Goal: Information Seeking & Learning: Learn about a topic

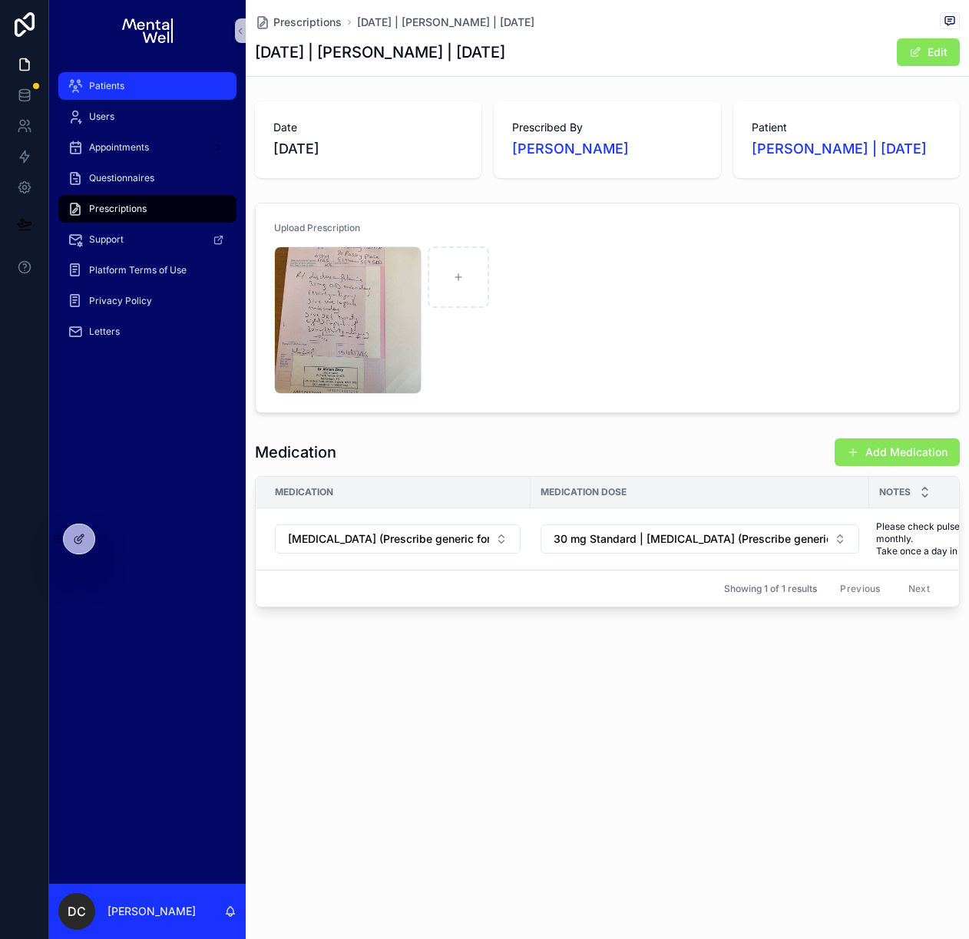
click at [159, 78] on div "Patients" at bounding box center [148, 86] width 160 height 25
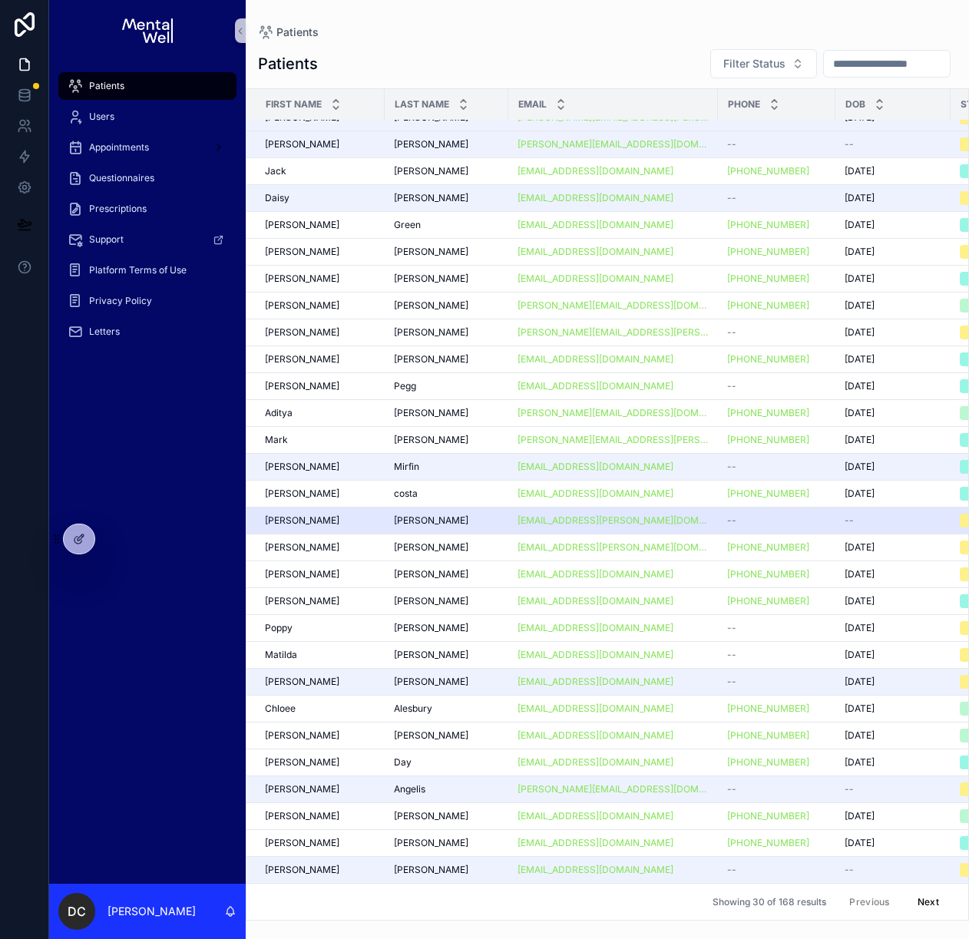
scroll to position [54, 0]
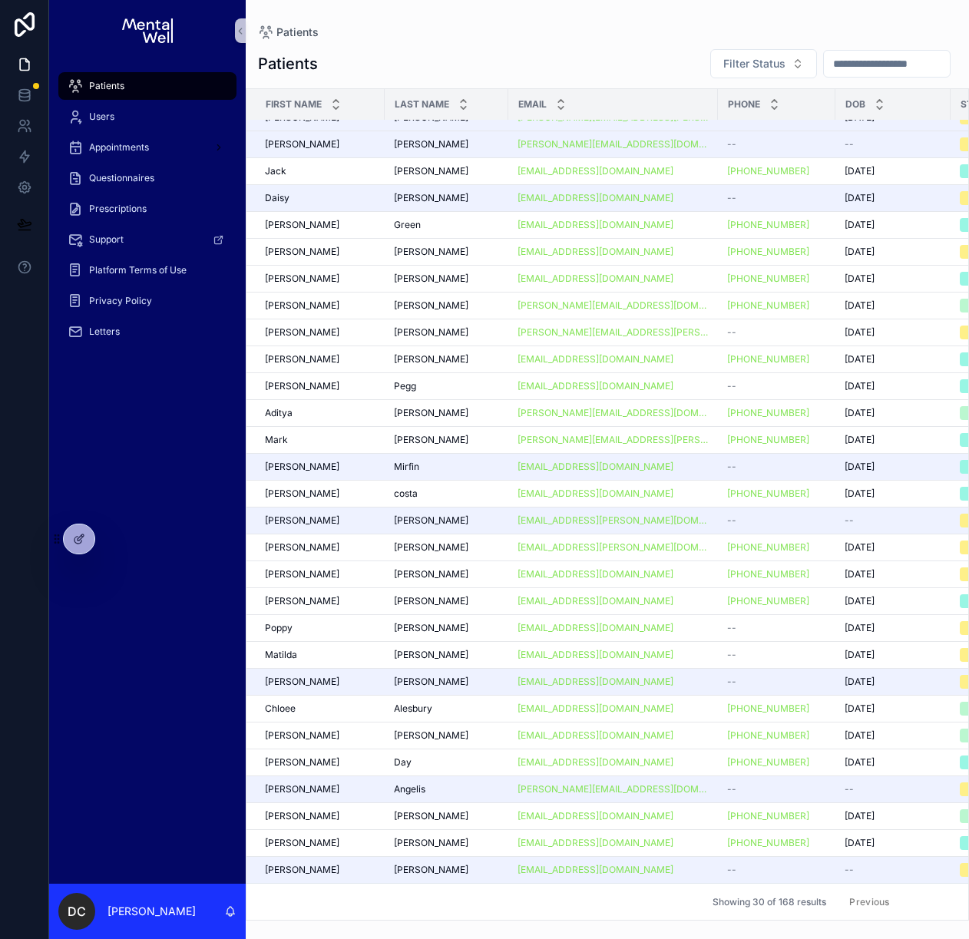
click at [914, 894] on button "Next" at bounding box center [927, 902] width 43 height 24
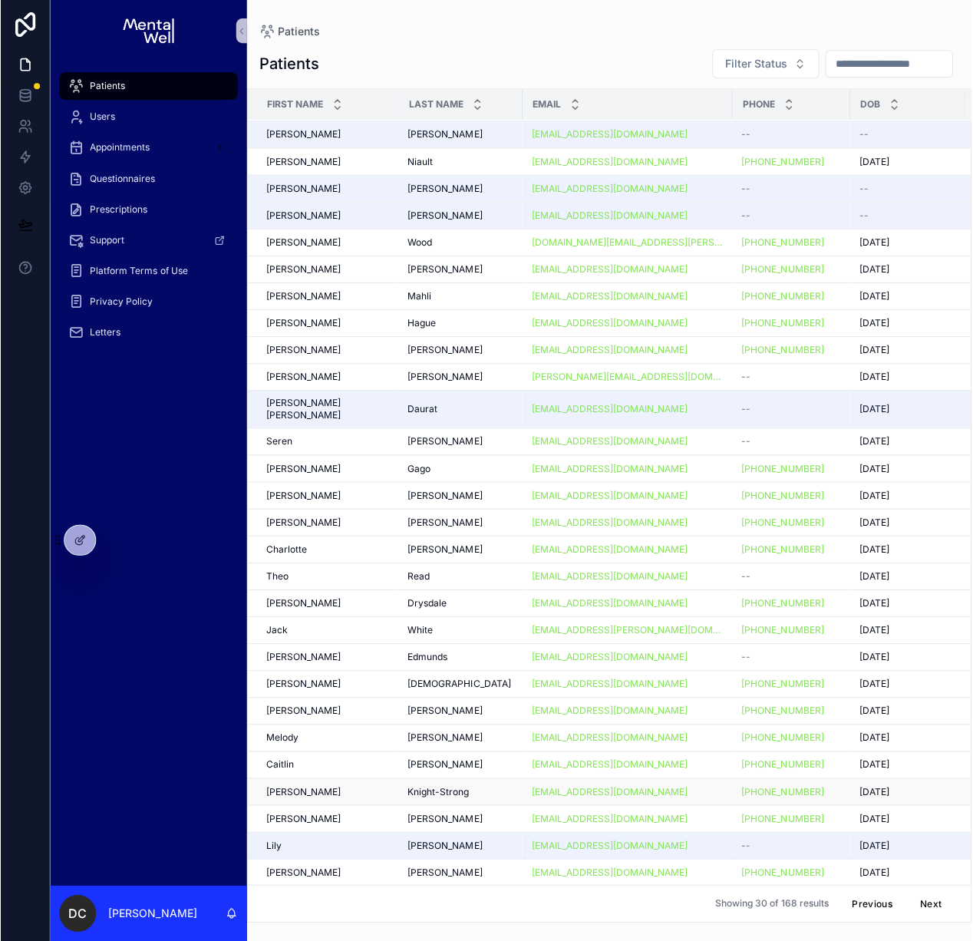
scroll to position [54, 0]
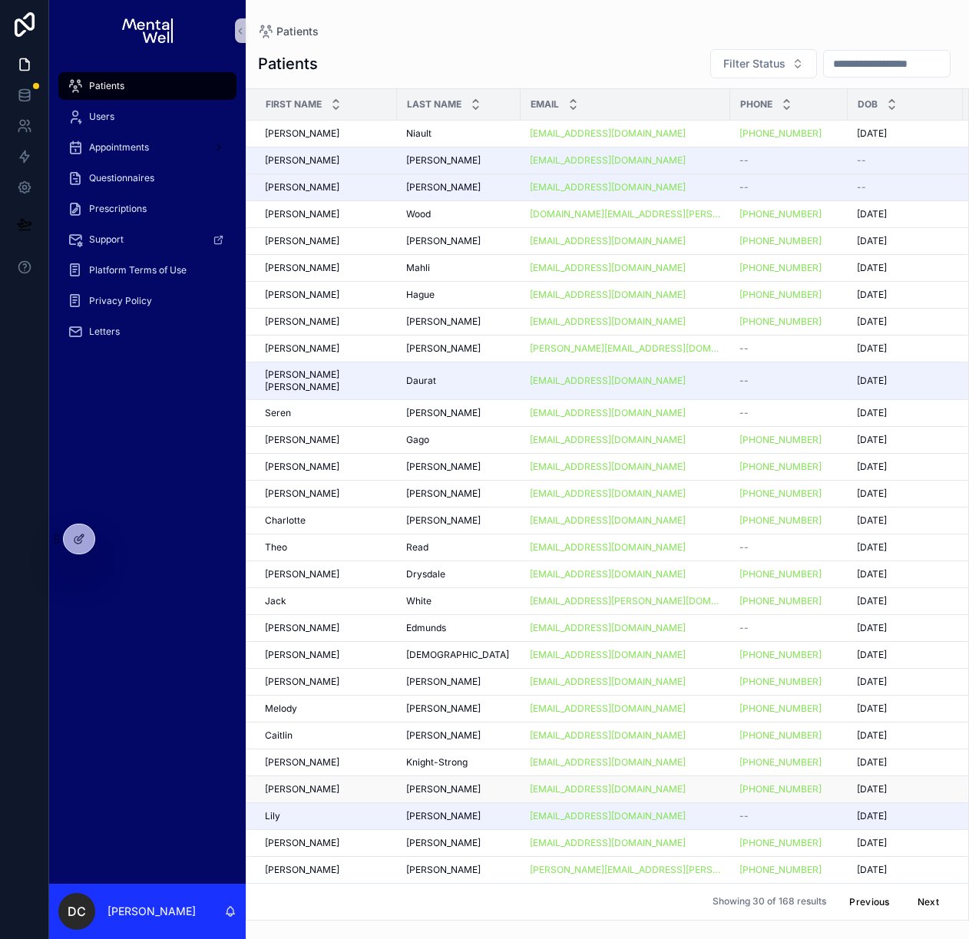
click at [339, 783] on span "[PERSON_NAME]" at bounding box center [302, 789] width 74 height 12
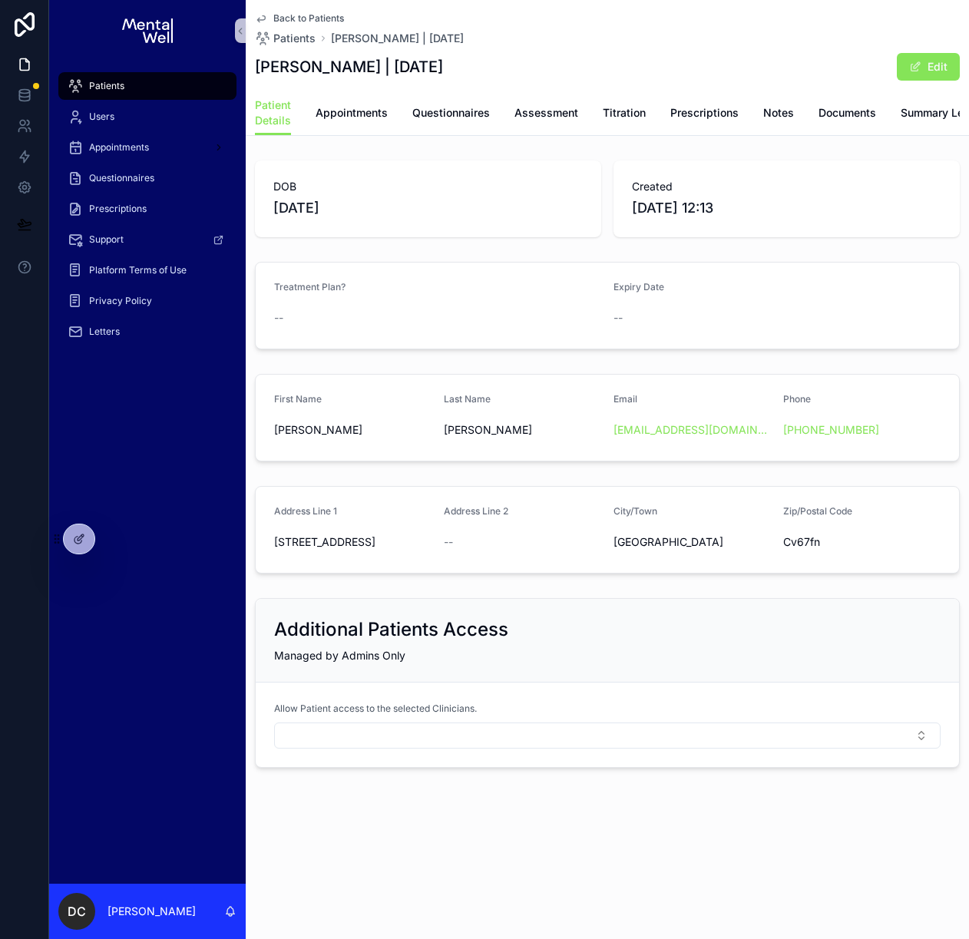
click at [302, 25] on div "Back to Patients Patients [PERSON_NAME] | [DATE]" at bounding box center [359, 29] width 209 height 34
click at [301, 21] on span "Back to Patients" at bounding box center [308, 18] width 71 height 12
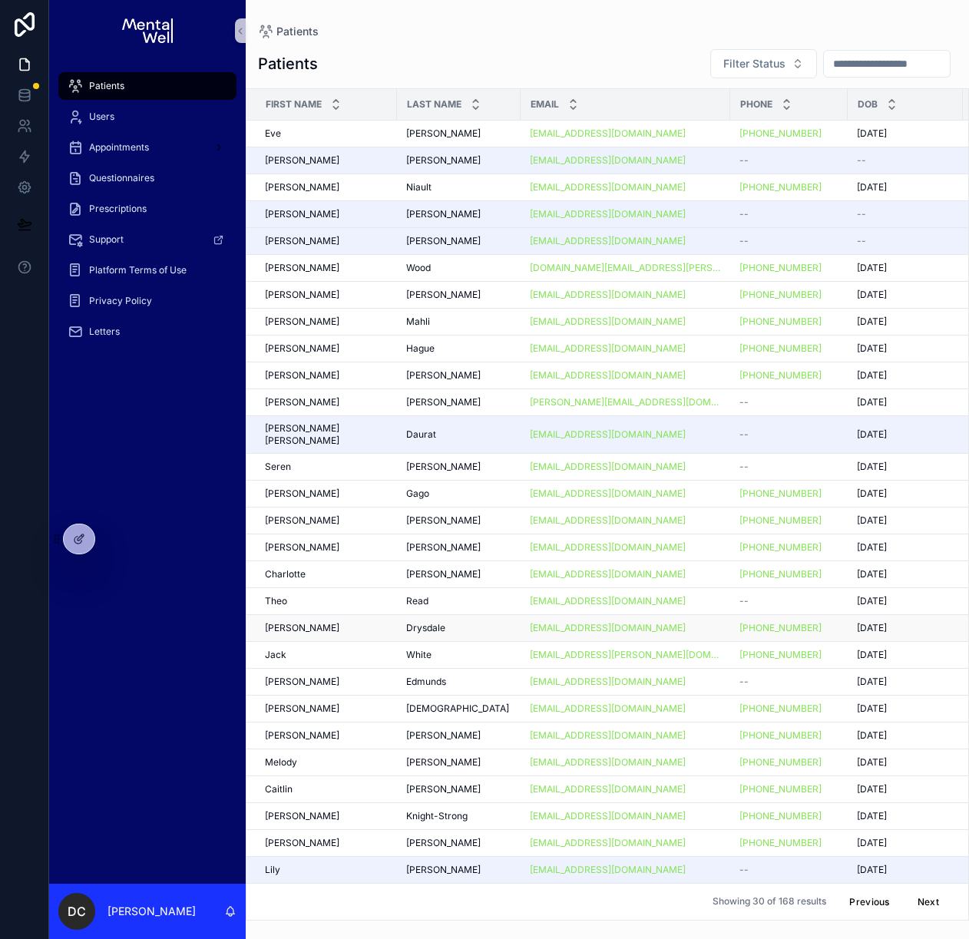
click at [319, 626] on td "[PERSON_NAME] [PERSON_NAME]" at bounding box center [321, 627] width 150 height 27
click at [323, 622] on span "[PERSON_NAME]" at bounding box center [302, 628] width 74 height 12
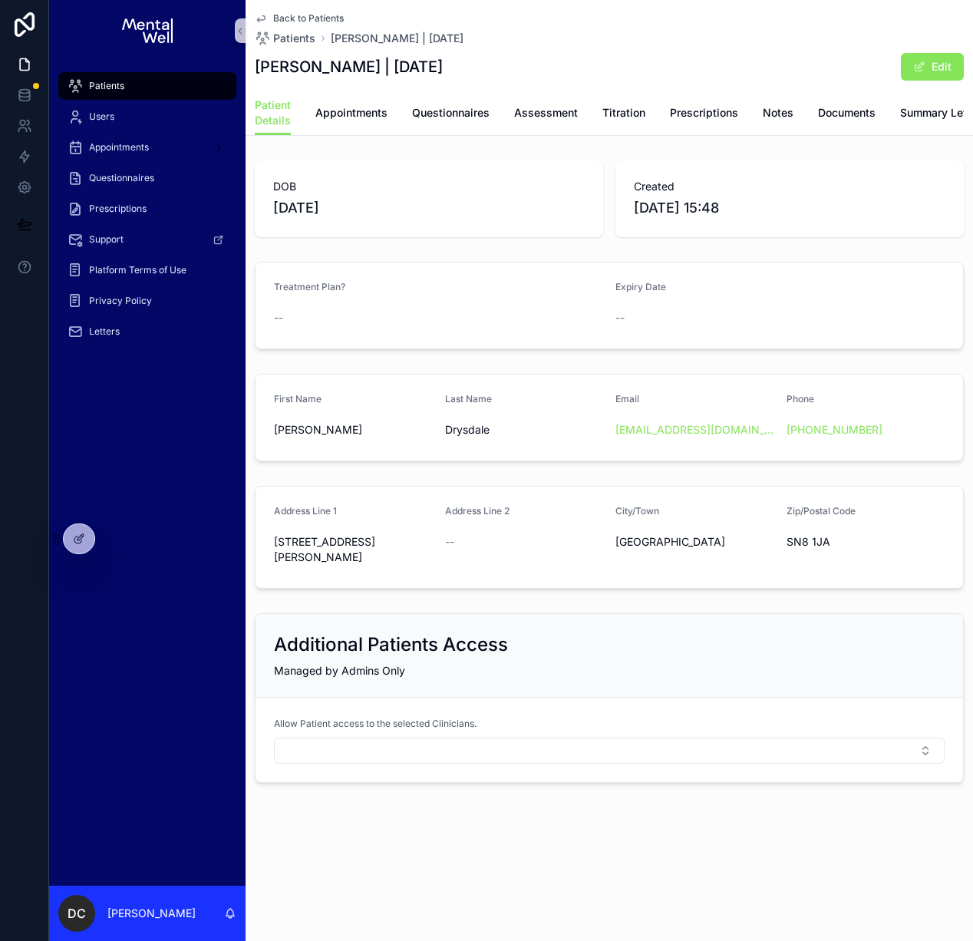
click at [282, 19] on span "Back to Patients" at bounding box center [308, 18] width 71 height 12
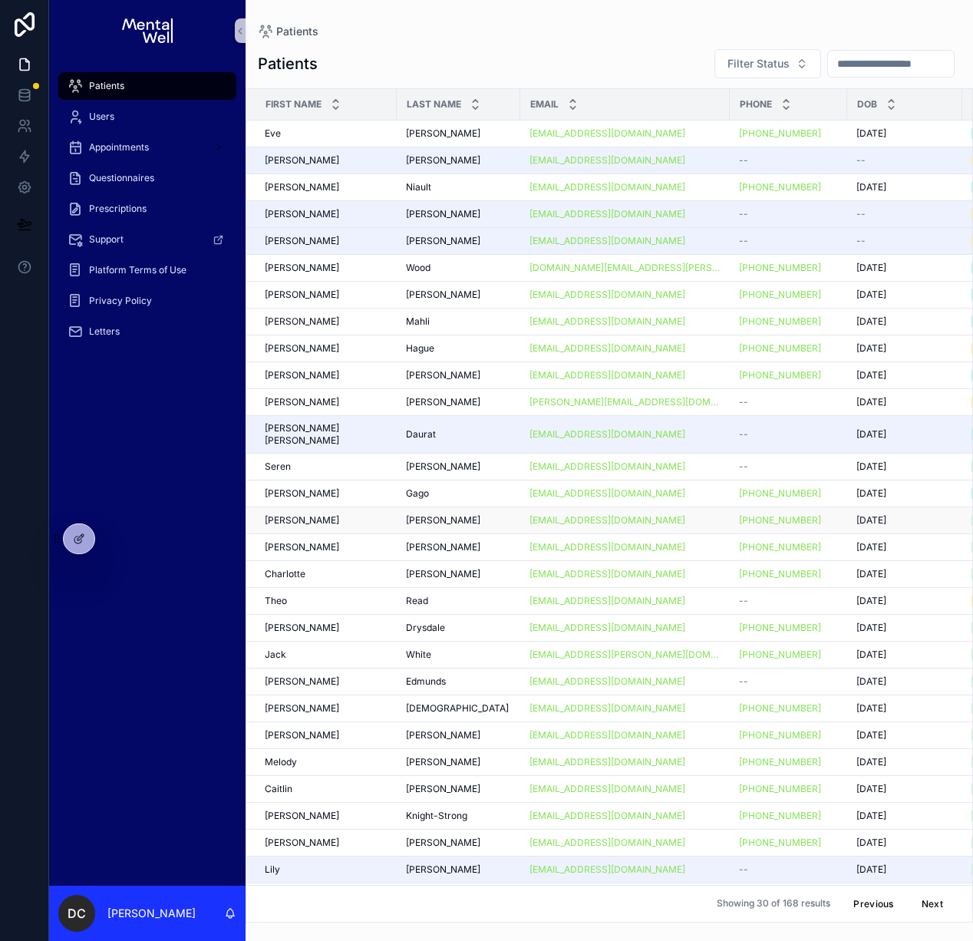
scroll to position [52, 0]
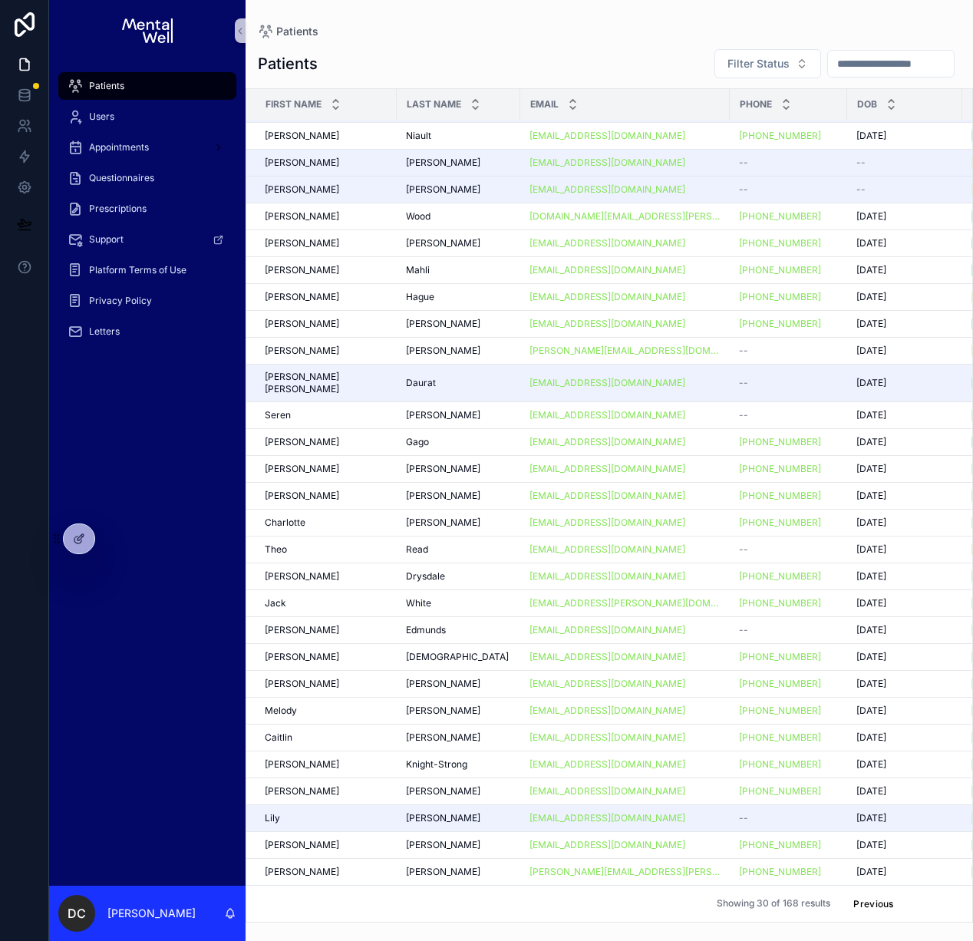
click at [925, 892] on button "Next" at bounding box center [932, 904] width 43 height 24
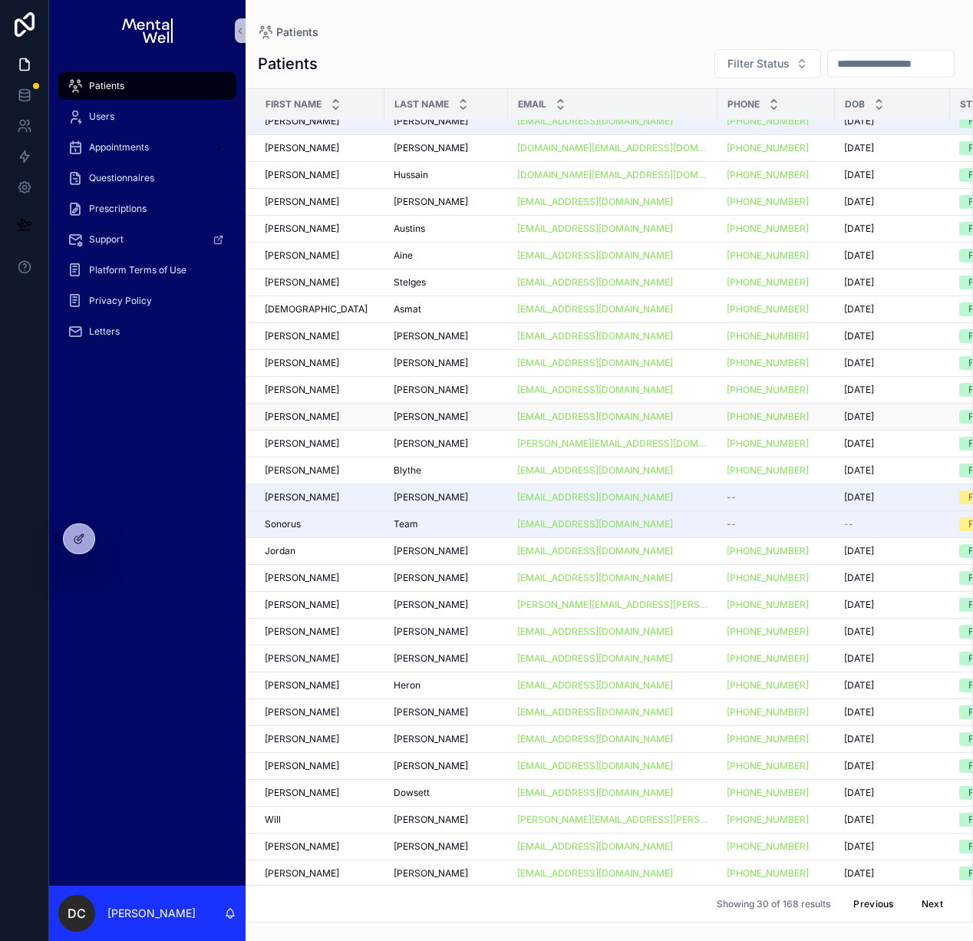
scroll to position [52, 0]
click at [356, 302] on div "Hafsah Hafsah" at bounding box center [320, 308] width 111 height 12
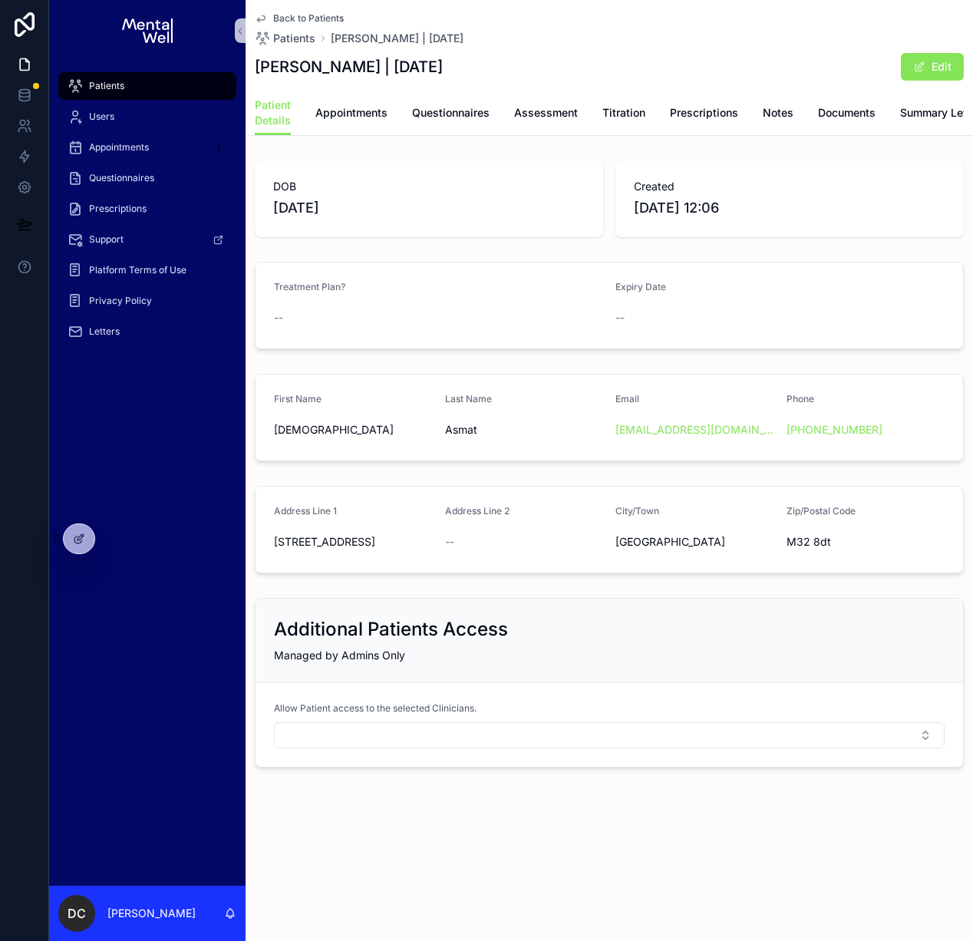
click at [289, 15] on span "Back to Patients" at bounding box center [308, 18] width 71 height 12
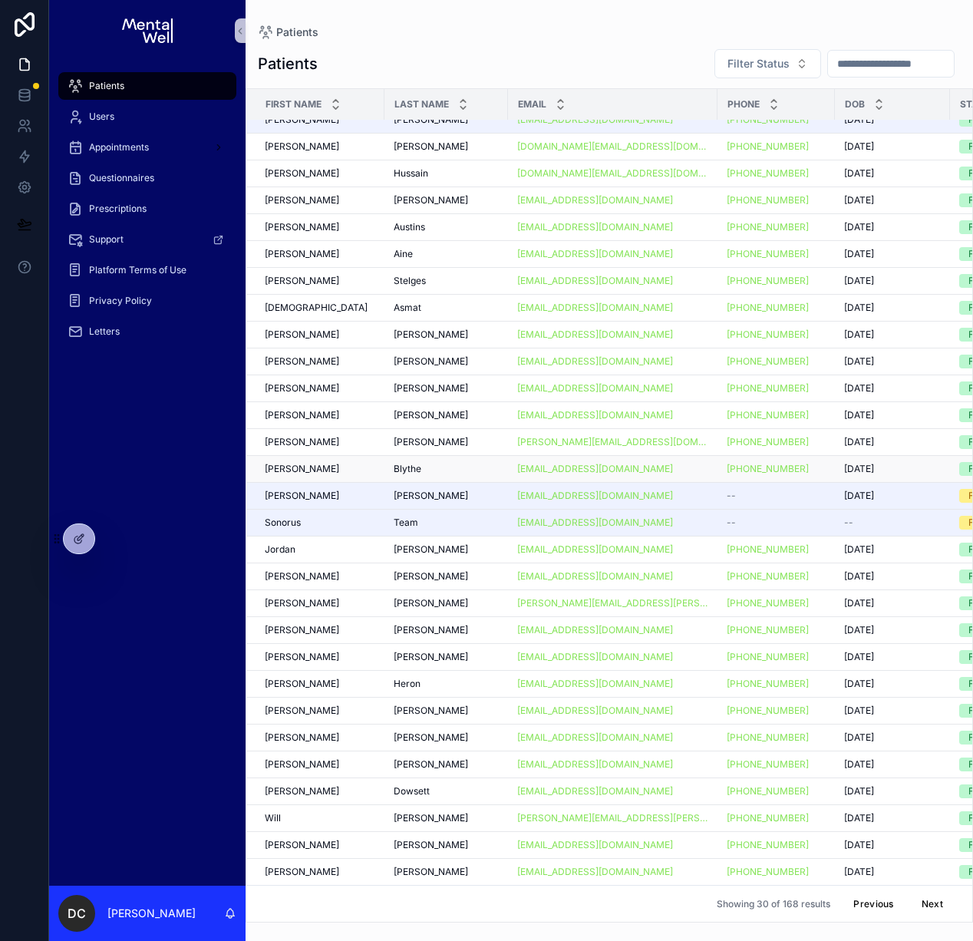
scroll to position [52, 0]
click at [332, 651] on div "[PERSON_NAME]" at bounding box center [320, 657] width 111 height 12
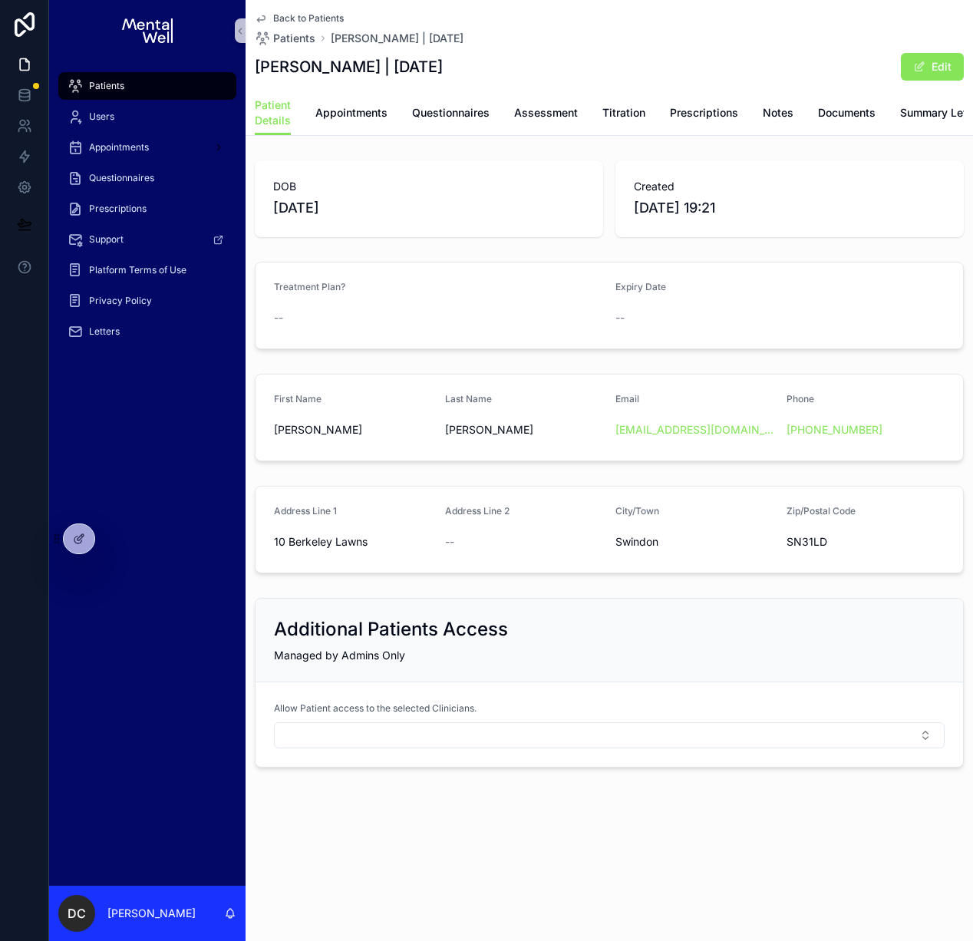
click at [330, 243] on div "DOB [DEMOGRAPHIC_DATA] Created [DATE] 19:21" at bounding box center [610, 198] width 728 height 89
click at [933, 71] on button "Edit" at bounding box center [932, 67] width 63 height 28
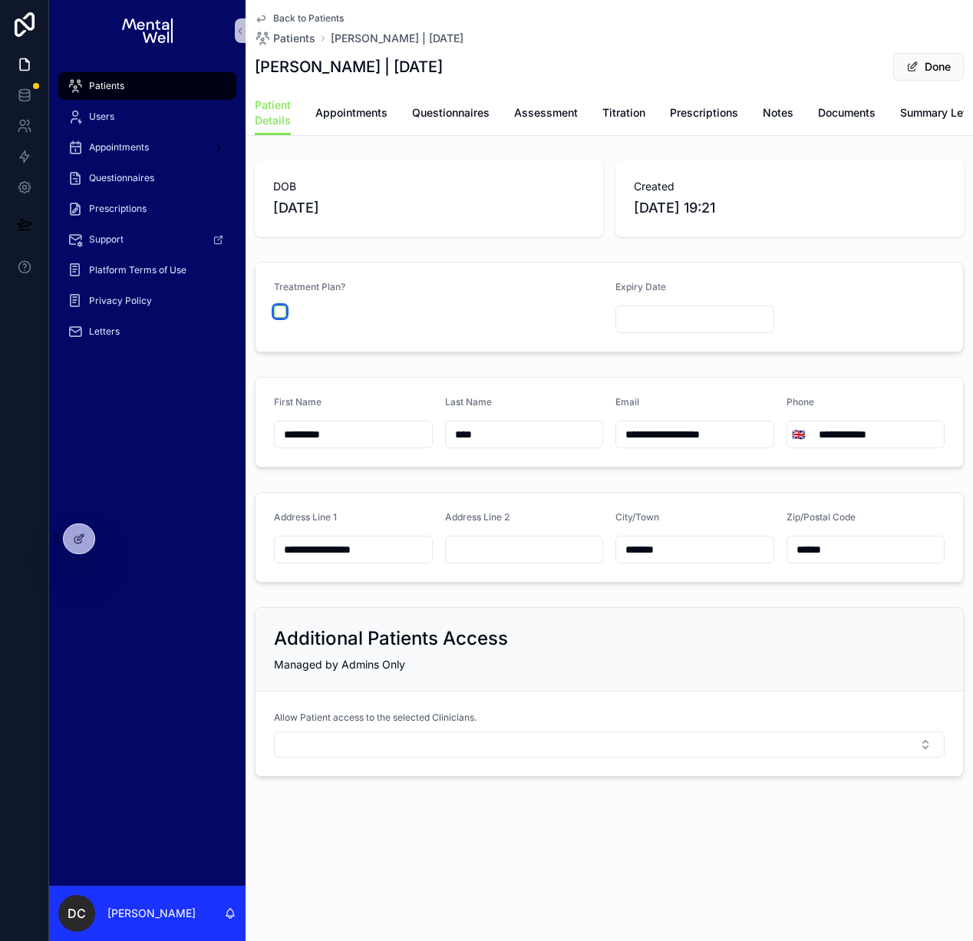
click at [282, 318] on button "scrollable content" at bounding box center [280, 311] width 12 height 12
click at [639, 325] on input "scrollable content" at bounding box center [694, 319] width 157 height 21
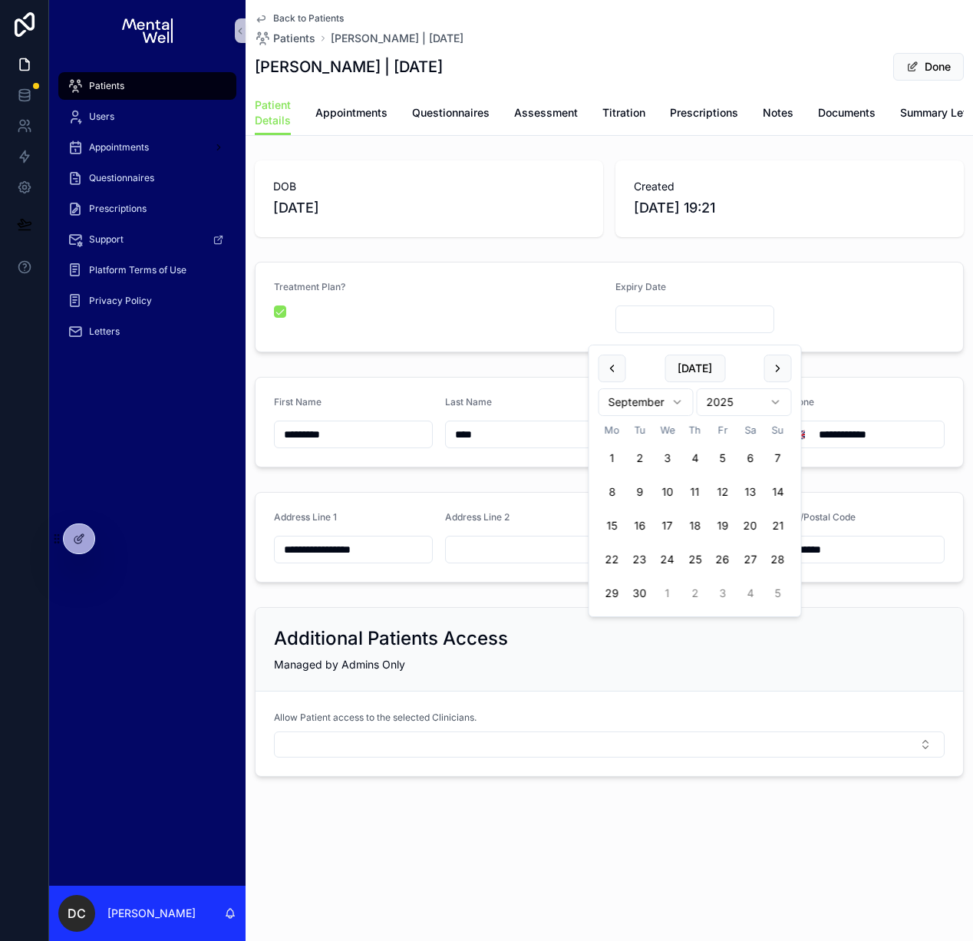
click at [304, 299] on div "Treatment Plan?" at bounding box center [438, 290] width 329 height 18
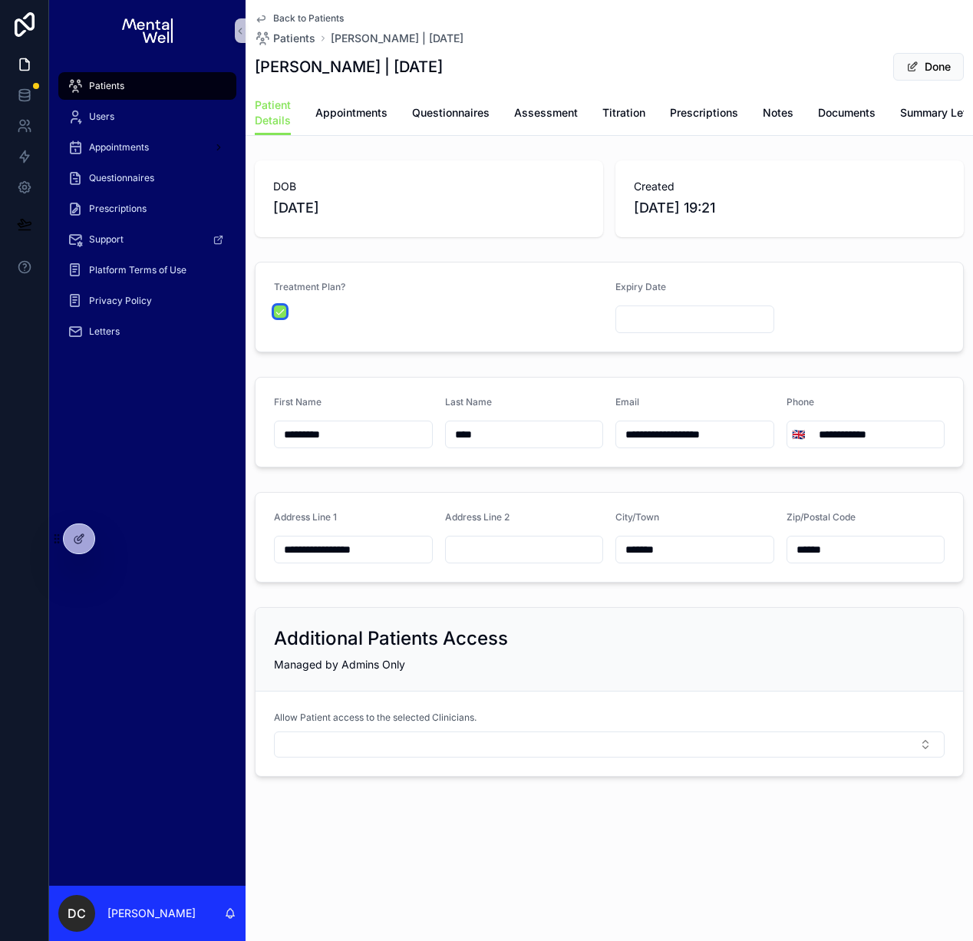
click at [276, 318] on button "scrollable content" at bounding box center [280, 311] width 12 height 12
click at [909, 64] on span "scrollable content" at bounding box center [912, 67] width 12 height 12
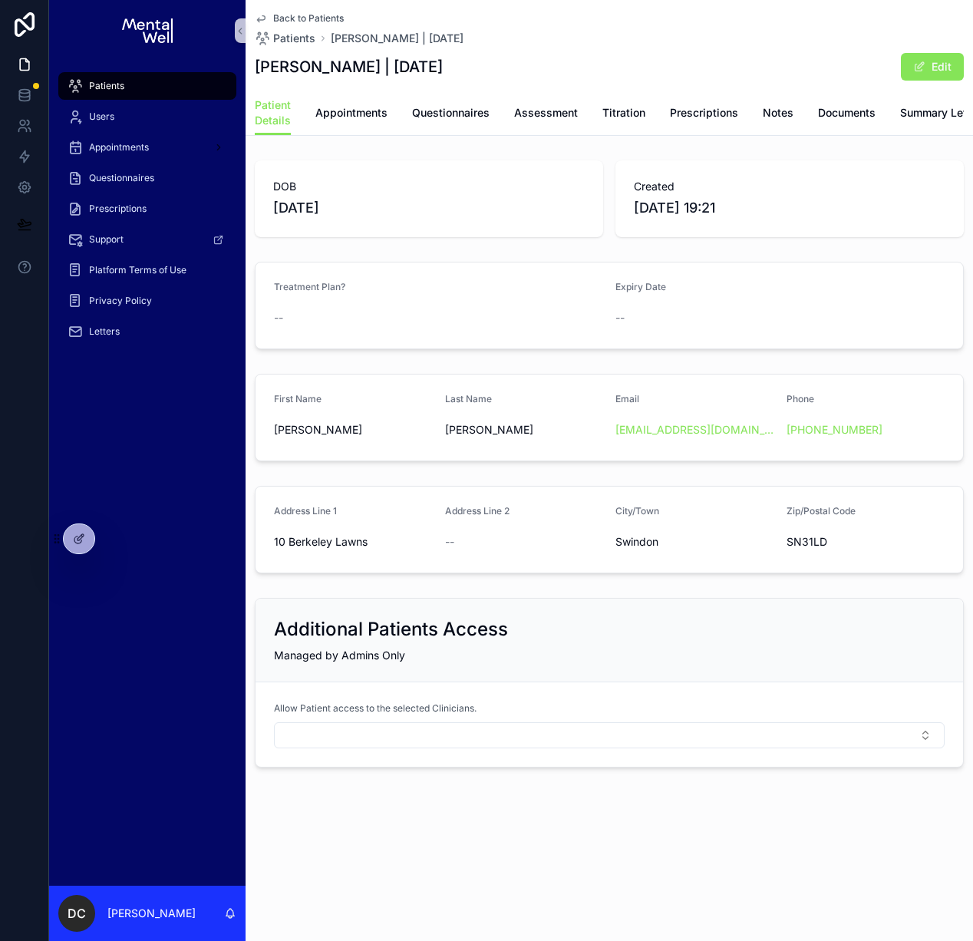
click at [289, 17] on span "Back to Patients" at bounding box center [308, 18] width 71 height 12
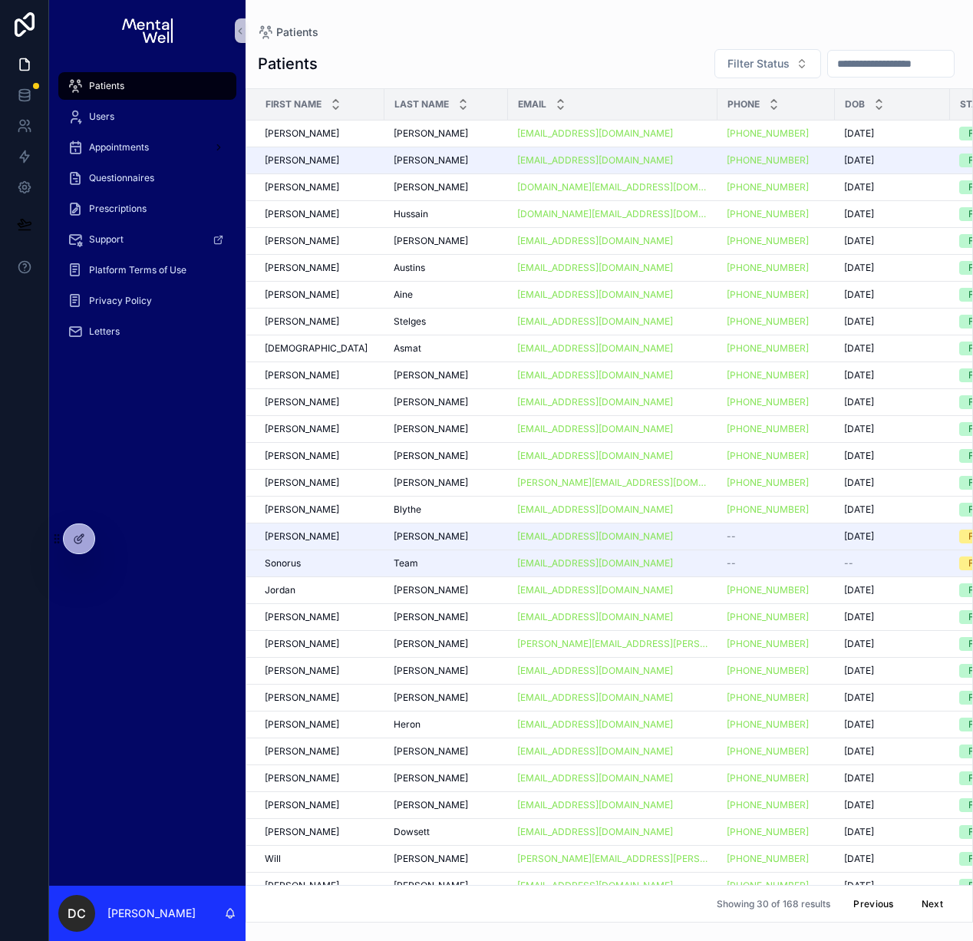
click at [857, 64] on input "scrollable content" at bounding box center [891, 63] width 126 height 21
type input "****"
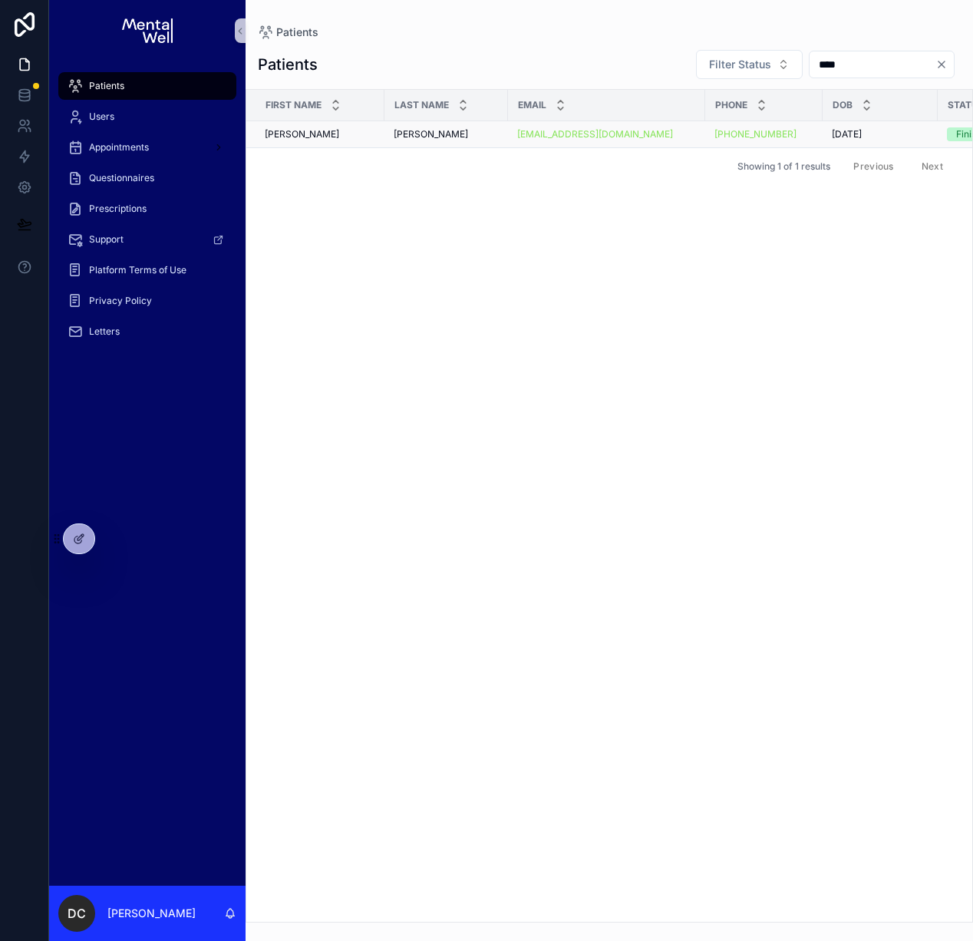
click at [434, 132] on div "[PERSON_NAME]" at bounding box center [446, 134] width 105 height 12
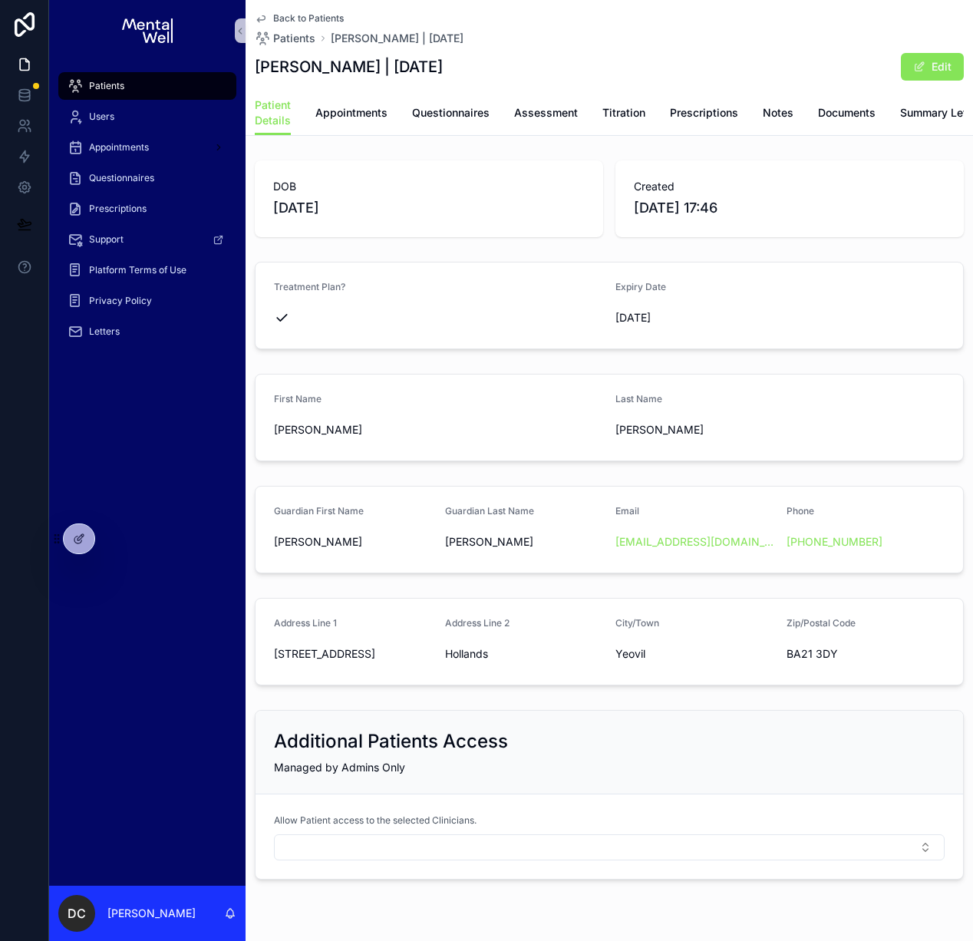
click at [298, 18] on span "Back to Patients" at bounding box center [308, 18] width 71 height 12
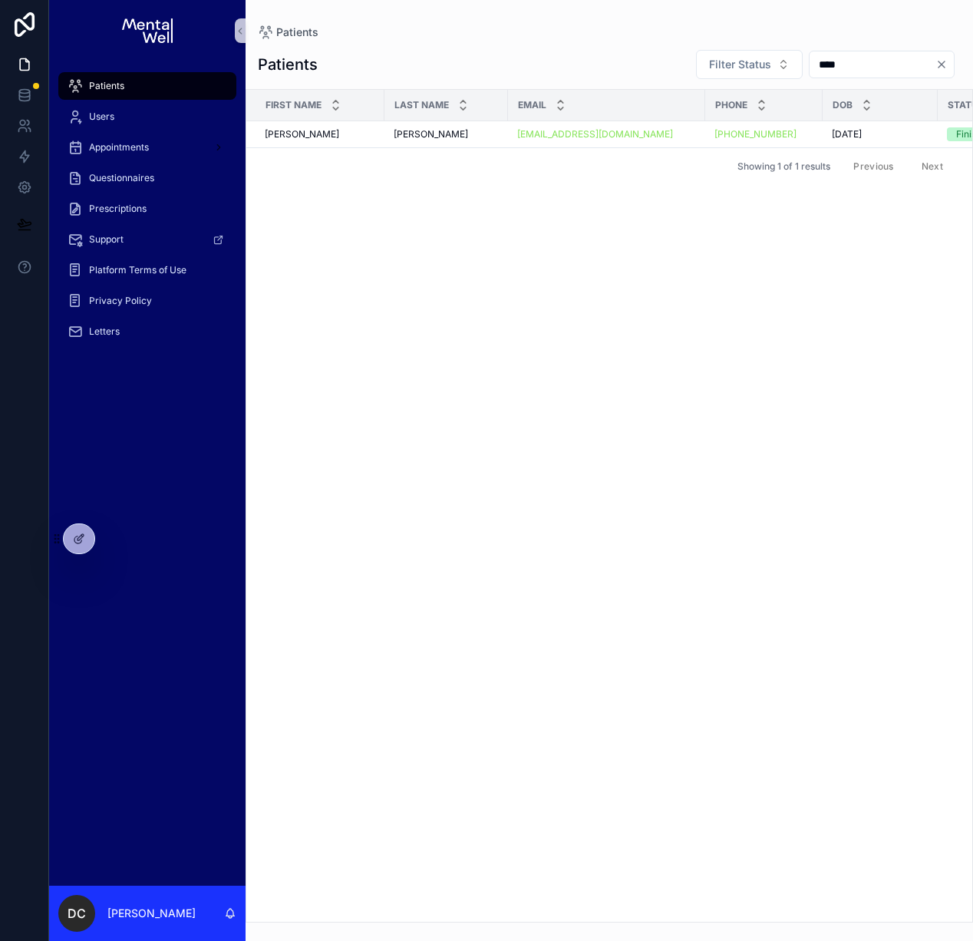
click at [944, 64] on icon "Clear" at bounding box center [942, 64] width 12 height 12
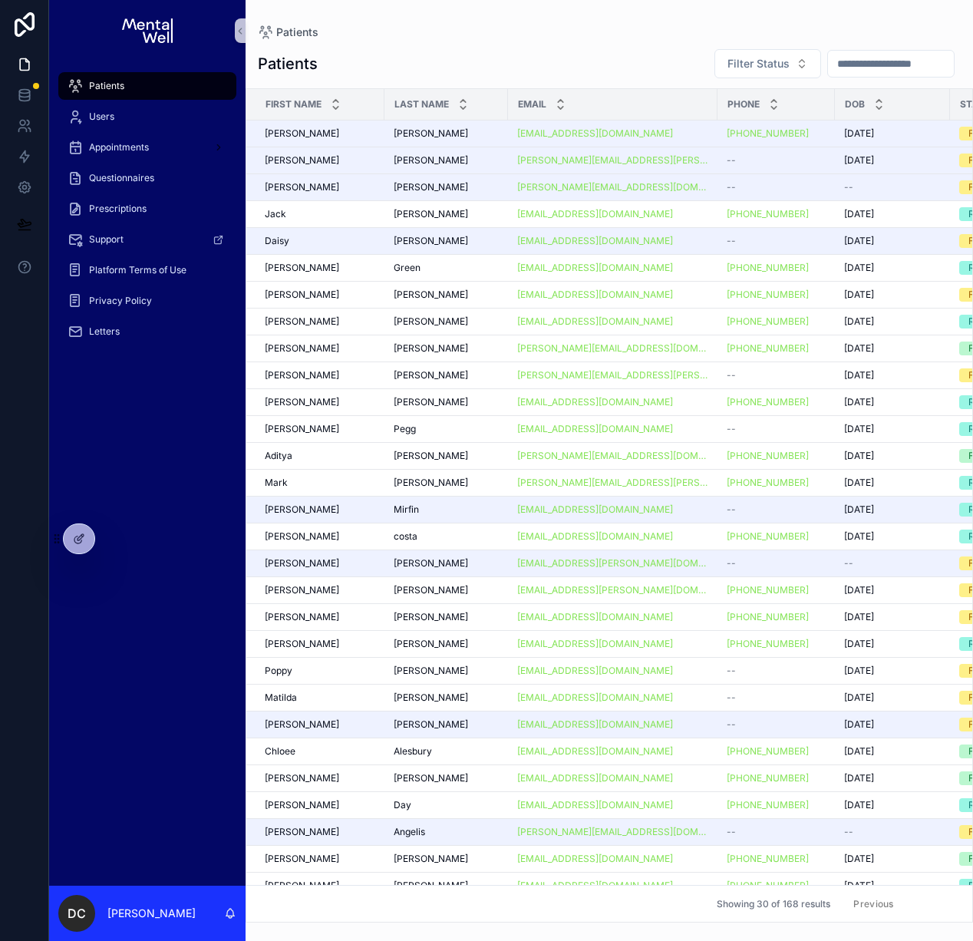
click at [920, 896] on button "Next" at bounding box center [932, 904] width 43 height 24
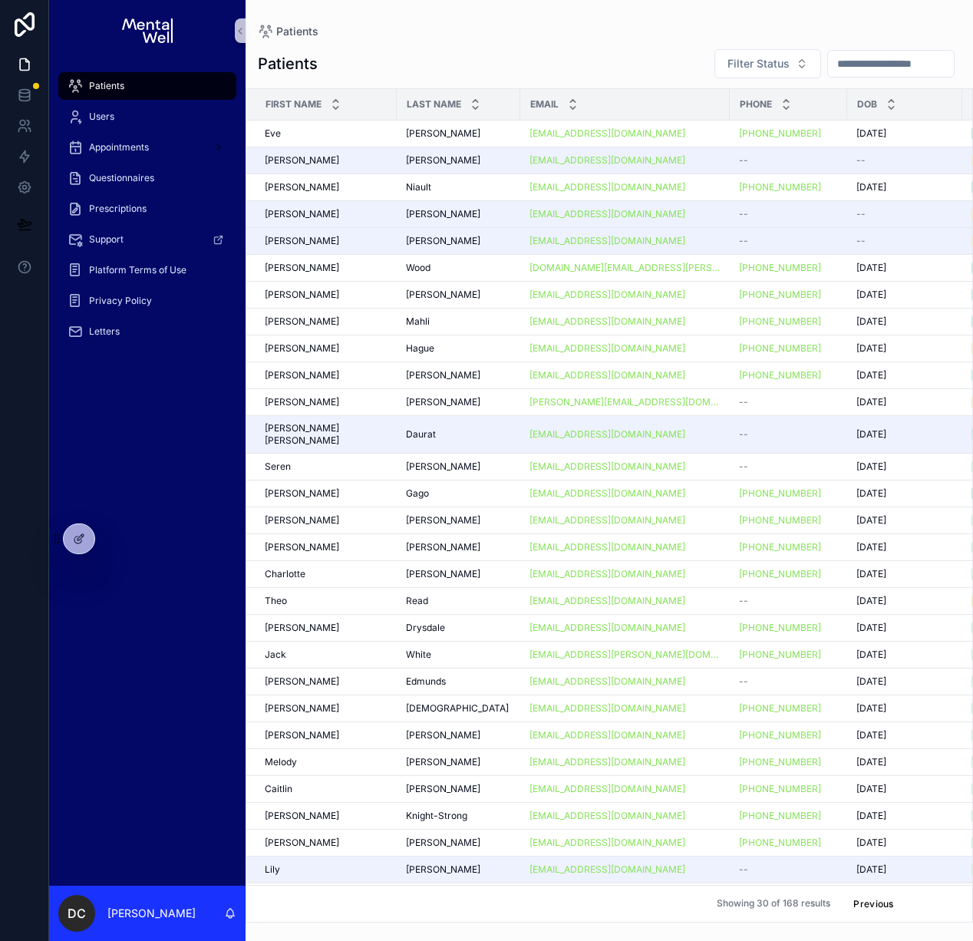
click at [922, 892] on button "Next" at bounding box center [932, 904] width 43 height 24
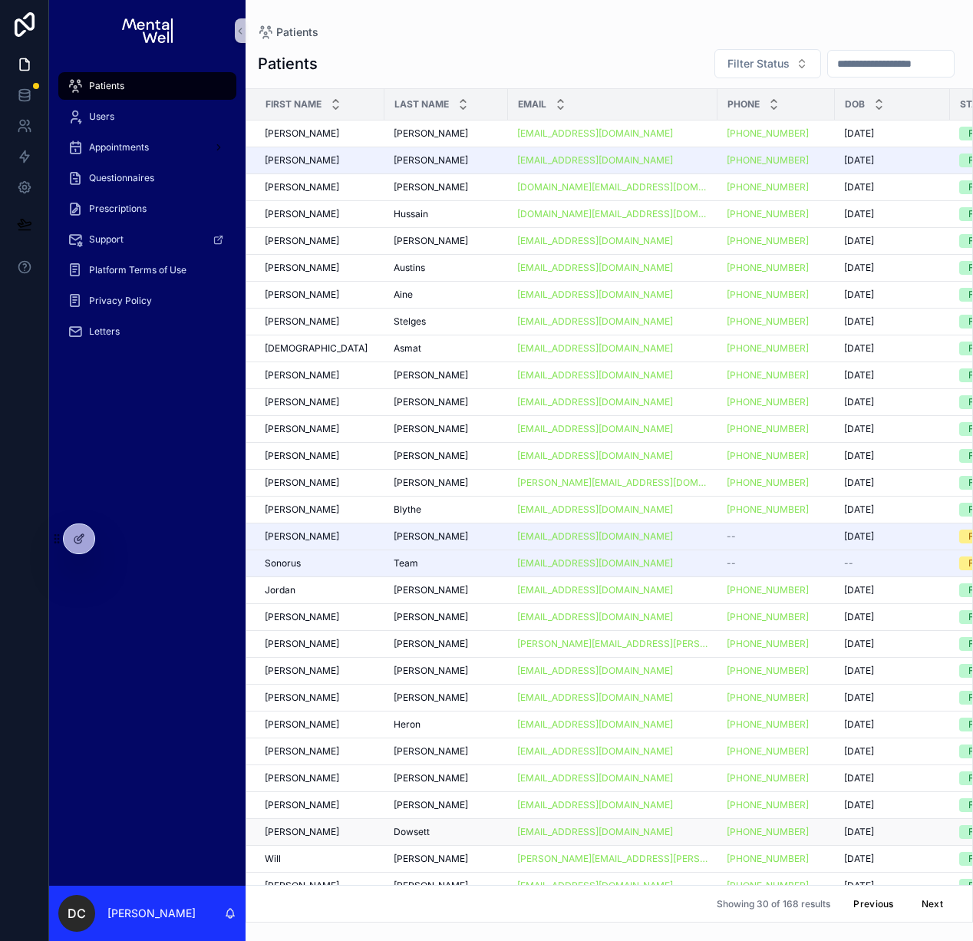
click at [462, 831] on div "Dowsett Dowsett" at bounding box center [446, 832] width 105 height 12
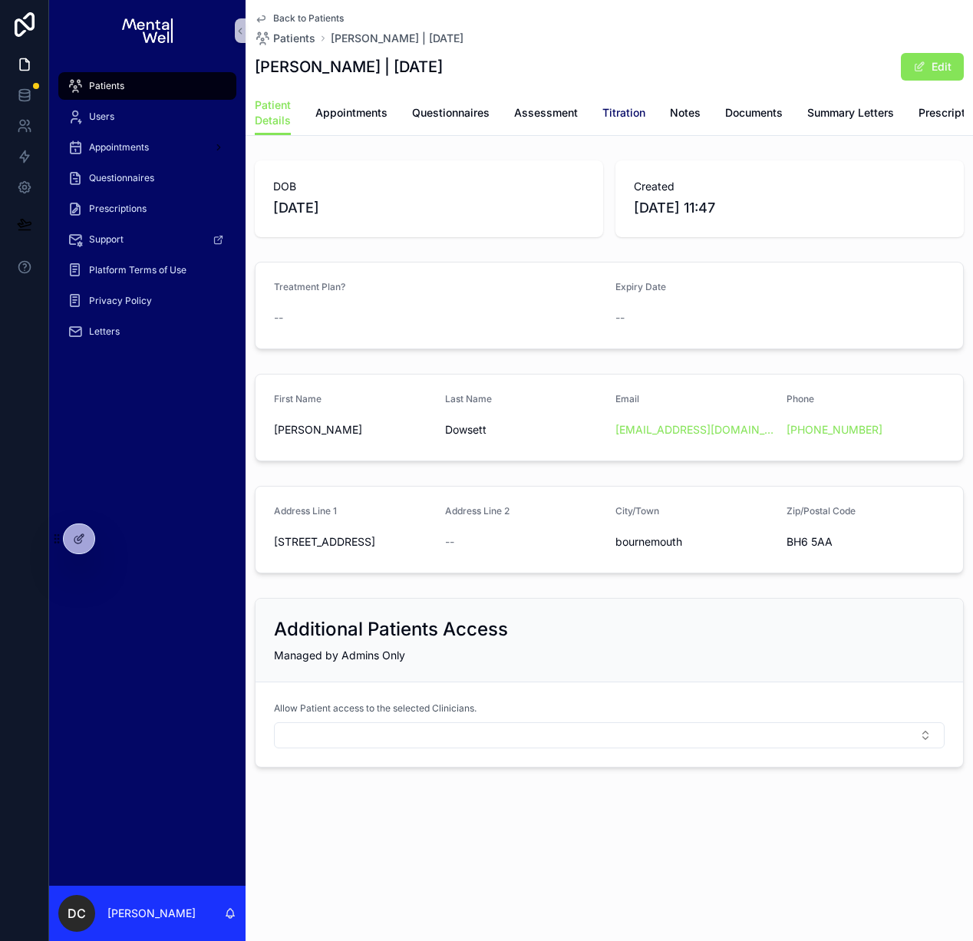
click at [613, 120] on span "Titration" at bounding box center [623, 112] width 43 height 15
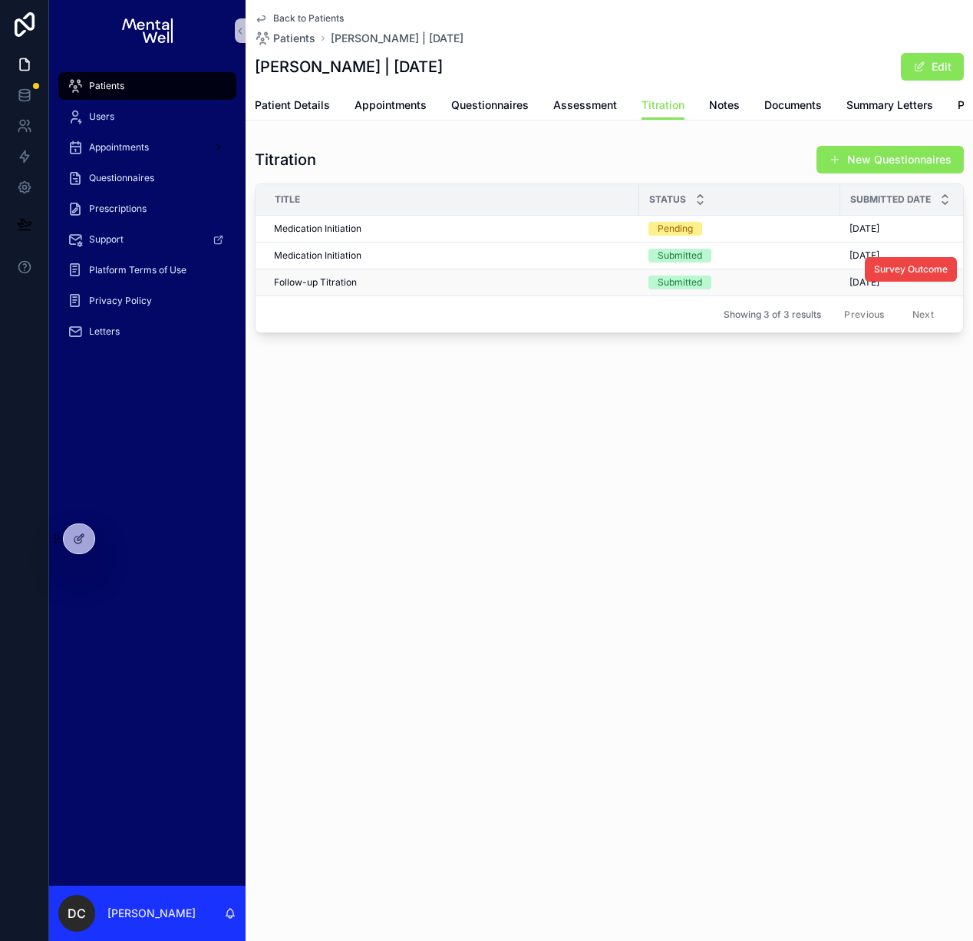
click at [470, 289] on div "Follow-up Titration Follow-up Titration" at bounding box center [452, 282] width 356 height 12
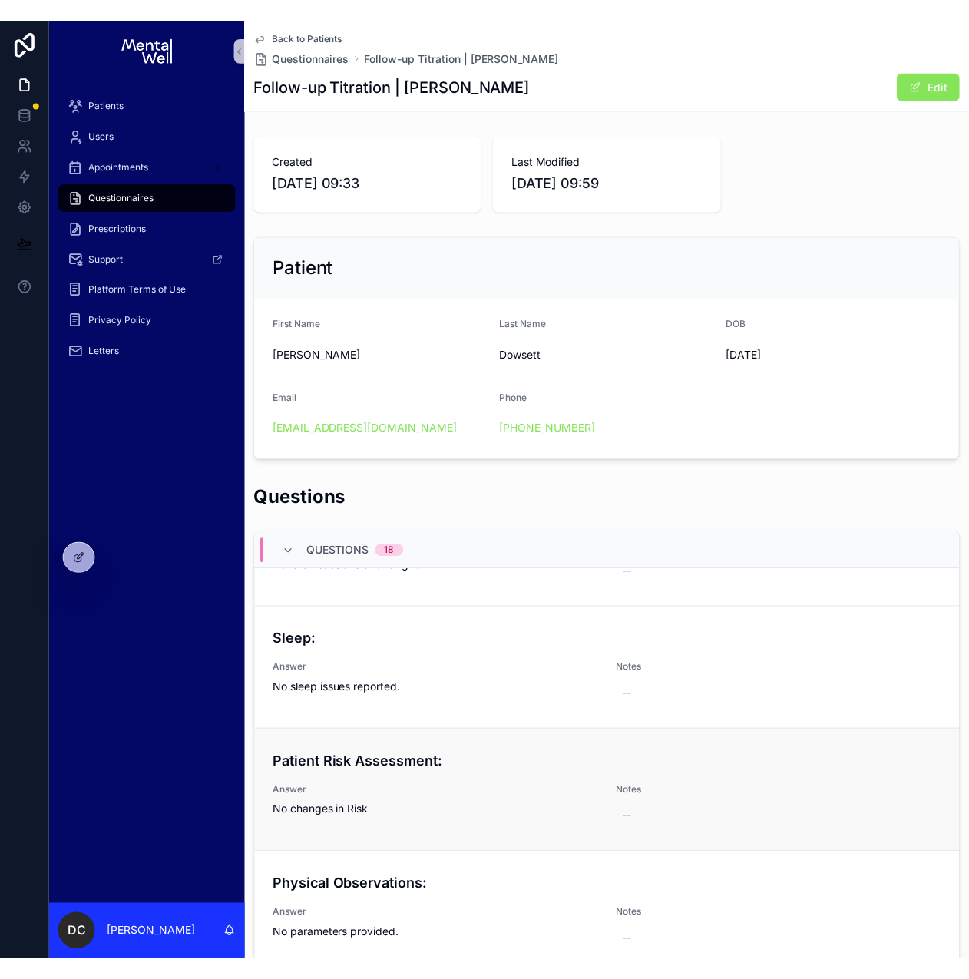
scroll to position [945, 0]
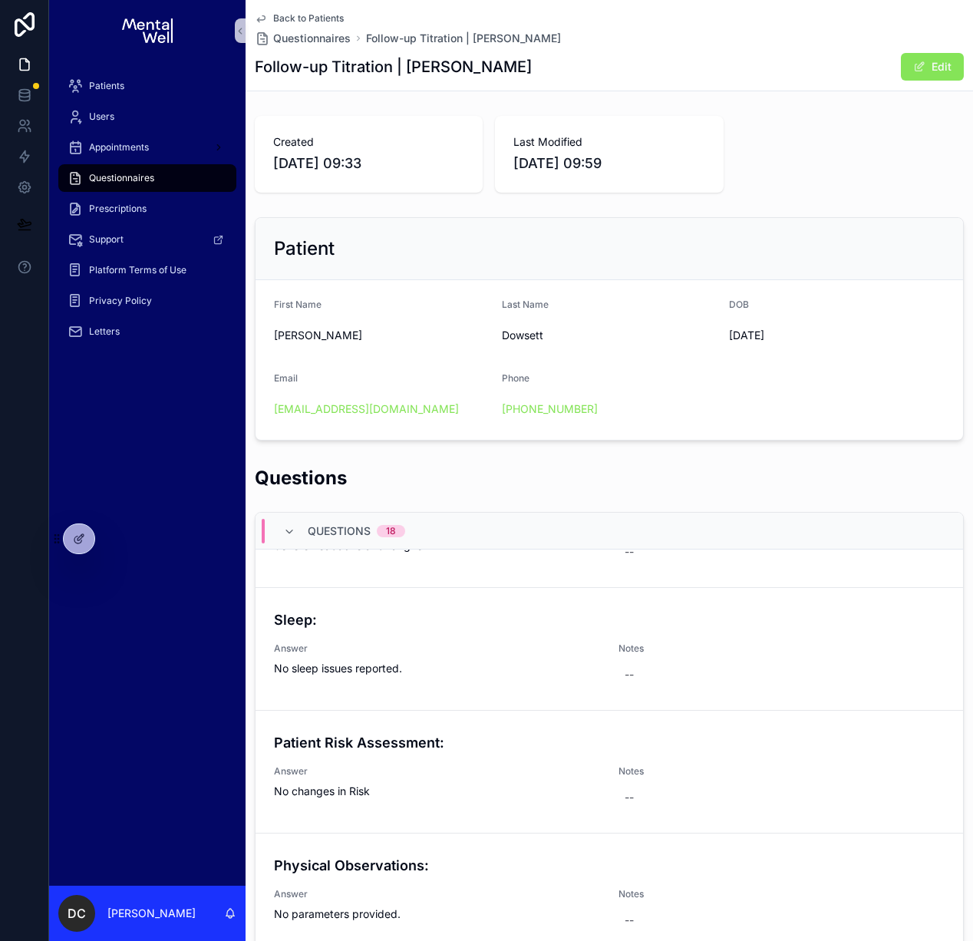
click at [319, 24] on span "Back to Patients" at bounding box center [308, 18] width 71 height 12
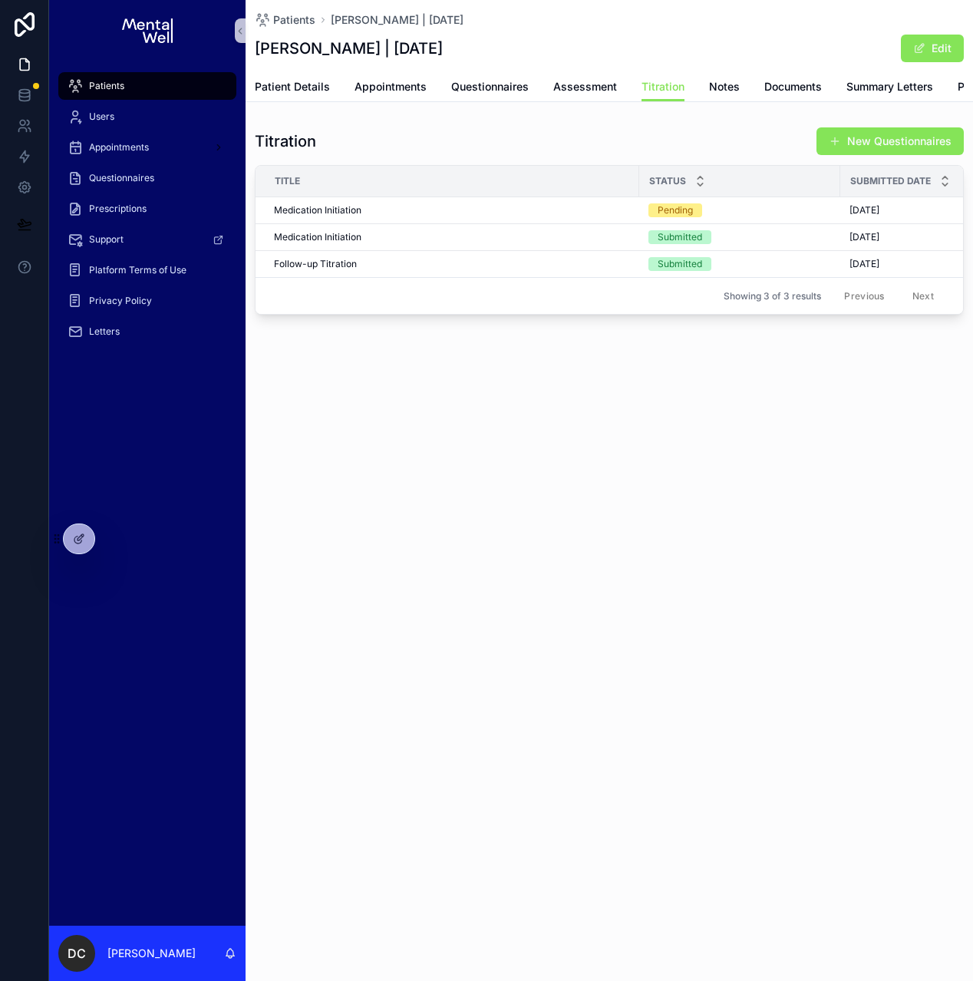
click at [572, 619] on div "Patients [PERSON_NAME] | [DATE] [PERSON_NAME] | [DATE] Edit Titration Patient D…" at bounding box center [610, 490] width 728 height 981
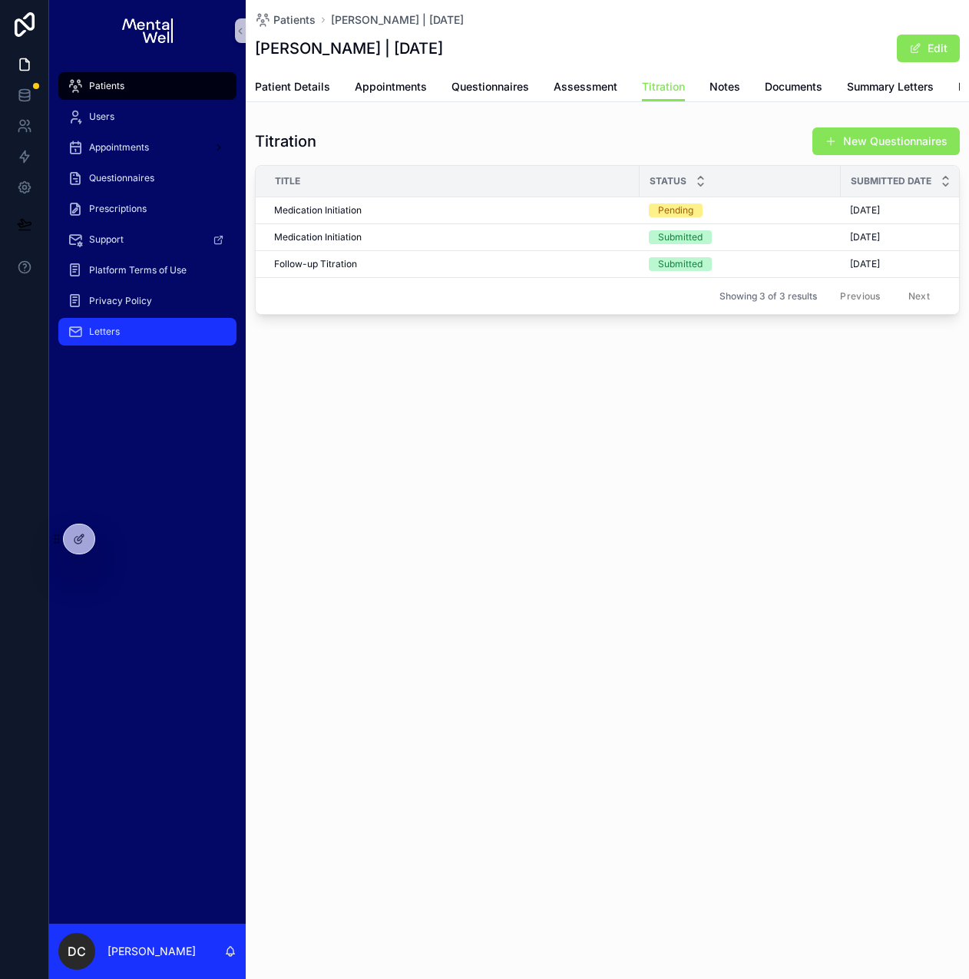
click at [117, 325] on span "Letters" at bounding box center [104, 331] width 31 height 12
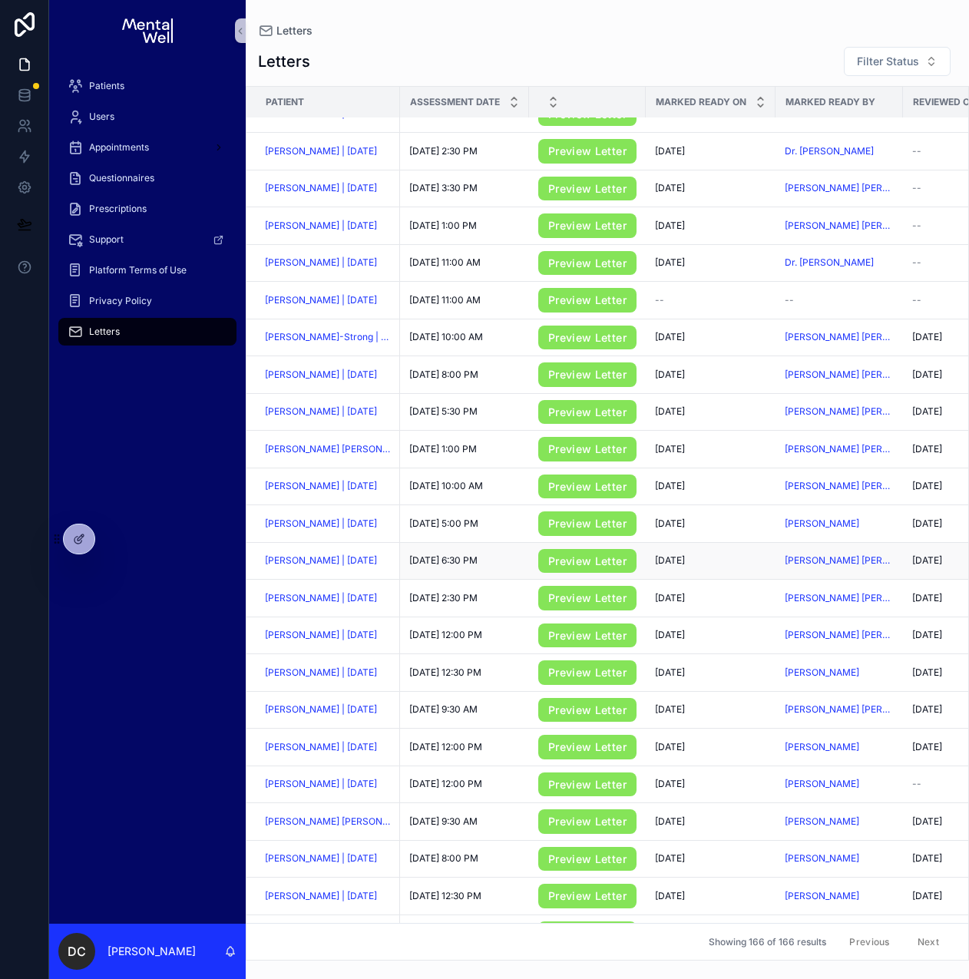
scroll to position [120, 0]
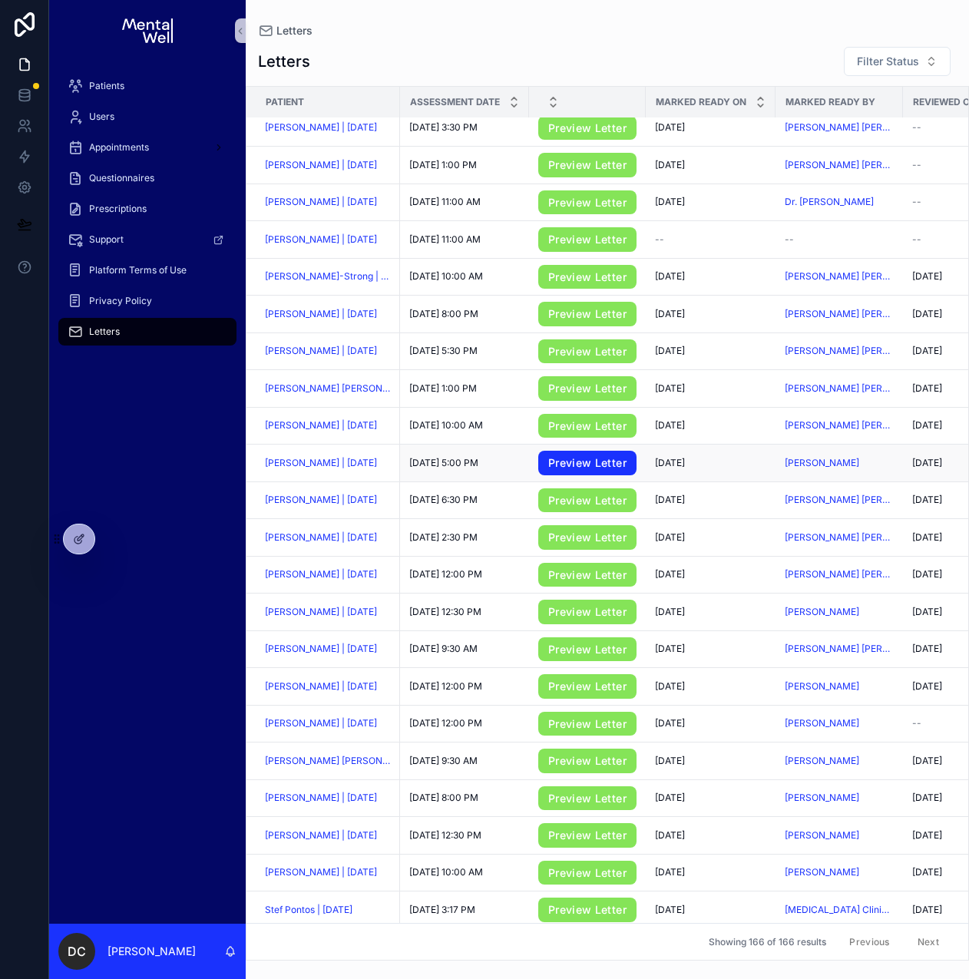
click at [565, 467] on link "Preview Letter" at bounding box center [587, 463] width 98 height 25
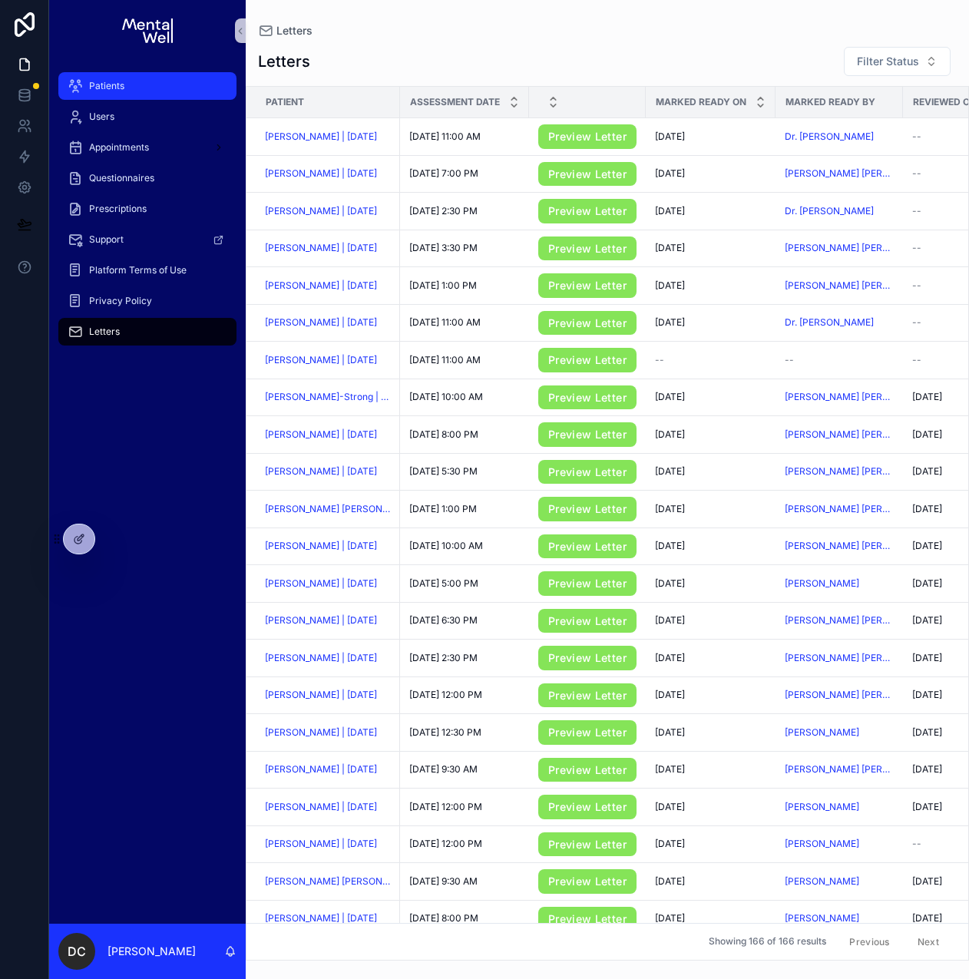
click at [111, 94] on div "Patients" at bounding box center [148, 86] width 160 height 25
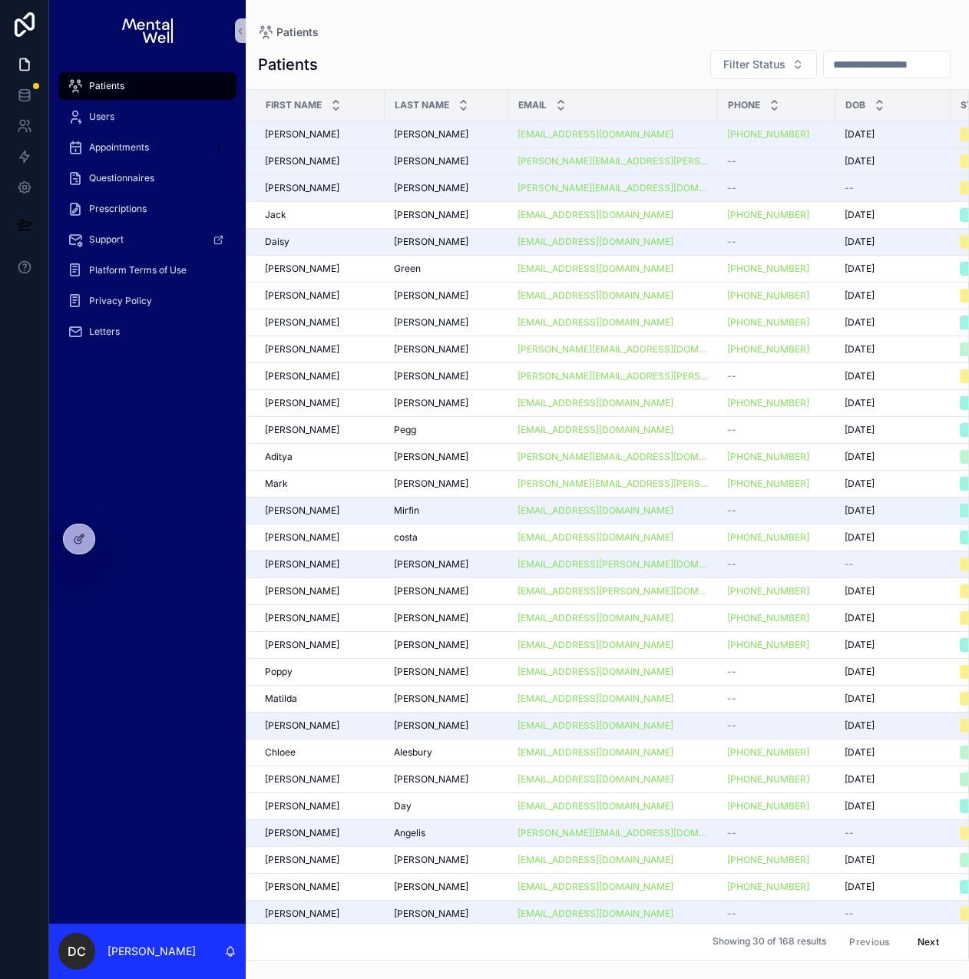
click at [841, 69] on input "scrollable content" at bounding box center [887, 64] width 126 height 21
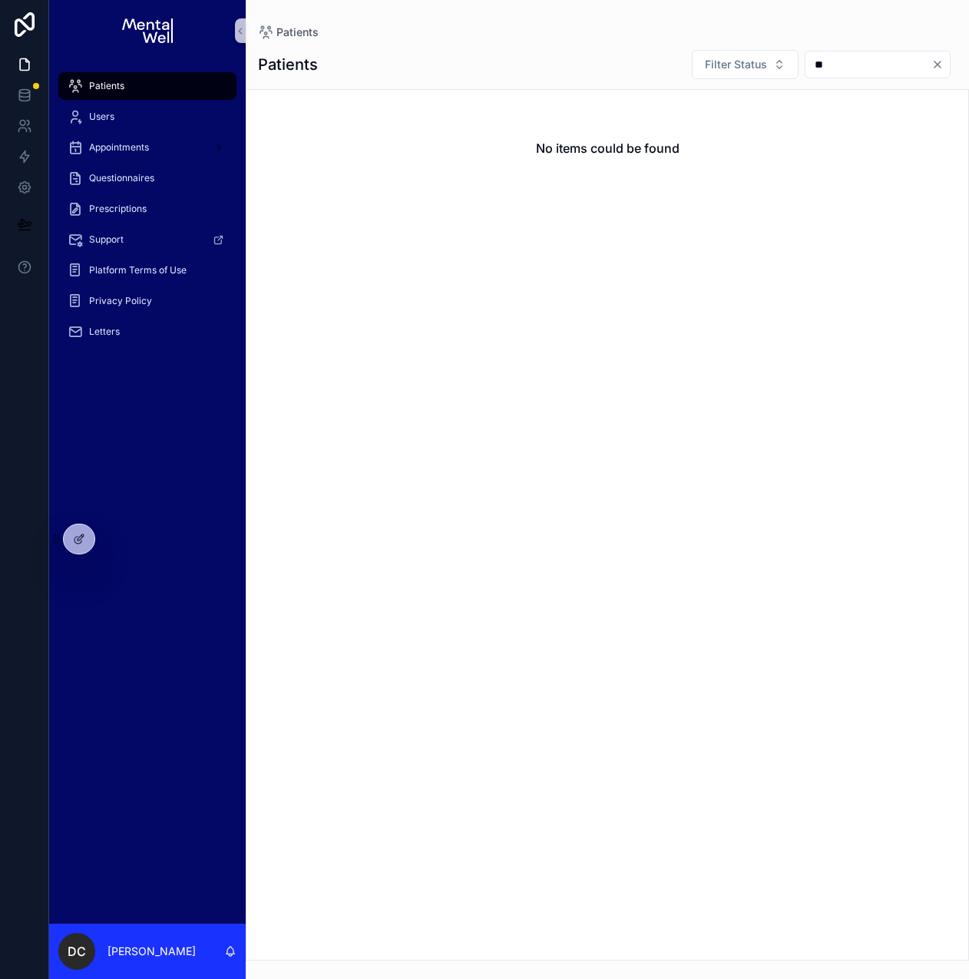
type input "*"
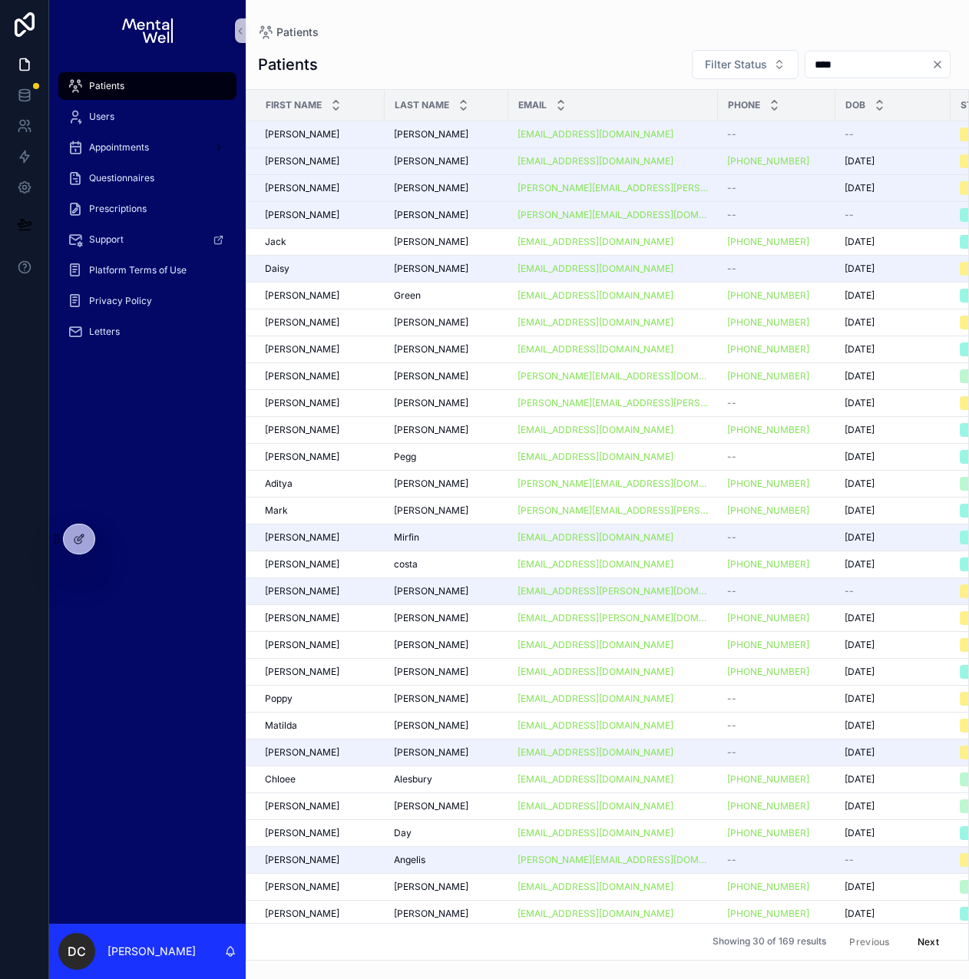
type input "*****"
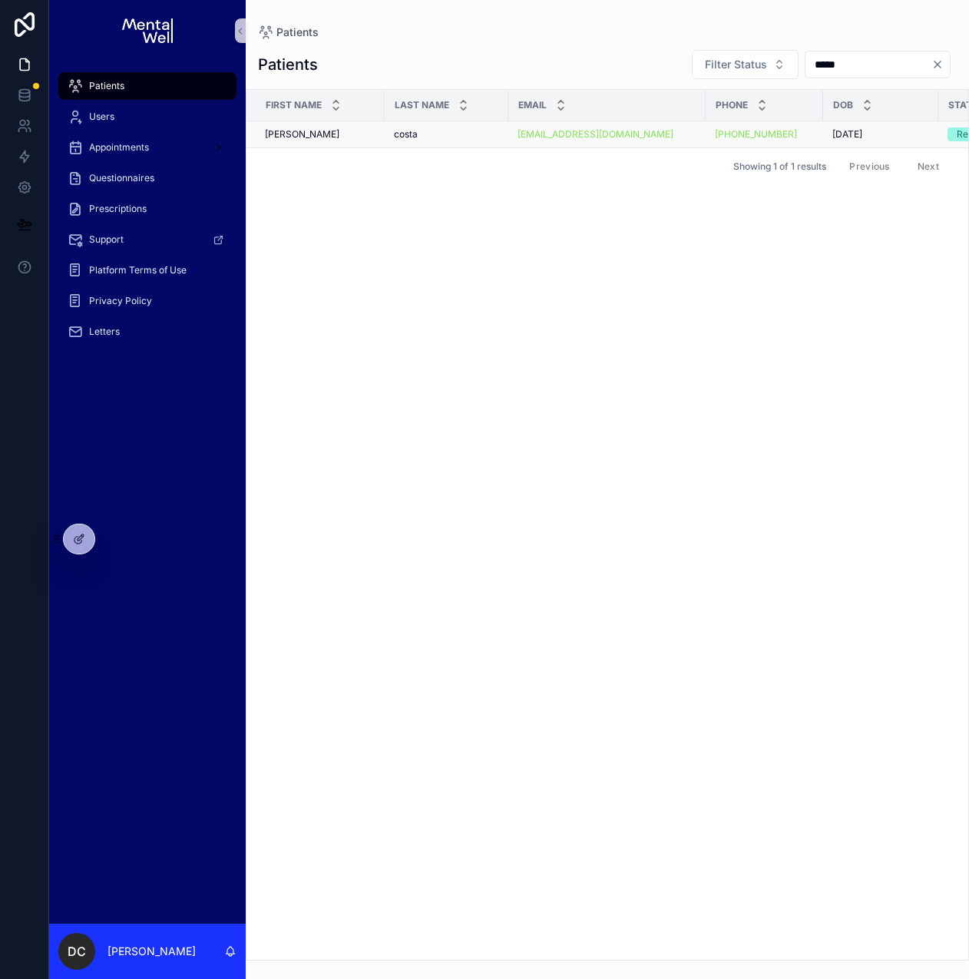
click at [445, 134] on div "[PERSON_NAME]" at bounding box center [446, 134] width 105 height 12
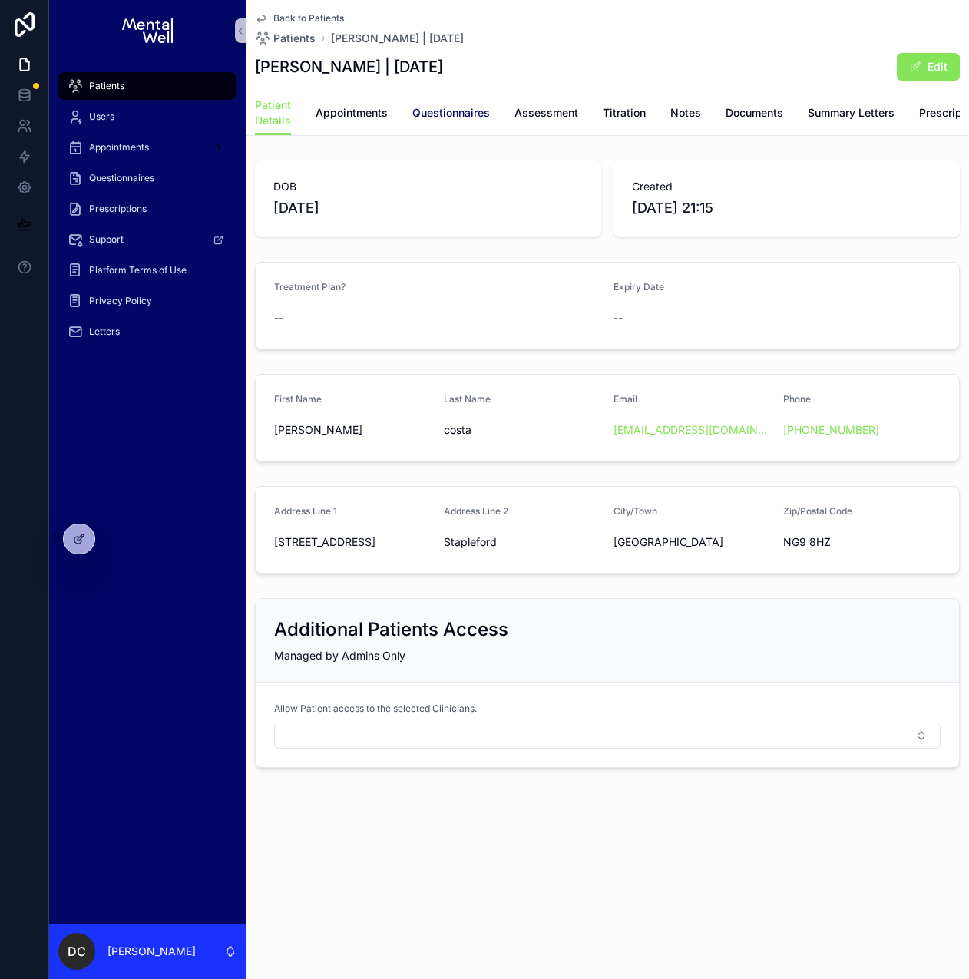
click at [455, 117] on span "Questionnaires" at bounding box center [451, 112] width 78 height 15
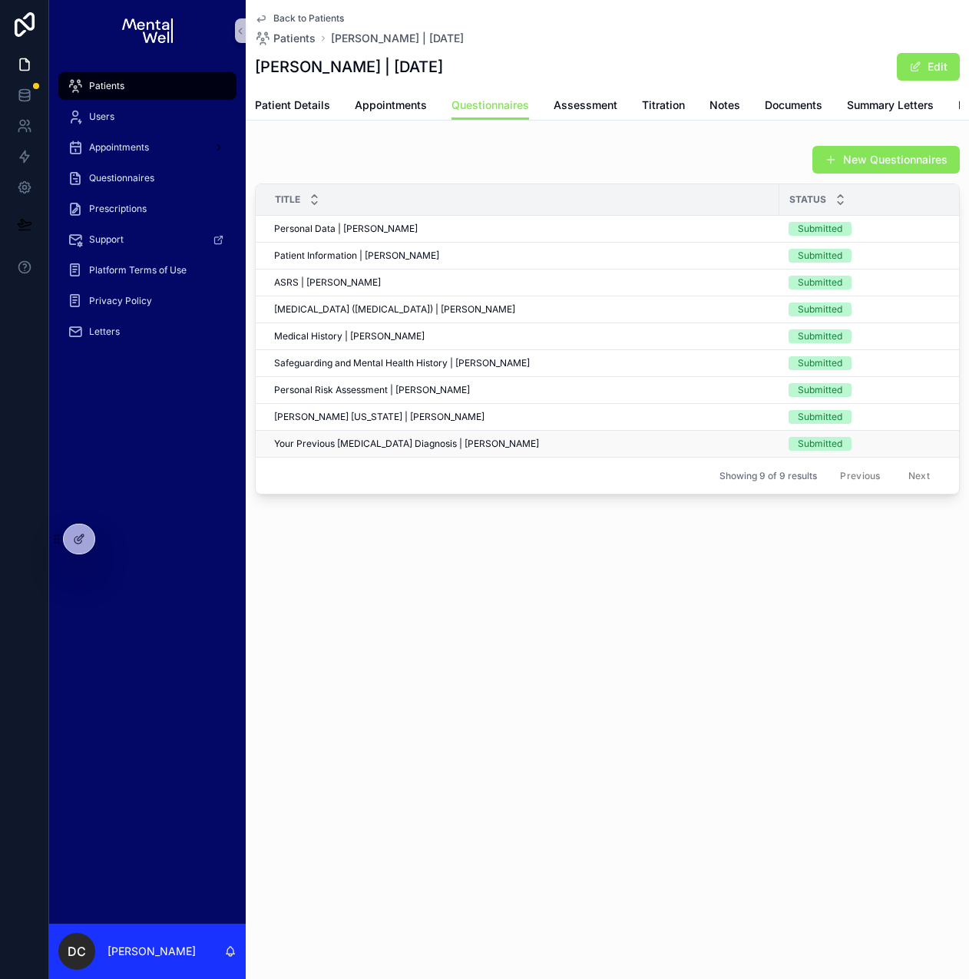
click at [411, 450] on span "Your Previous [MEDICAL_DATA] Diagnosis | [PERSON_NAME]" at bounding box center [406, 443] width 265 height 12
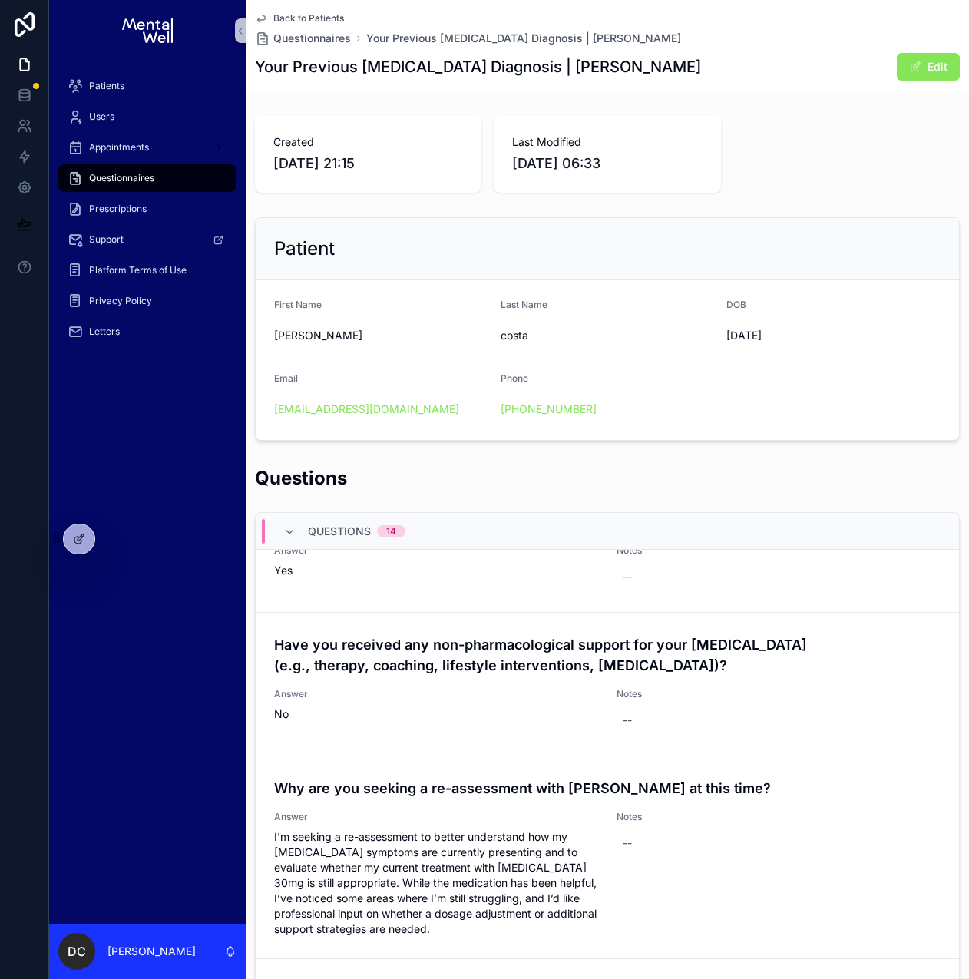
click at [320, 19] on span "Back to Patients" at bounding box center [308, 18] width 71 height 12
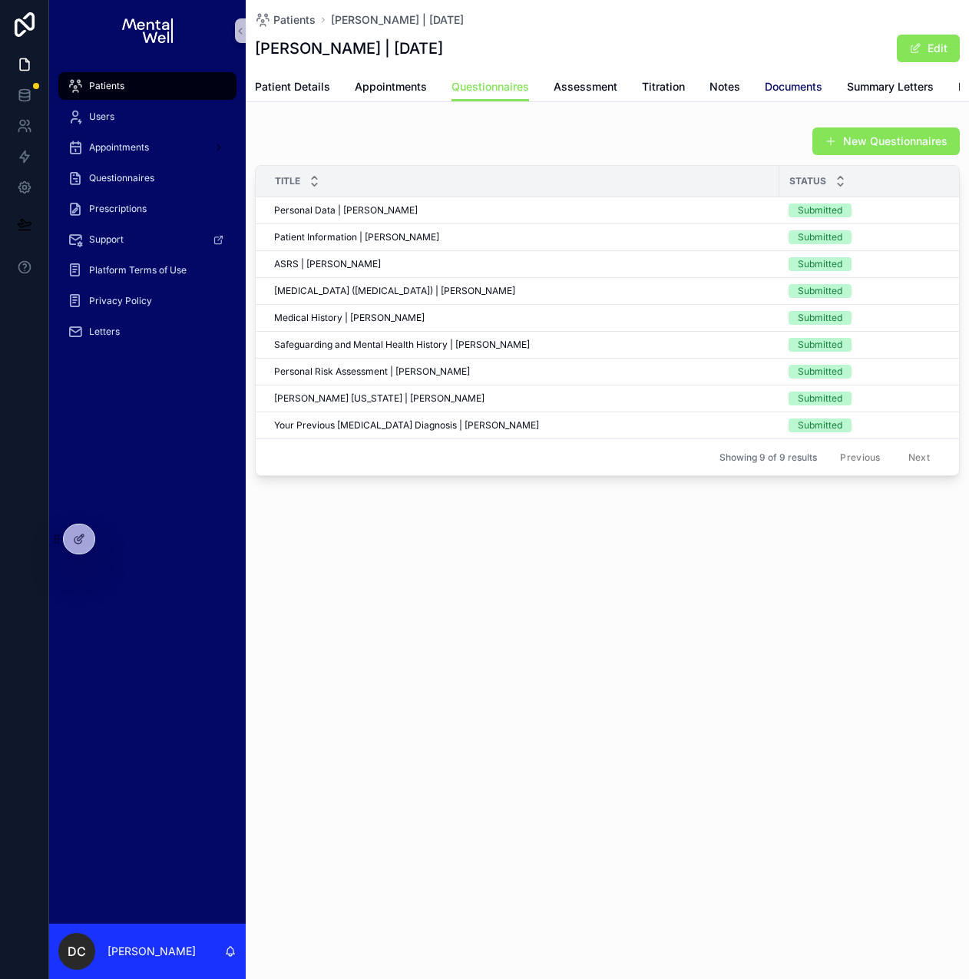
click at [818, 87] on span "Documents" at bounding box center [793, 86] width 58 height 15
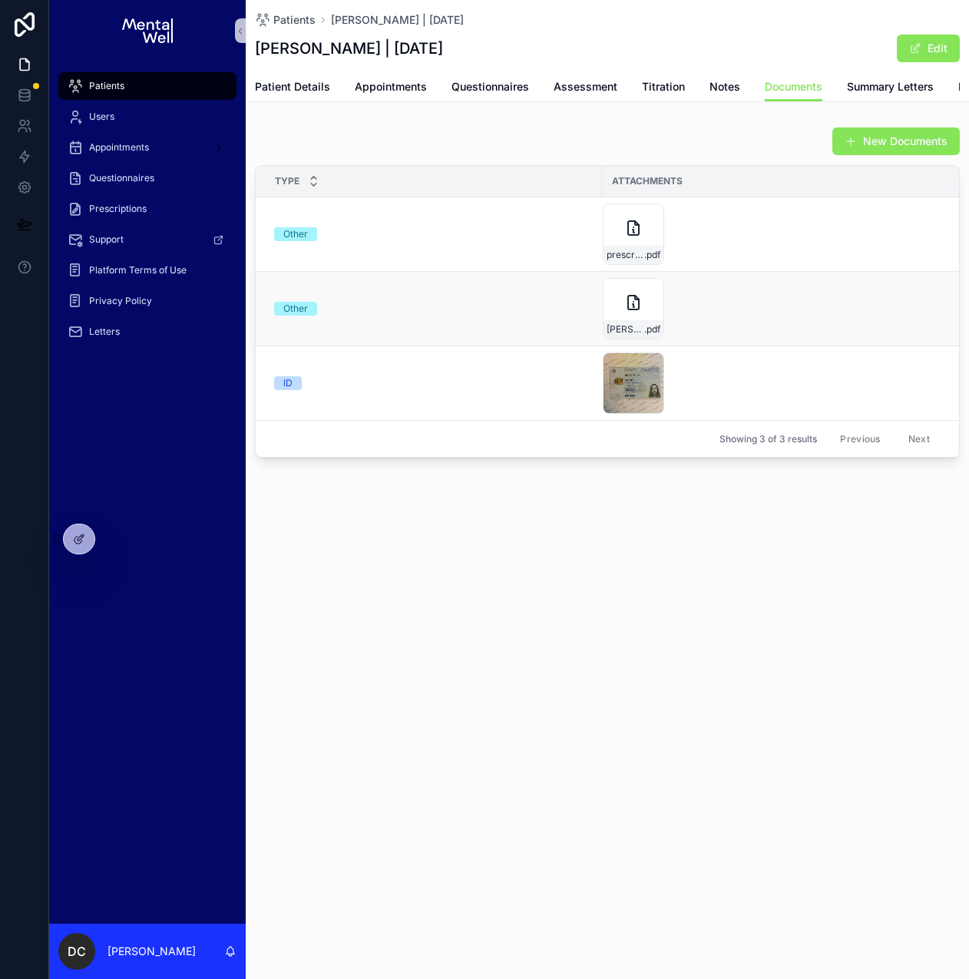
click at [392, 315] on div "Other" at bounding box center [433, 309] width 319 height 14
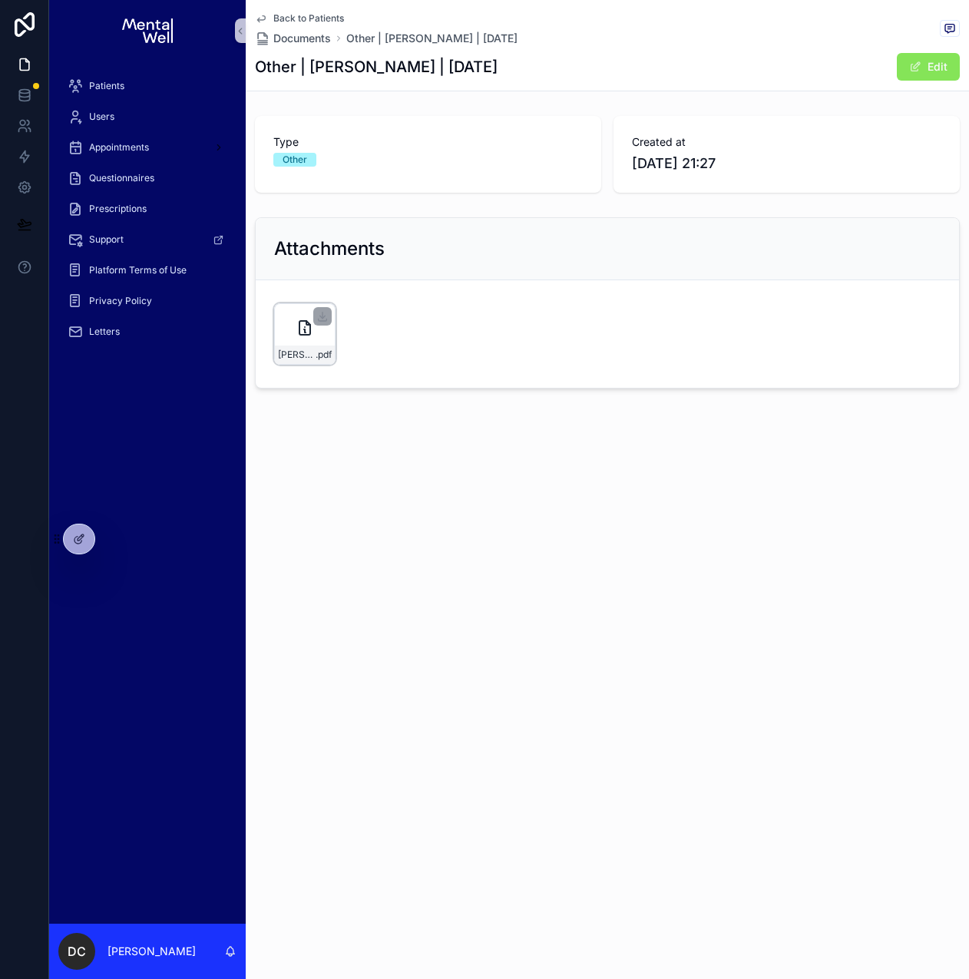
click at [276, 333] on div "[PERSON_NAME]--[PERSON_NAME]--[PERSON_NAME]--[PERSON_NAME]--Costa .pdf" at bounding box center [304, 333] width 61 height 61
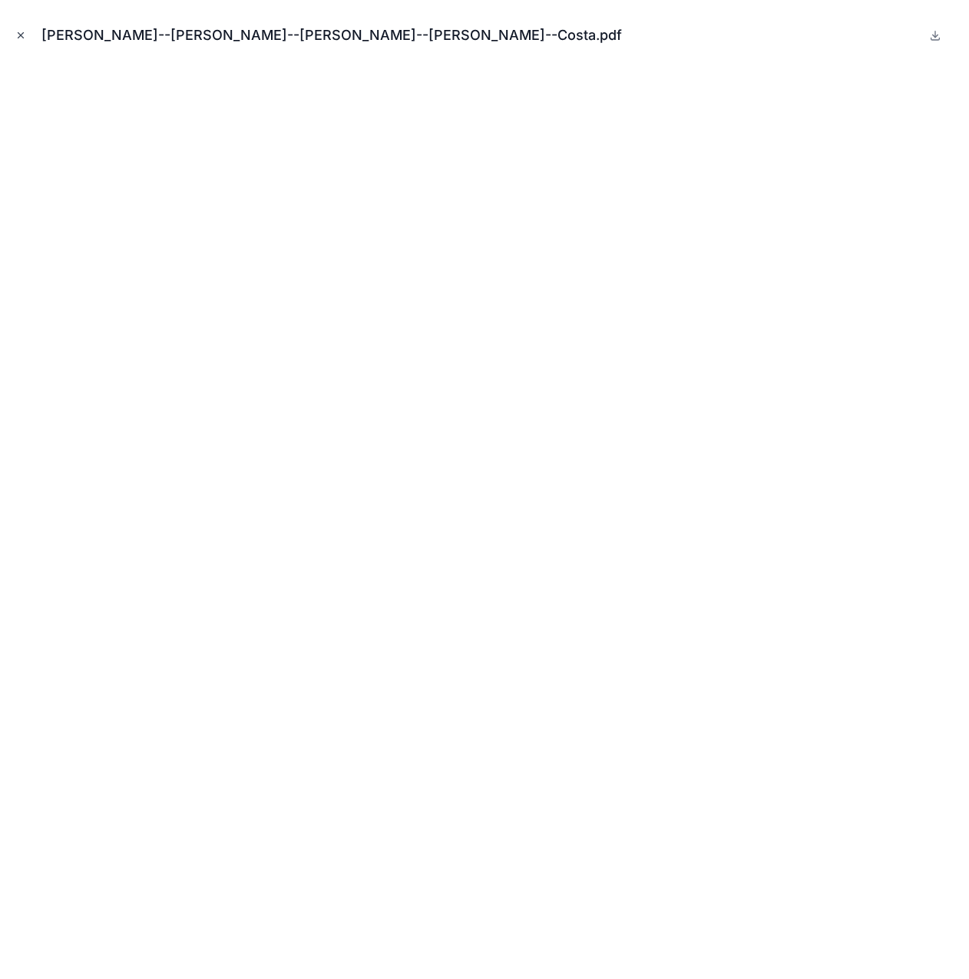
click at [21, 36] on icon "Close modal" at bounding box center [20, 35] width 11 height 11
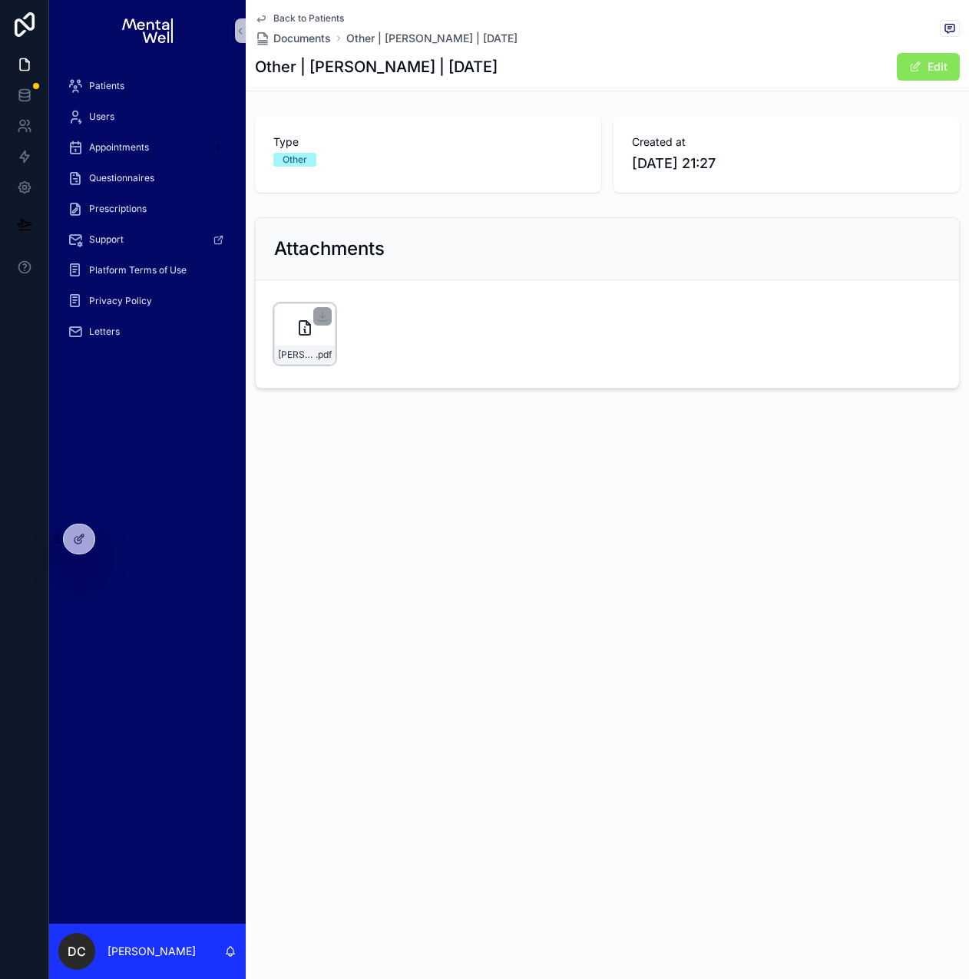
click at [305, 317] on div "[PERSON_NAME]--[PERSON_NAME]--[PERSON_NAME]--[PERSON_NAME]--Costa .pdf" at bounding box center [304, 333] width 61 height 61
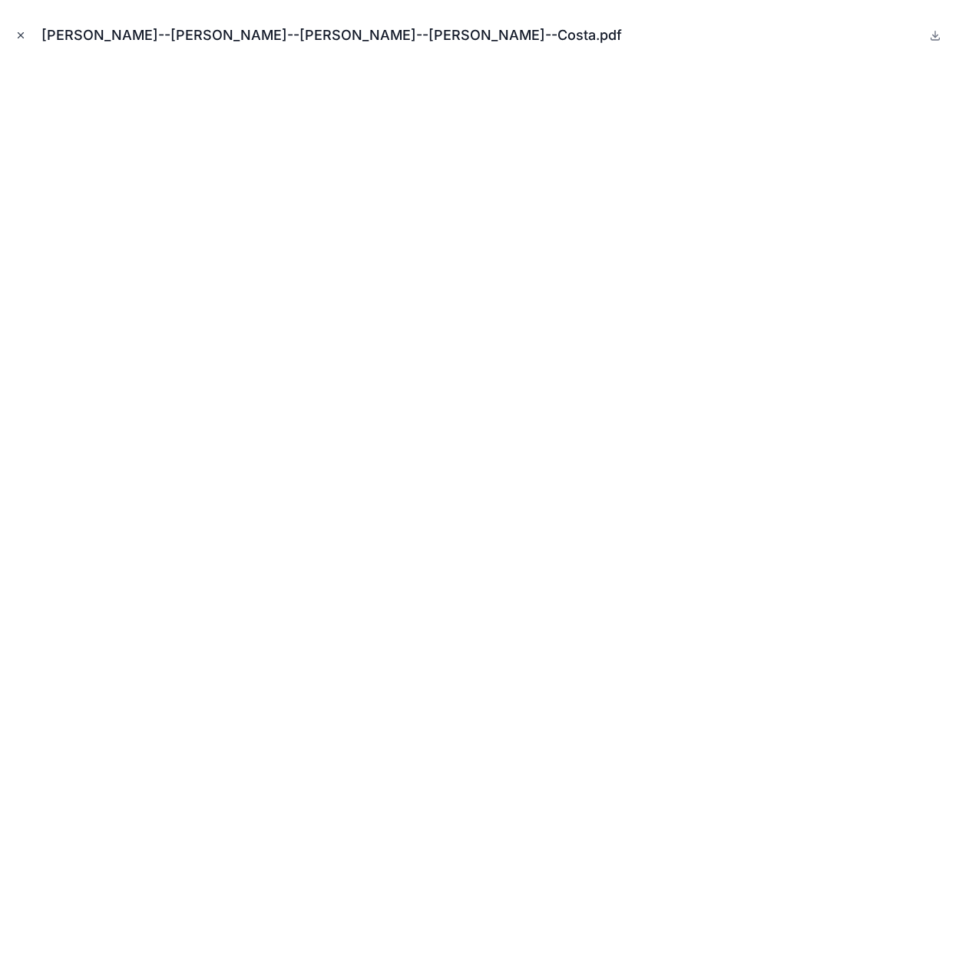
click at [18, 38] on icon "Close modal" at bounding box center [20, 35] width 5 height 5
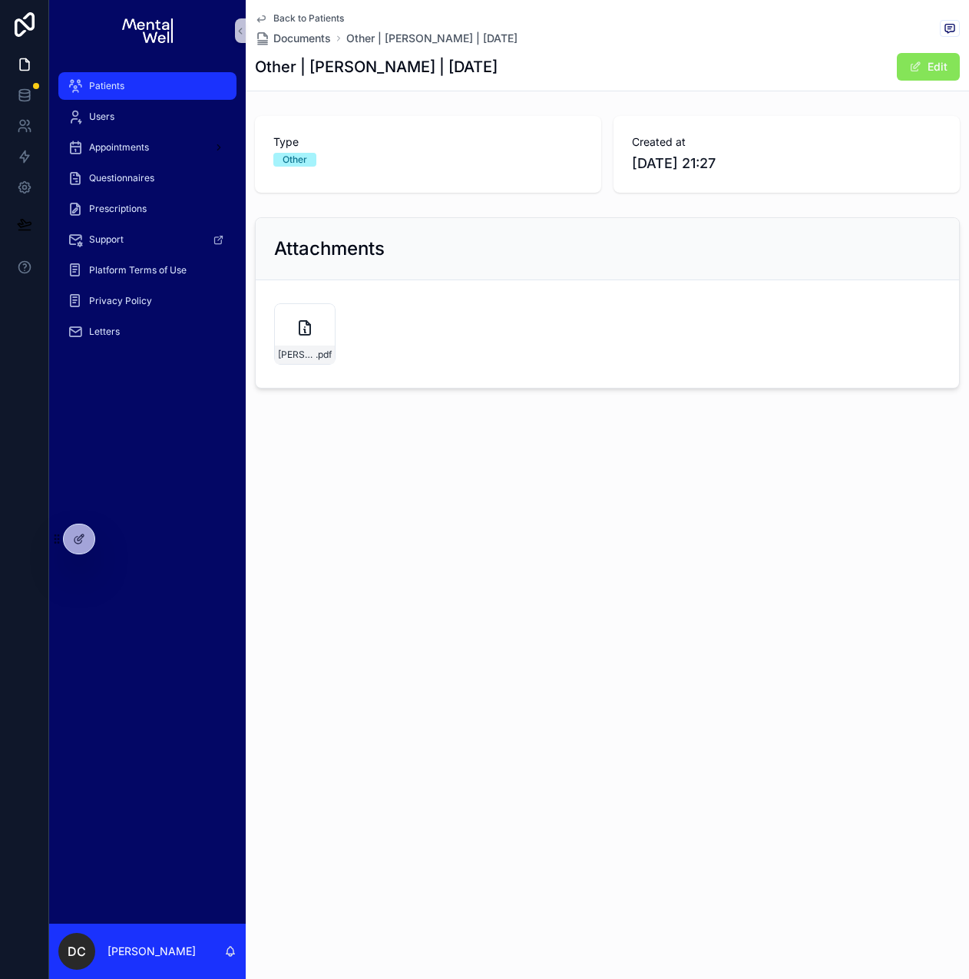
click at [126, 96] on div "Patients" at bounding box center [148, 86] width 160 height 25
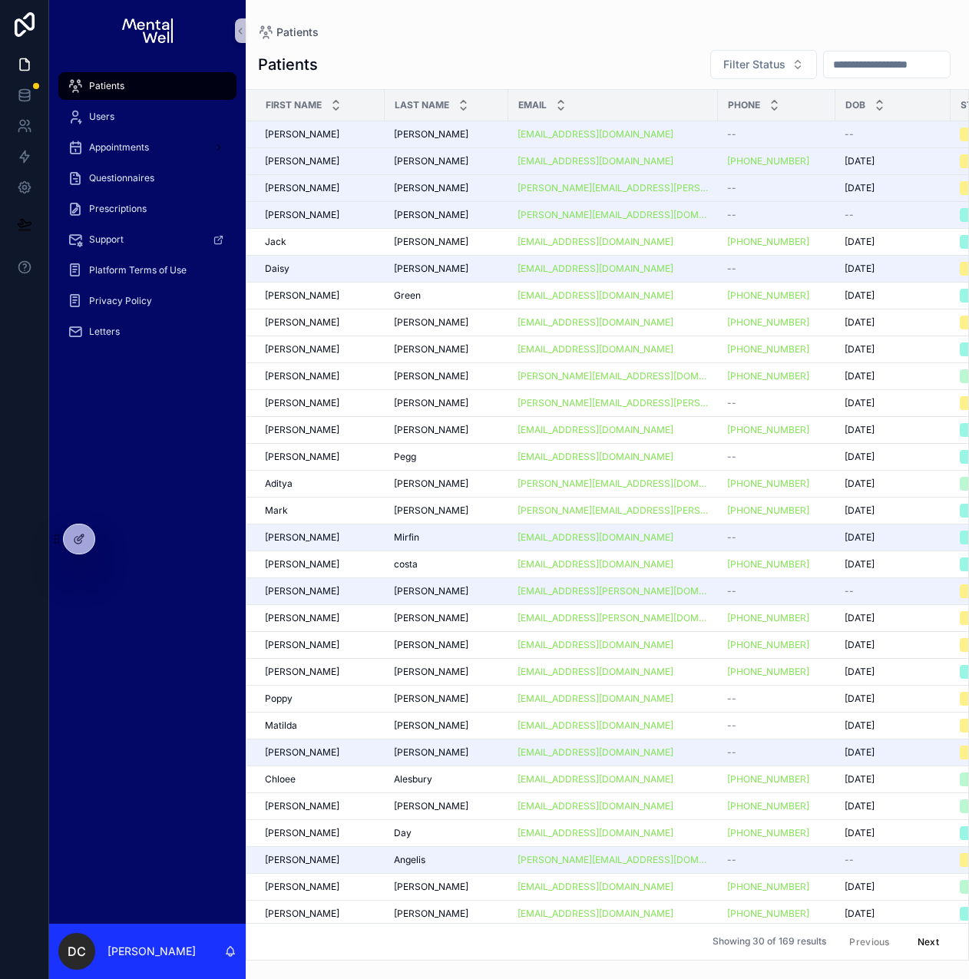
scroll to position [0, 244]
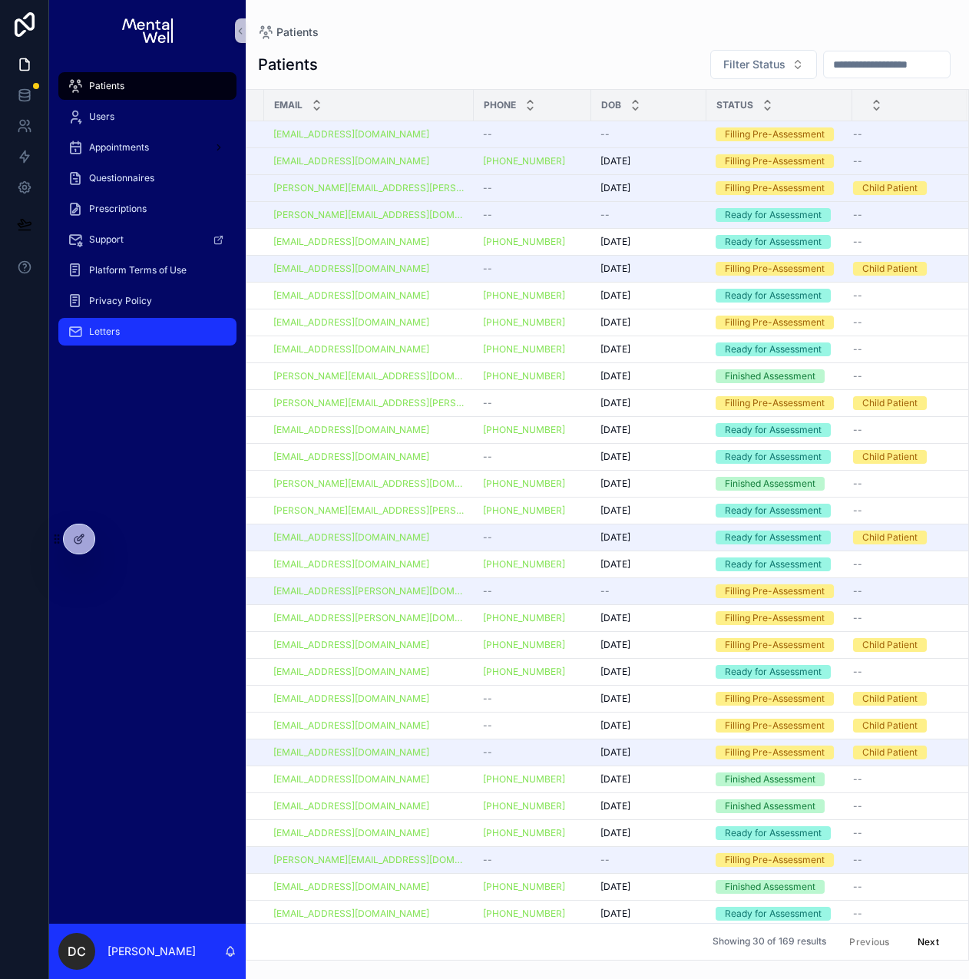
click at [128, 322] on div "Letters" at bounding box center [148, 331] width 160 height 25
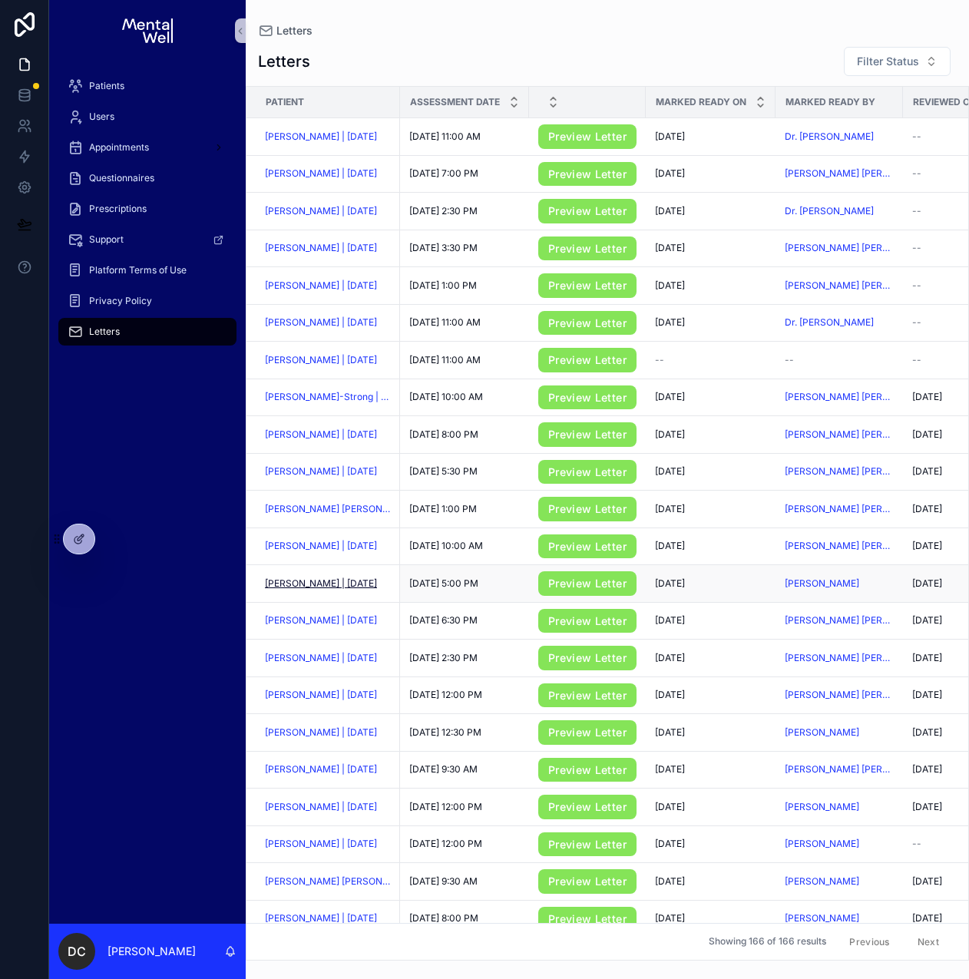
click at [302, 582] on span "[PERSON_NAME] | [DATE]" at bounding box center [321, 583] width 112 height 12
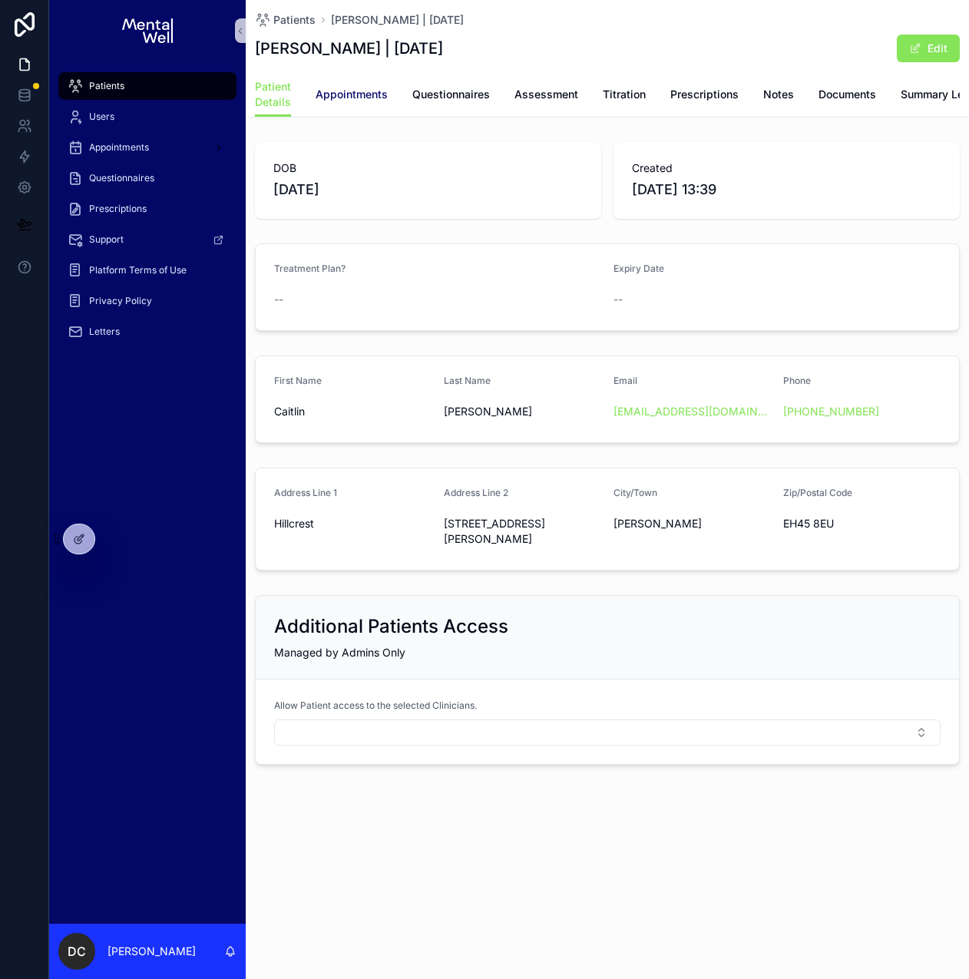
click at [349, 93] on span "Appointments" at bounding box center [351, 94] width 72 height 15
click at [331, 100] on span "Appointments" at bounding box center [351, 94] width 72 height 15
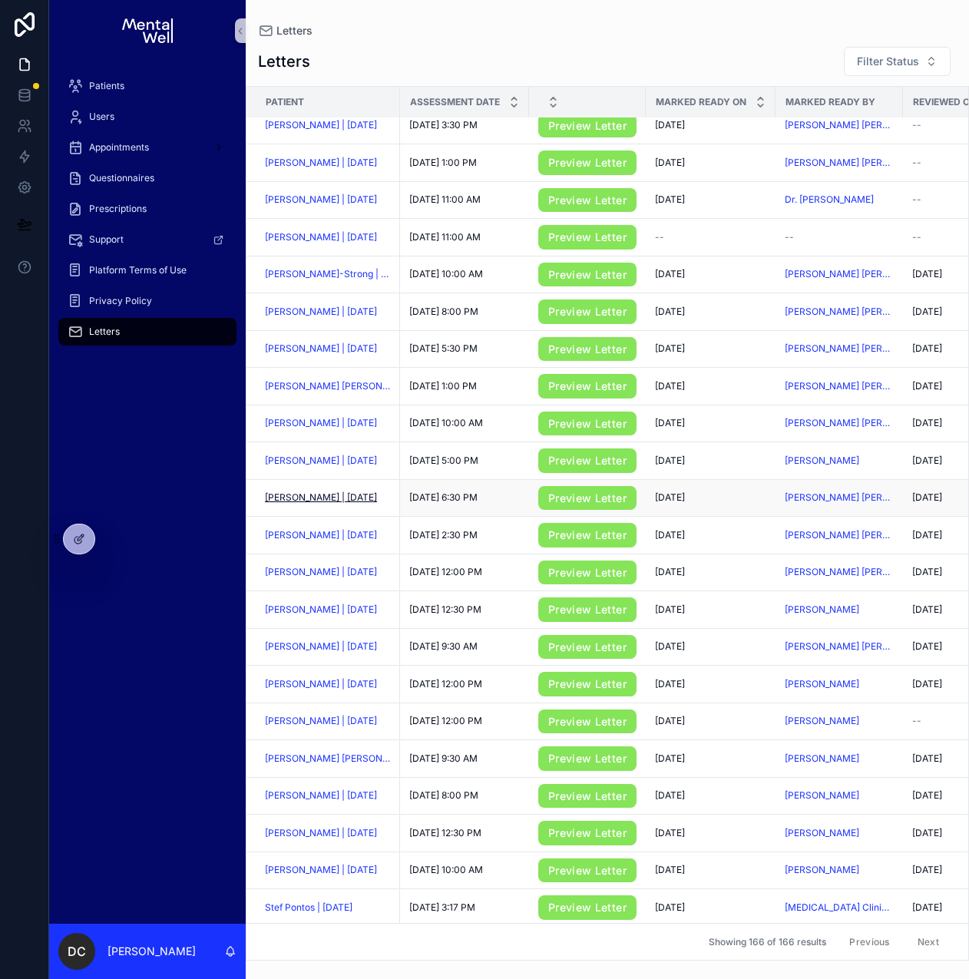
scroll to position [128, 0]
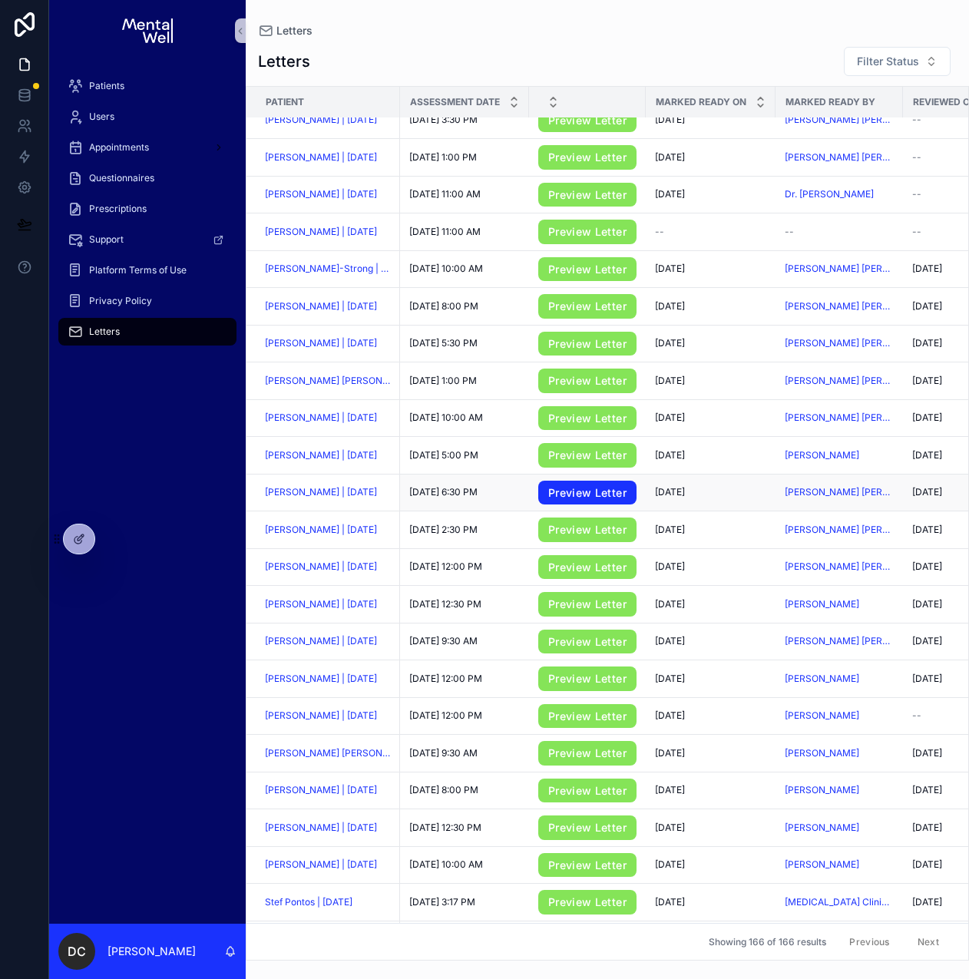
click at [553, 503] on link "Preview Letter" at bounding box center [587, 492] width 98 height 25
click at [300, 497] on span "[PERSON_NAME] | [DATE]" at bounding box center [321, 492] width 112 height 12
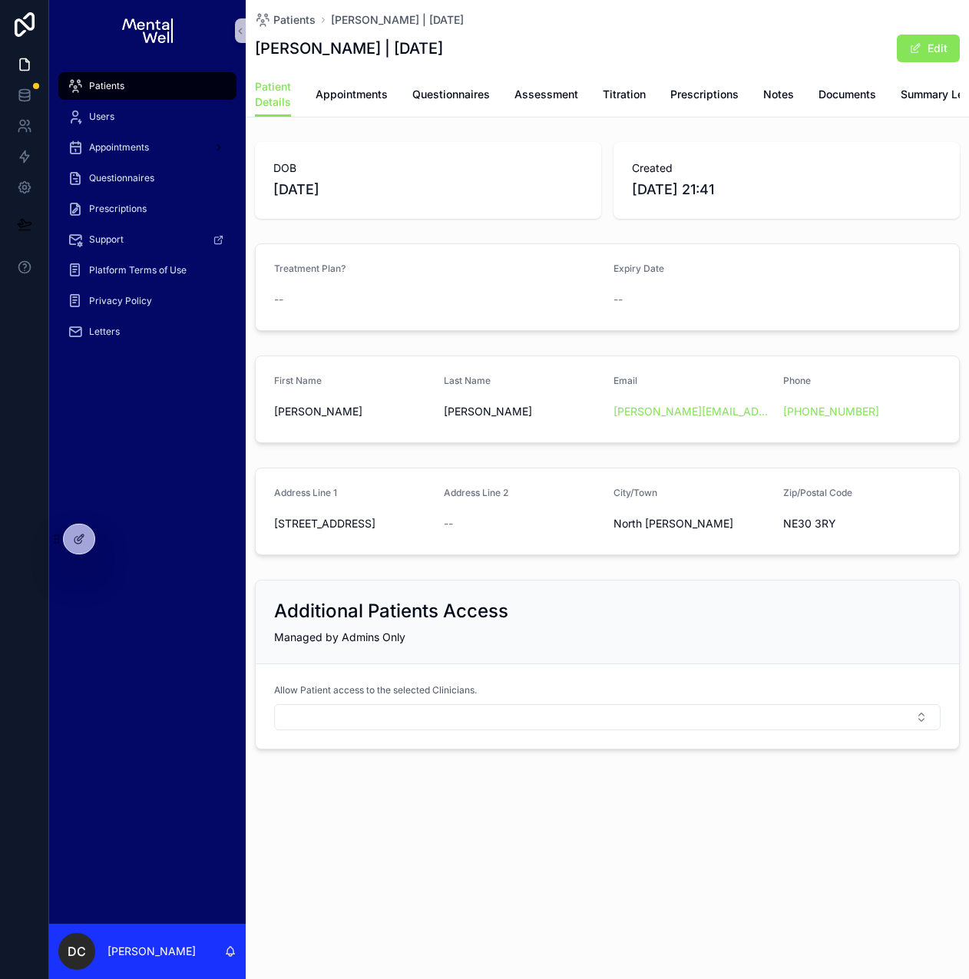
click at [393, 94] on div "Patient Details Appointments Questionnaires Assessment Titration Prescriptions …" at bounding box center [607, 94] width 705 height 45
click at [371, 95] on span "Appointments" at bounding box center [351, 94] width 72 height 15
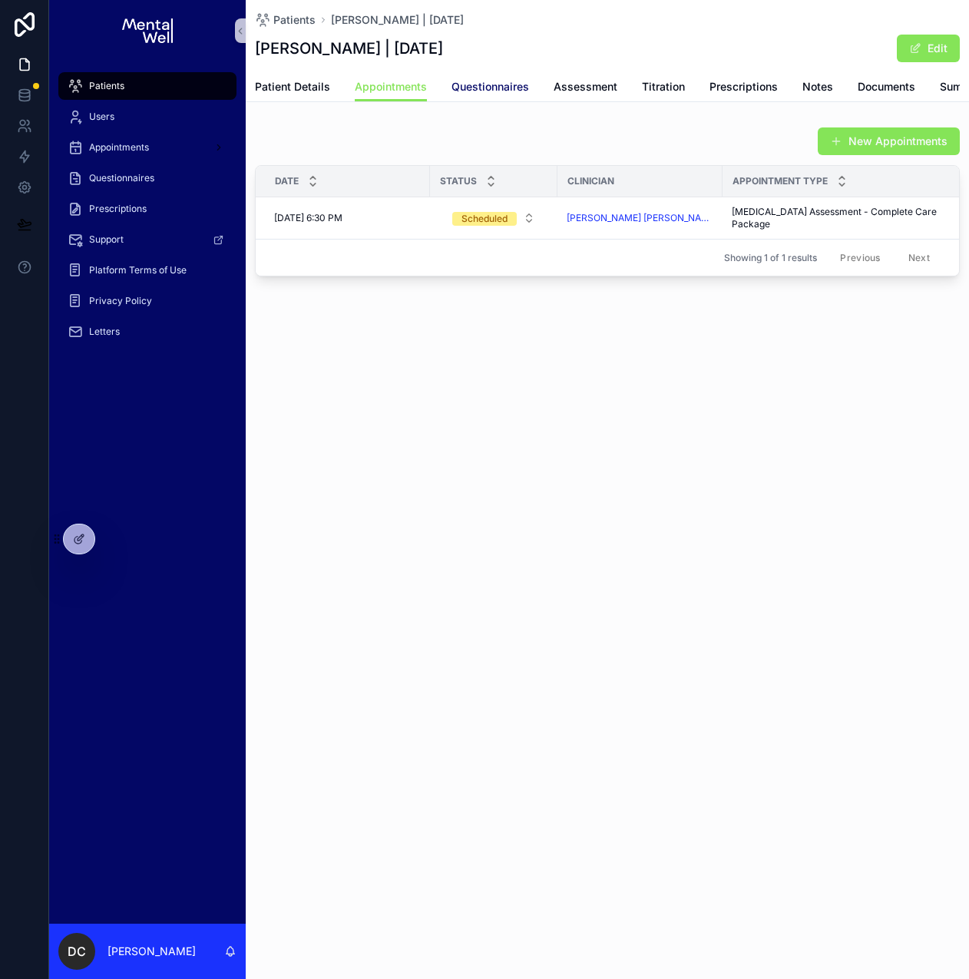
click at [469, 90] on span "Questionnaires" at bounding box center [490, 86] width 78 height 15
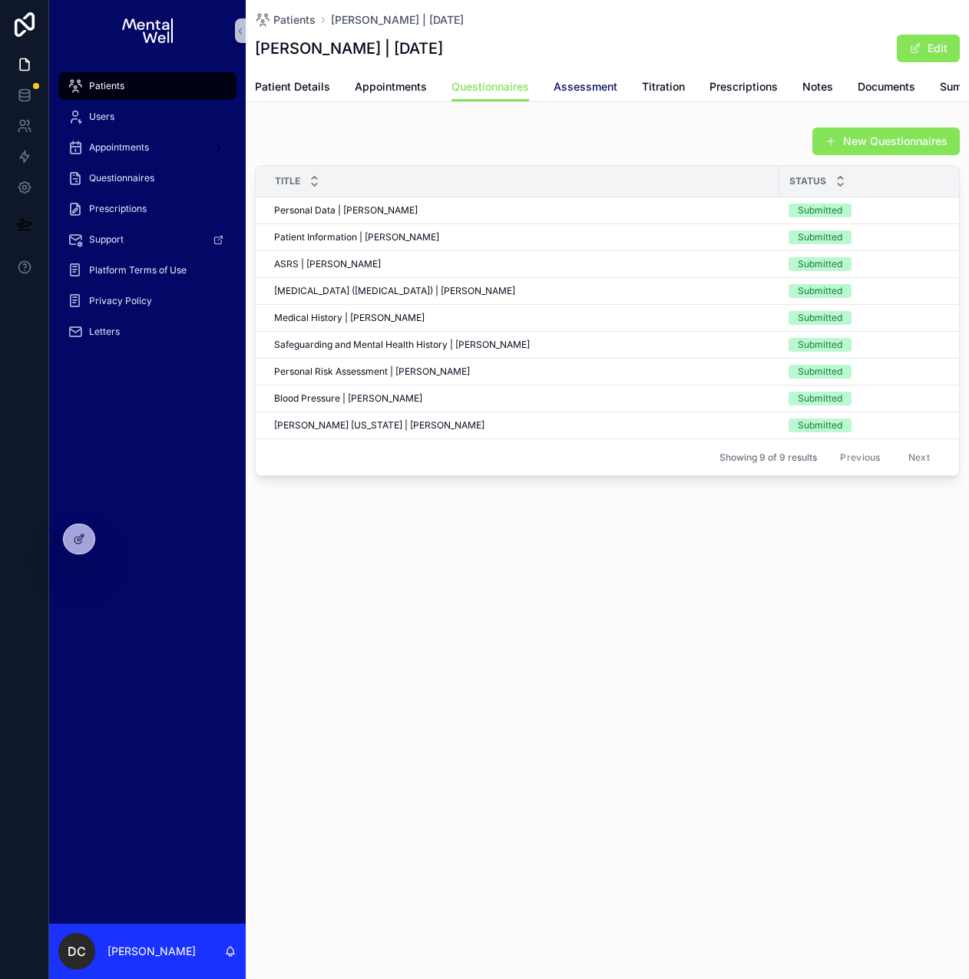
click at [553, 74] on link "Assessment" at bounding box center [585, 88] width 64 height 31
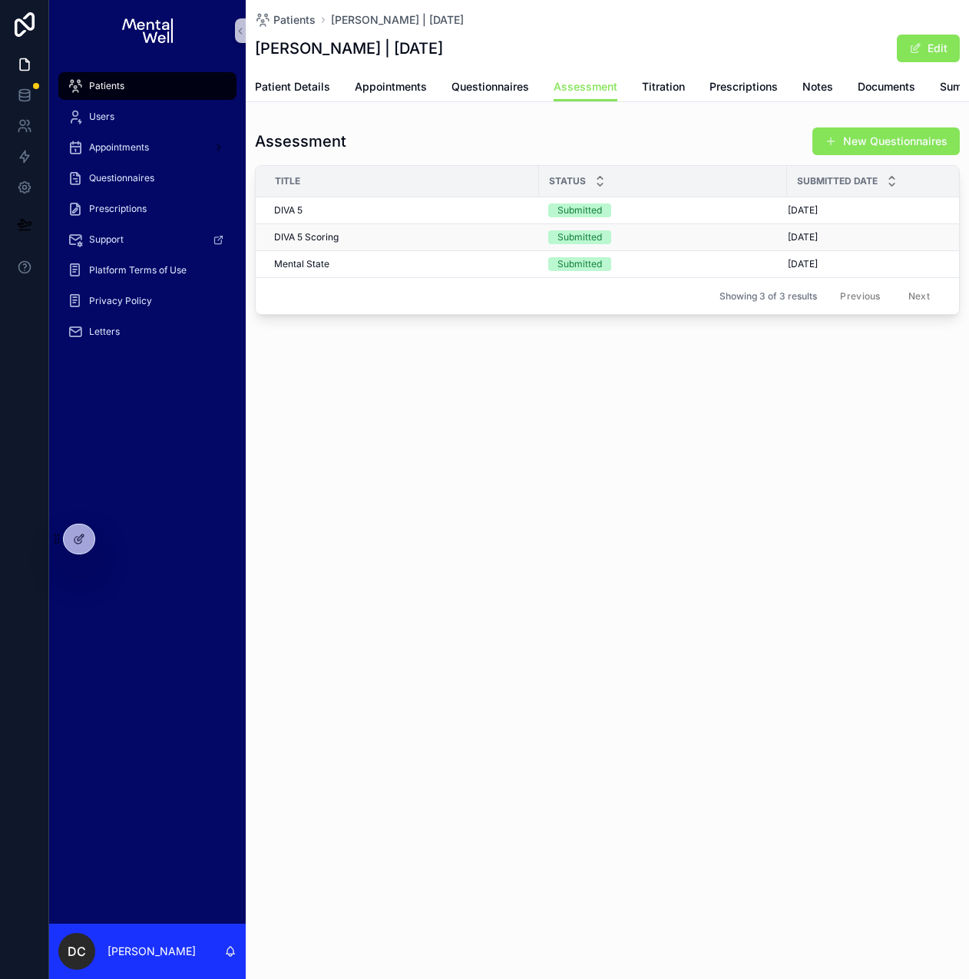
click at [346, 243] on div "DIVA 5 Scoring DIVA 5 Scoring" at bounding box center [402, 237] width 256 height 12
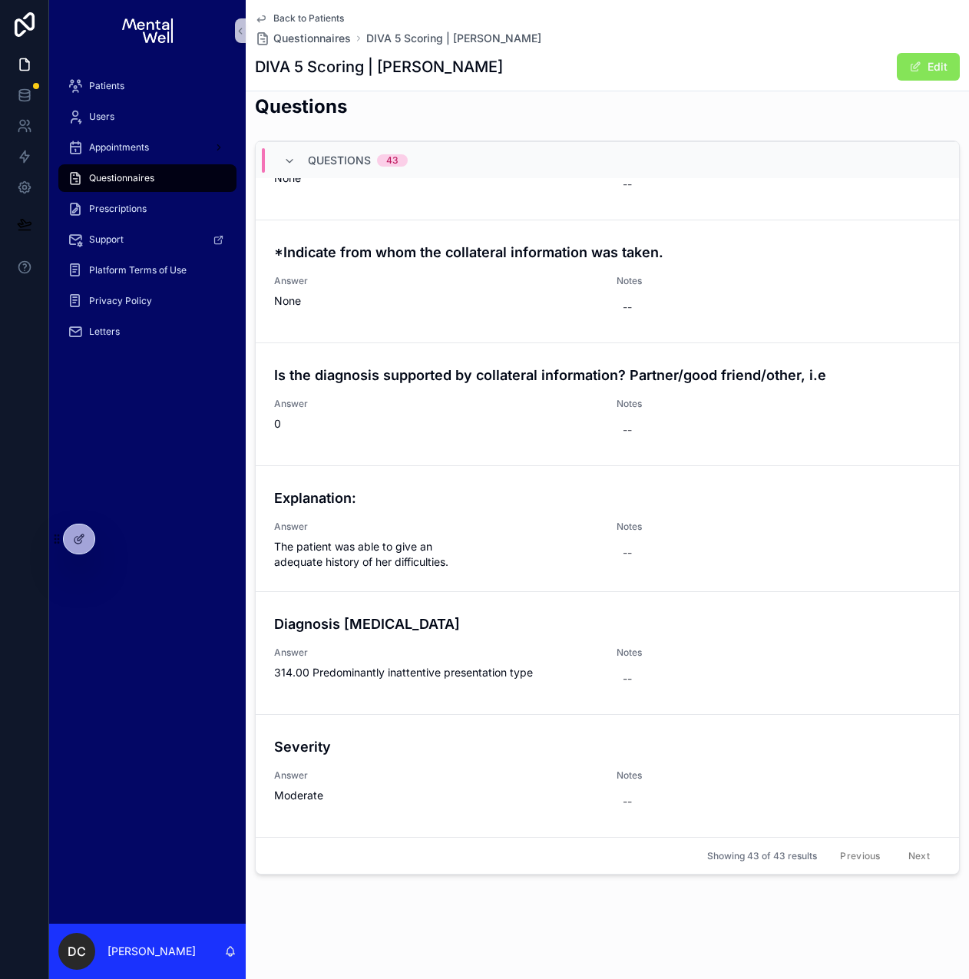
scroll to position [4785, 0]
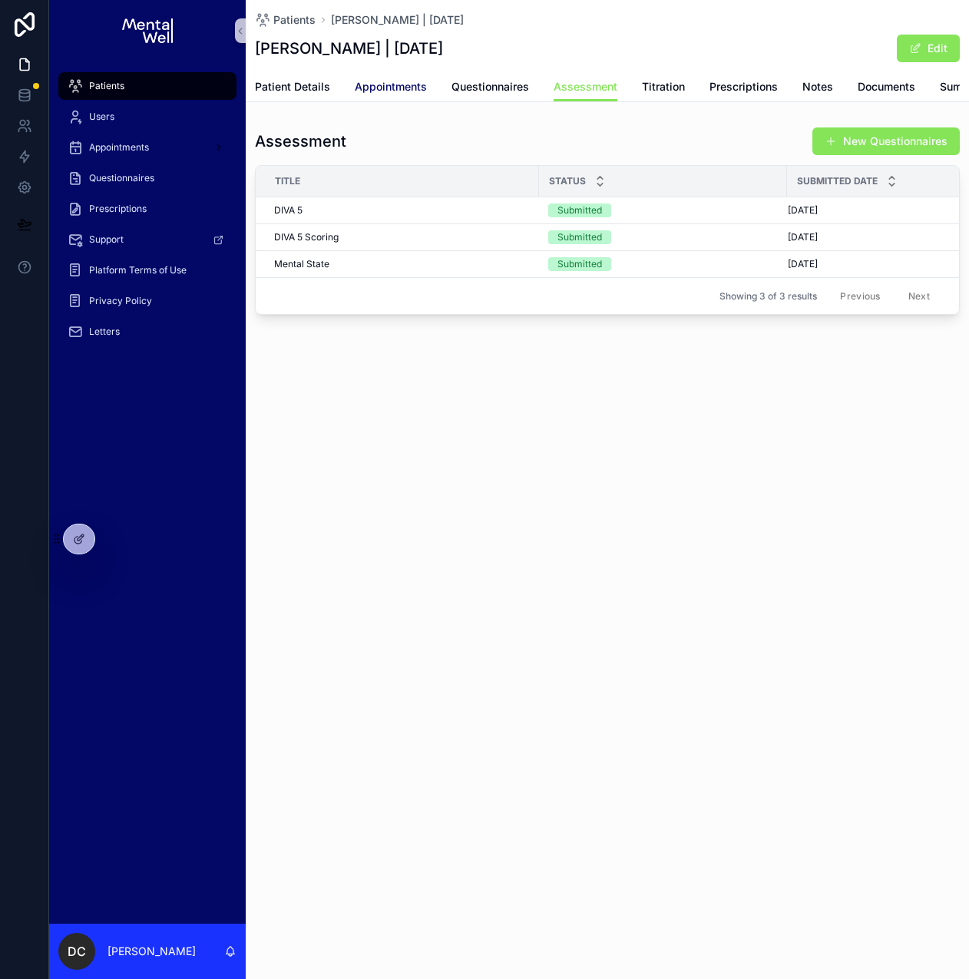
click at [418, 93] on span "Appointments" at bounding box center [391, 86] width 72 height 15
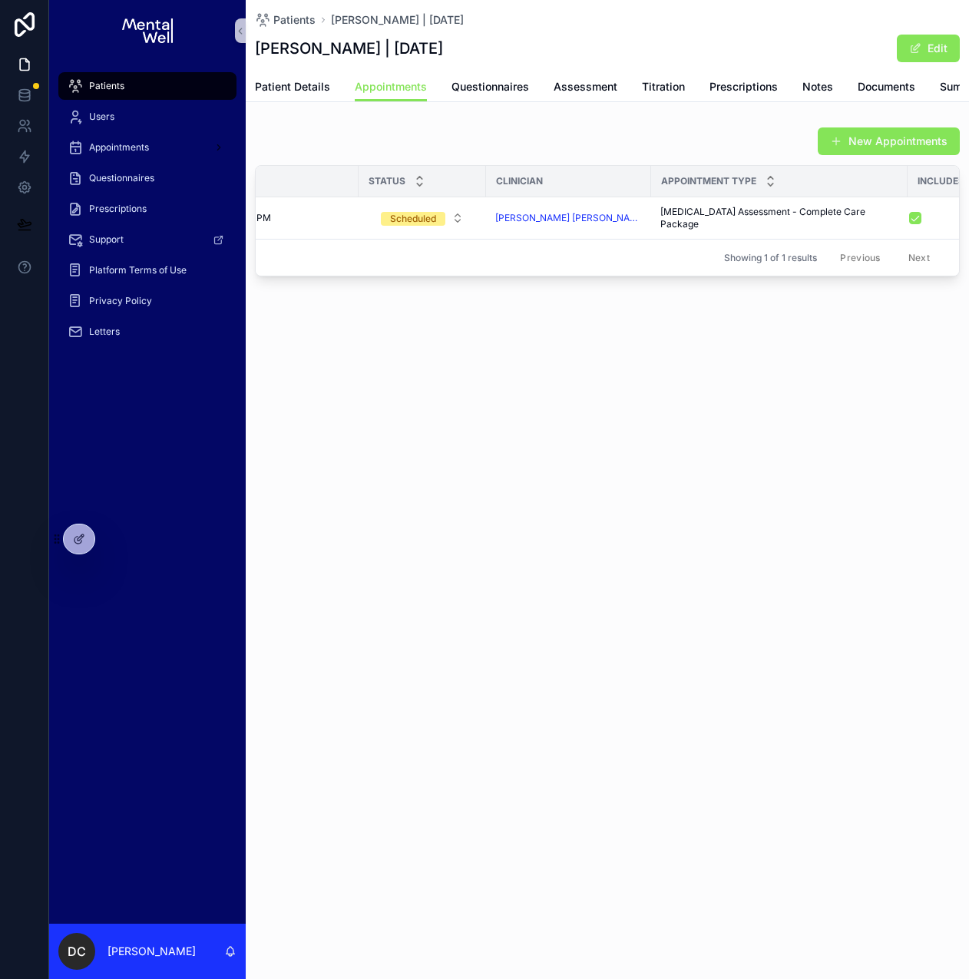
scroll to position [0, 128]
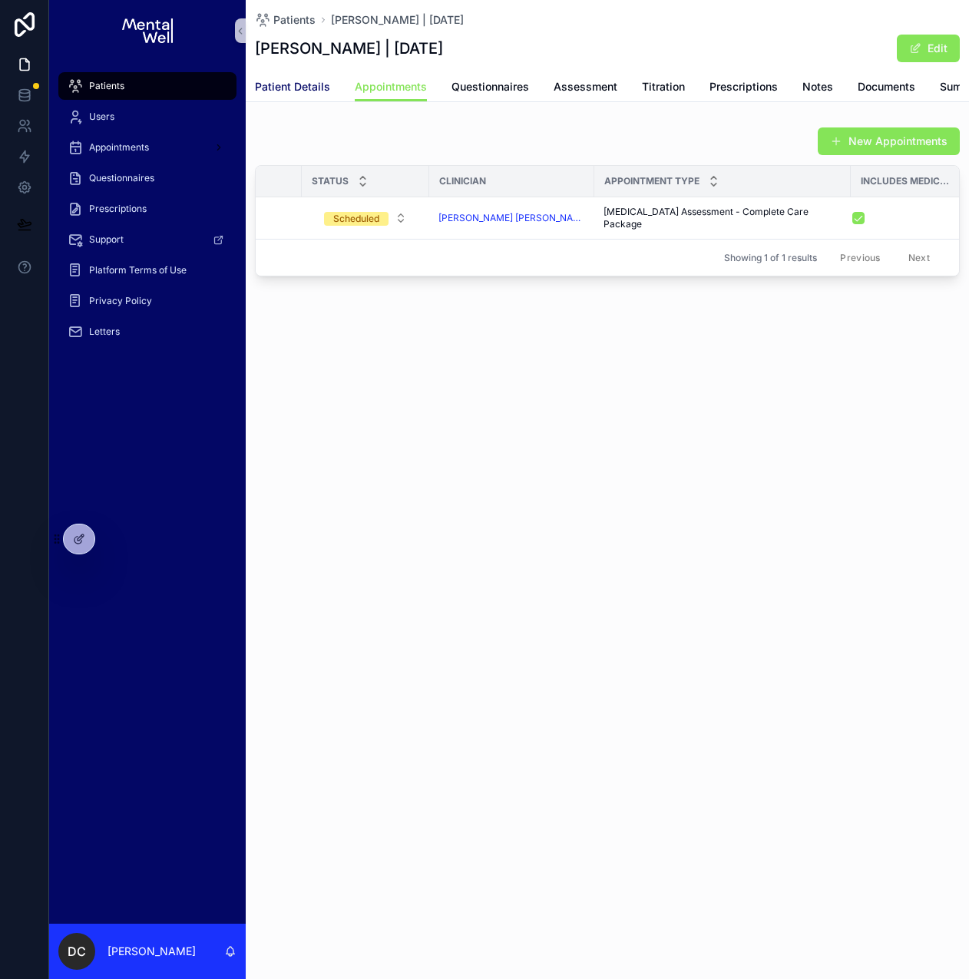
click at [289, 83] on span "Patient Details" at bounding box center [292, 86] width 75 height 15
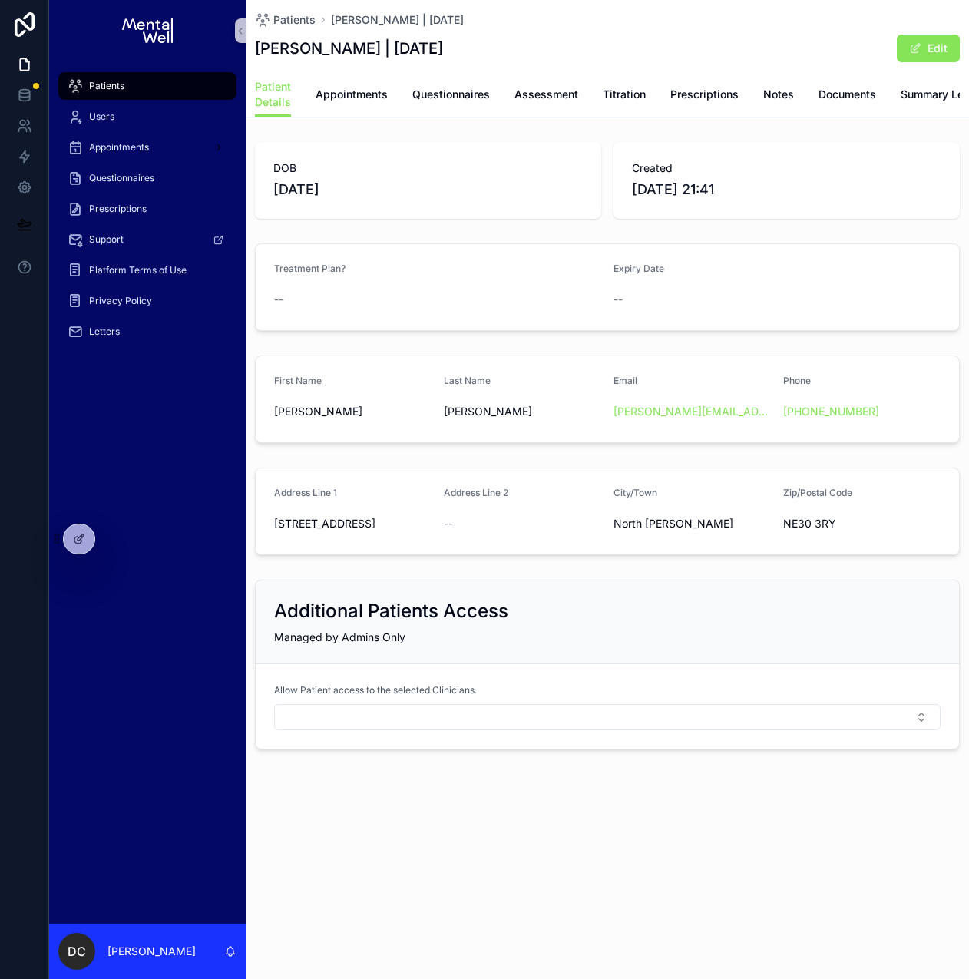
click at [138, 84] on div "Patients" at bounding box center [148, 86] width 160 height 25
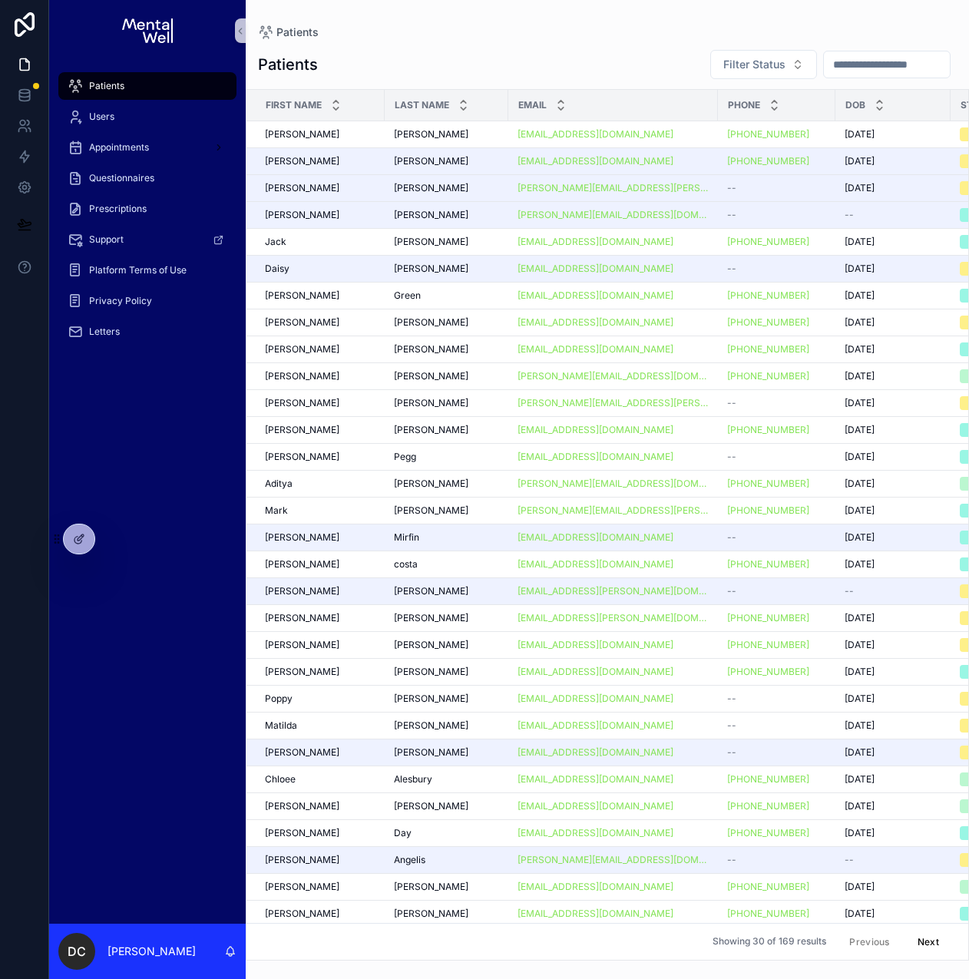
click at [836, 72] on input "scrollable content" at bounding box center [887, 64] width 126 height 21
type input "******"
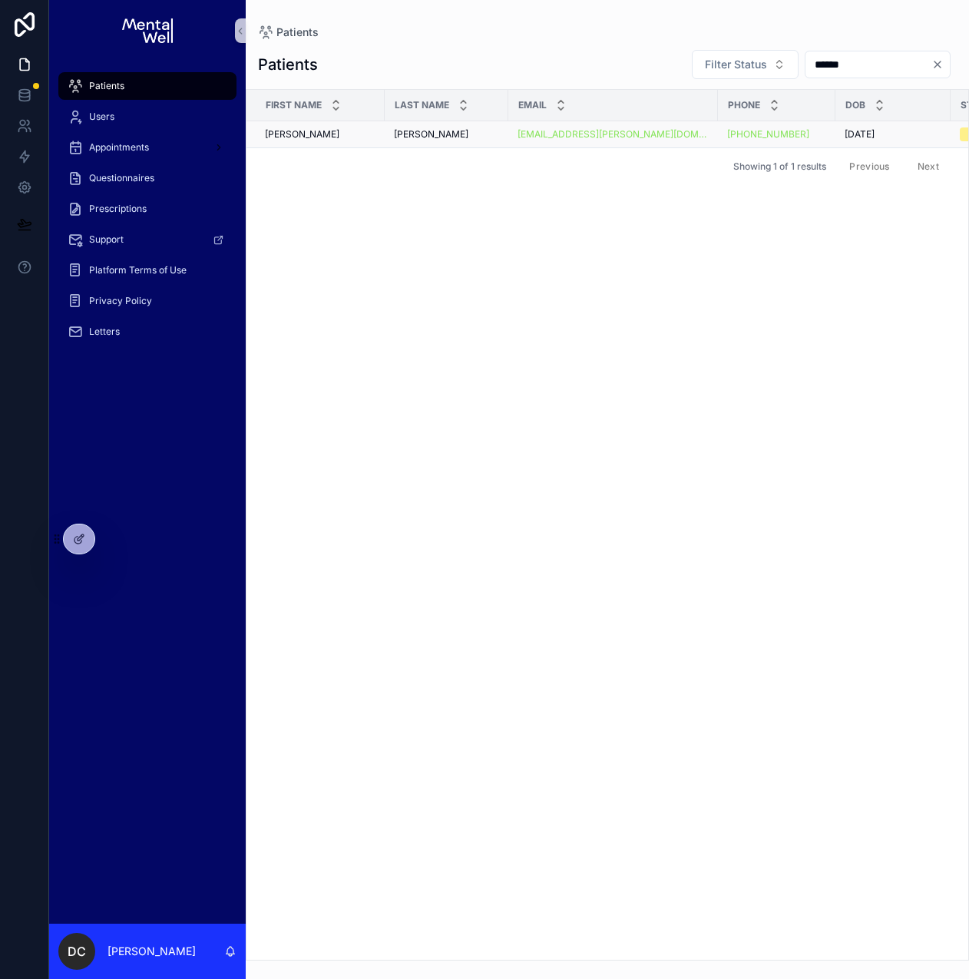
click at [470, 131] on div "[PERSON_NAME]" at bounding box center [446, 134] width 105 height 12
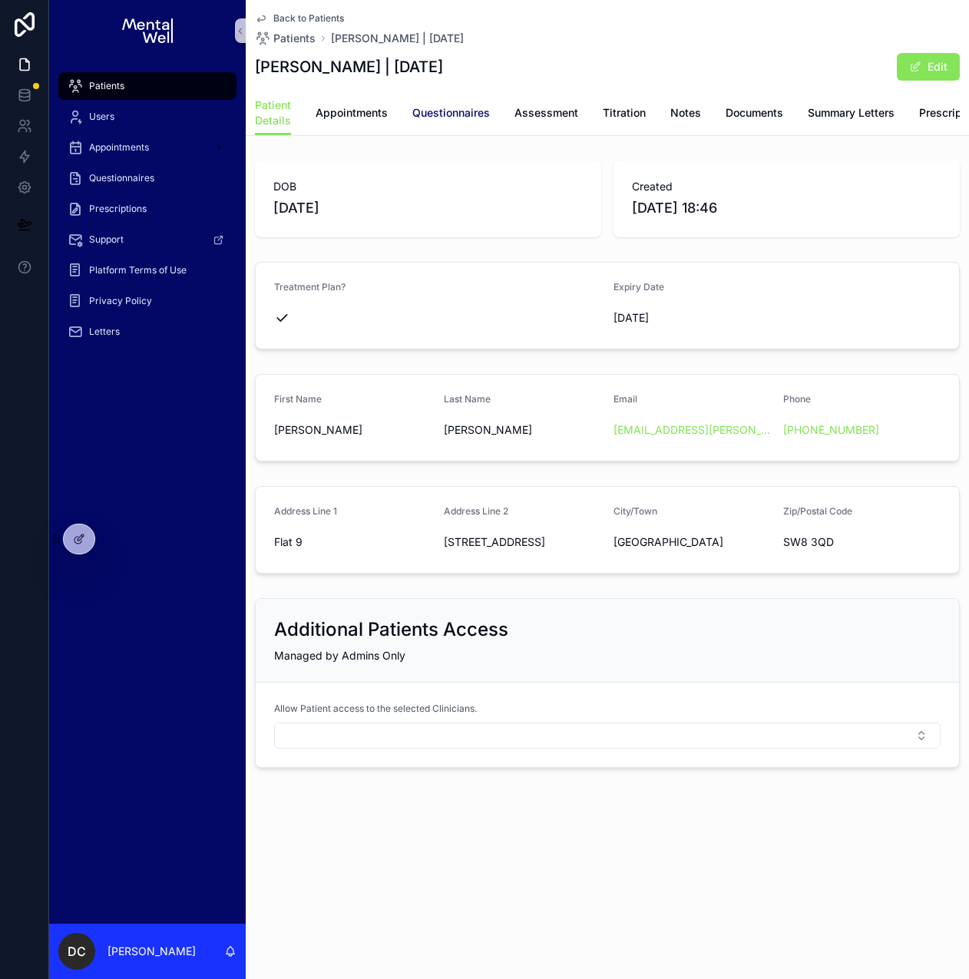
click at [461, 124] on link "Questionnaires" at bounding box center [451, 114] width 78 height 31
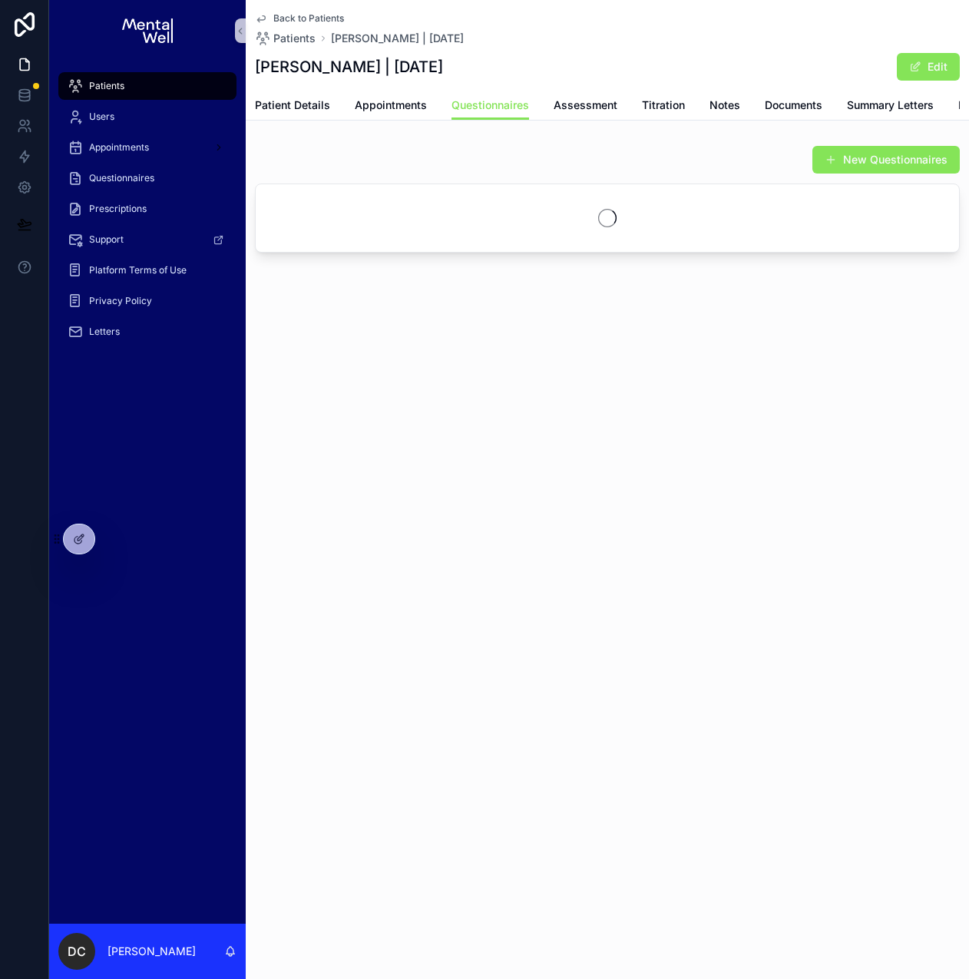
click at [163, 93] on div "Patients" at bounding box center [148, 86] width 160 height 25
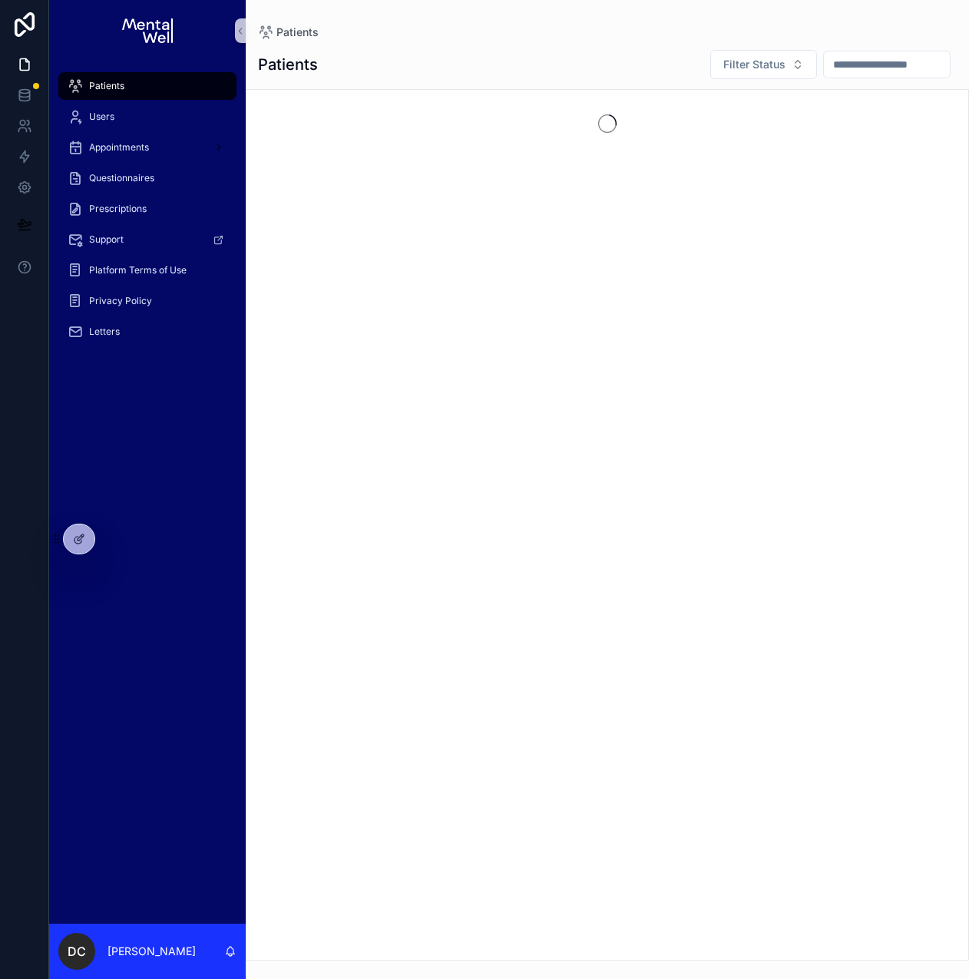
click at [857, 63] on input "scrollable content" at bounding box center [887, 64] width 126 height 21
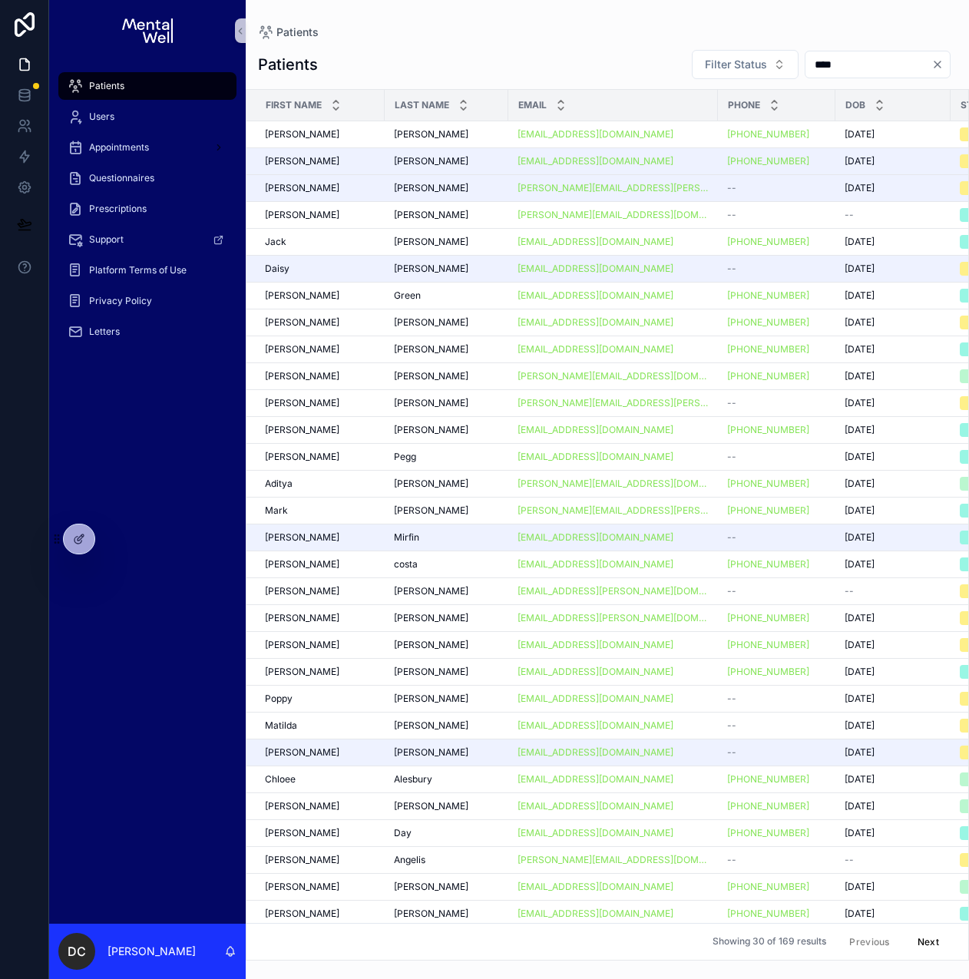
type input "*****"
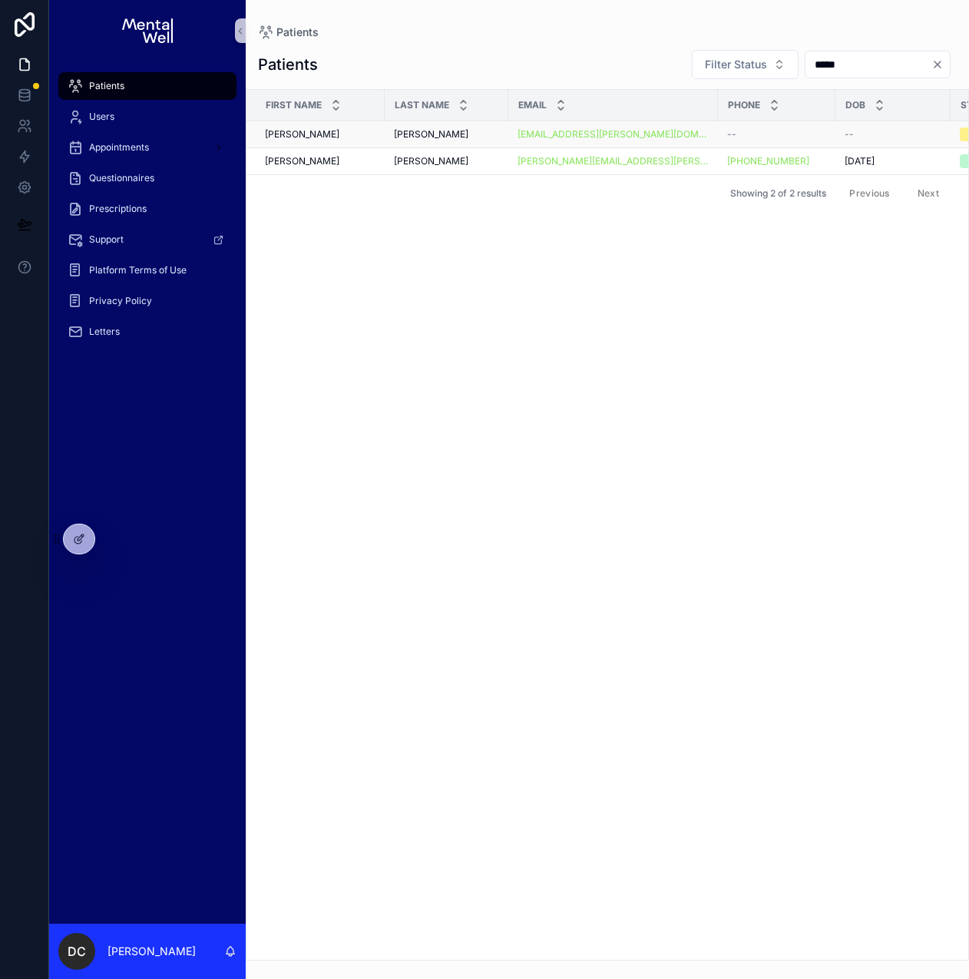
click at [469, 128] on div "Hawes Hawes" at bounding box center [446, 134] width 105 height 12
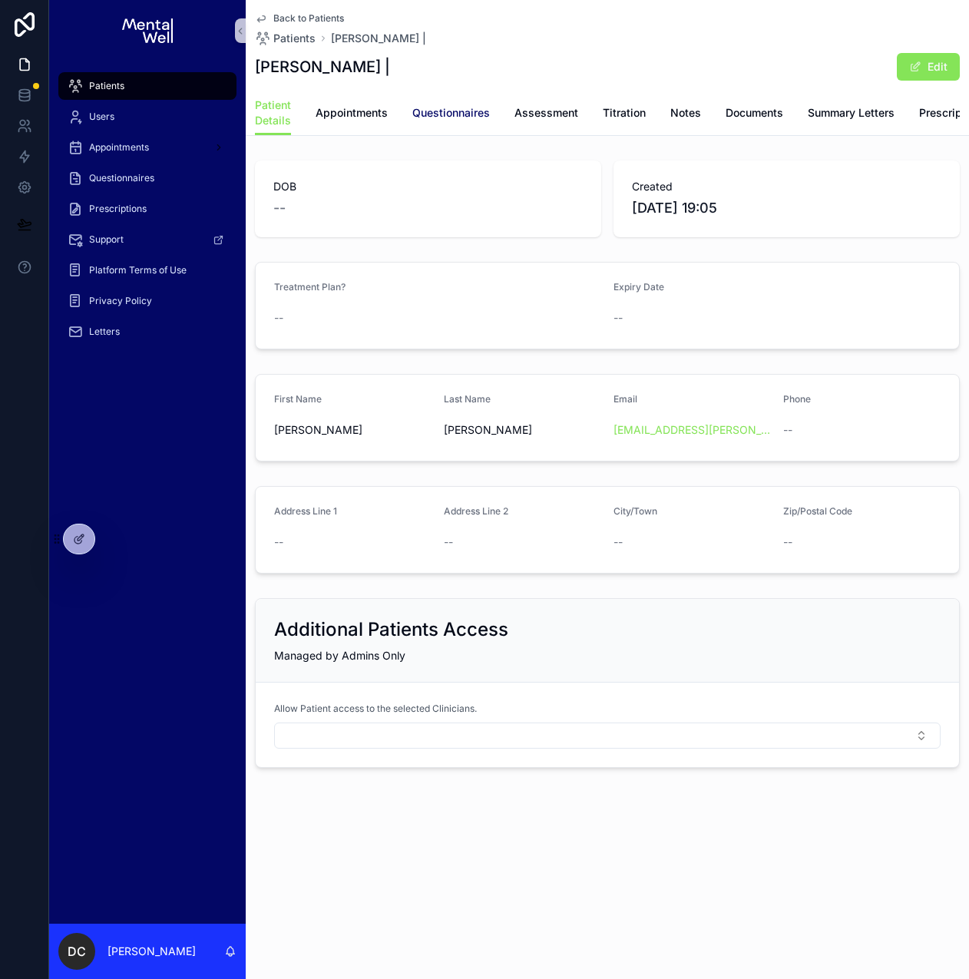
click at [481, 115] on span "Questionnaires" at bounding box center [451, 112] width 78 height 15
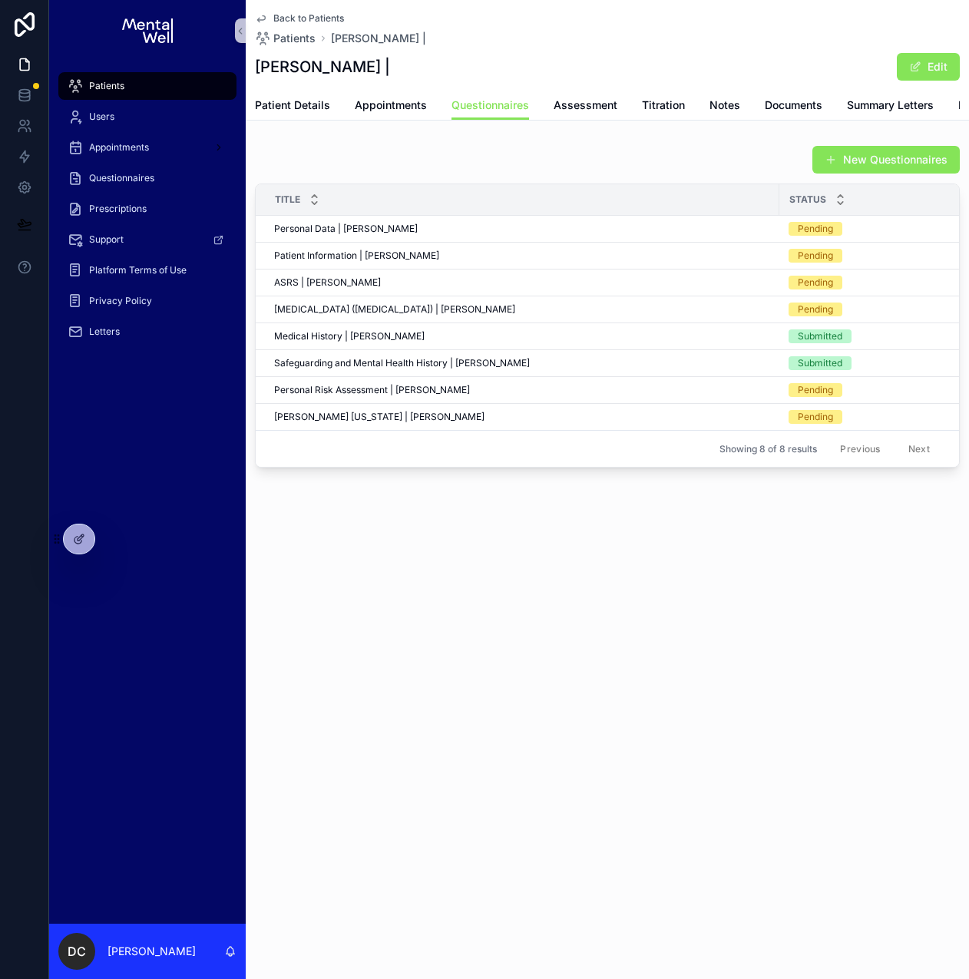
click at [391, 160] on div "New Questionnaires" at bounding box center [607, 159] width 705 height 29
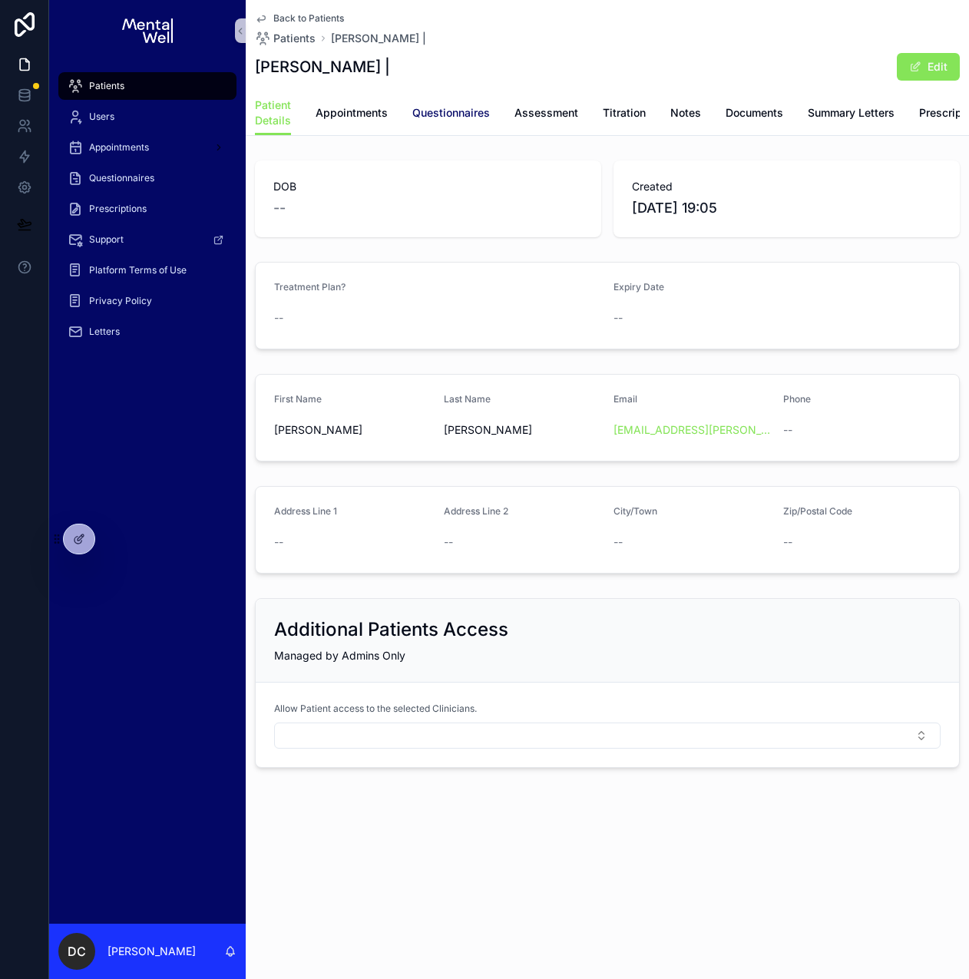
click at [424, 123] on link "Questionnaires" at bounding box center [451, 114] width 78 height 31
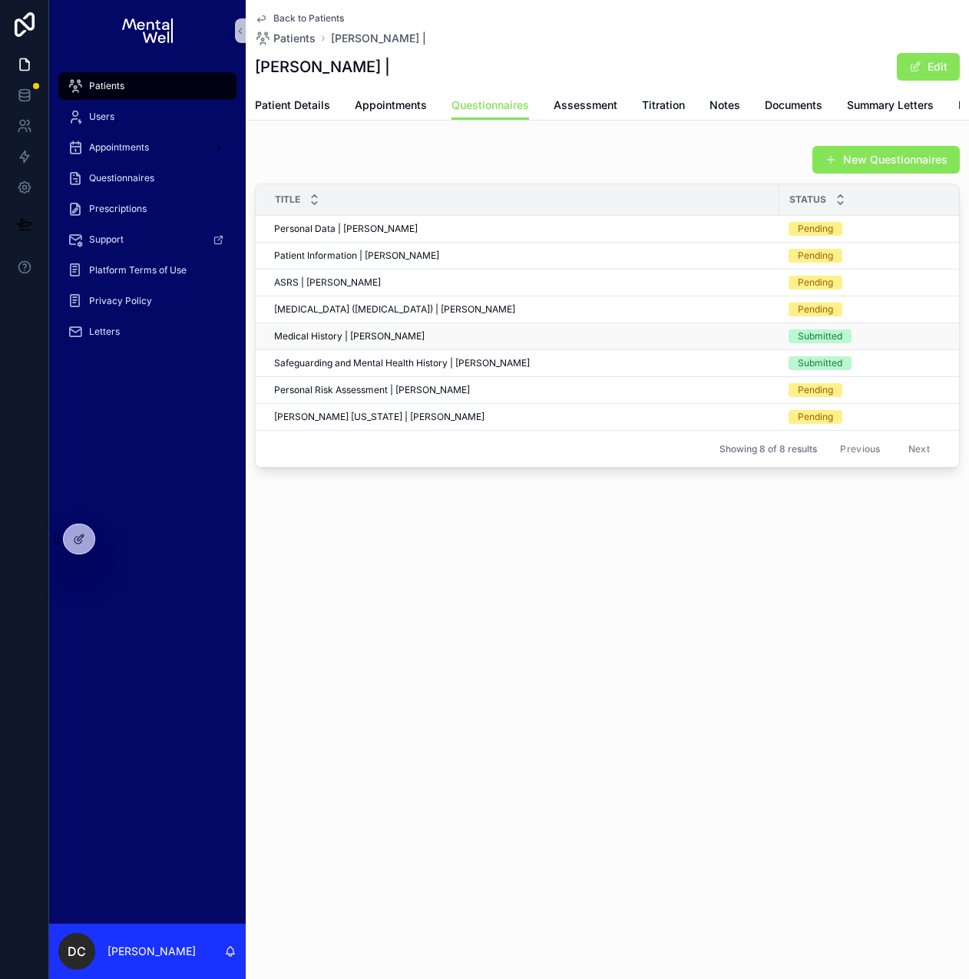
click at [515, 342] on div "Medical History | [PERSON_NAME] Medical History | [PERSON_NAME]" at bounding box center [522, 336] width 496 height 12
click at [555, 369] on div "Safeguarding and Mental Health History | Sarah Hawes Safeguarding and Mental He…" at bounding box center [522, 363] width 496 height 12
click at [369, 157] on div "New Questionnaires" at bounding box center [607, 159] width 705 height 29
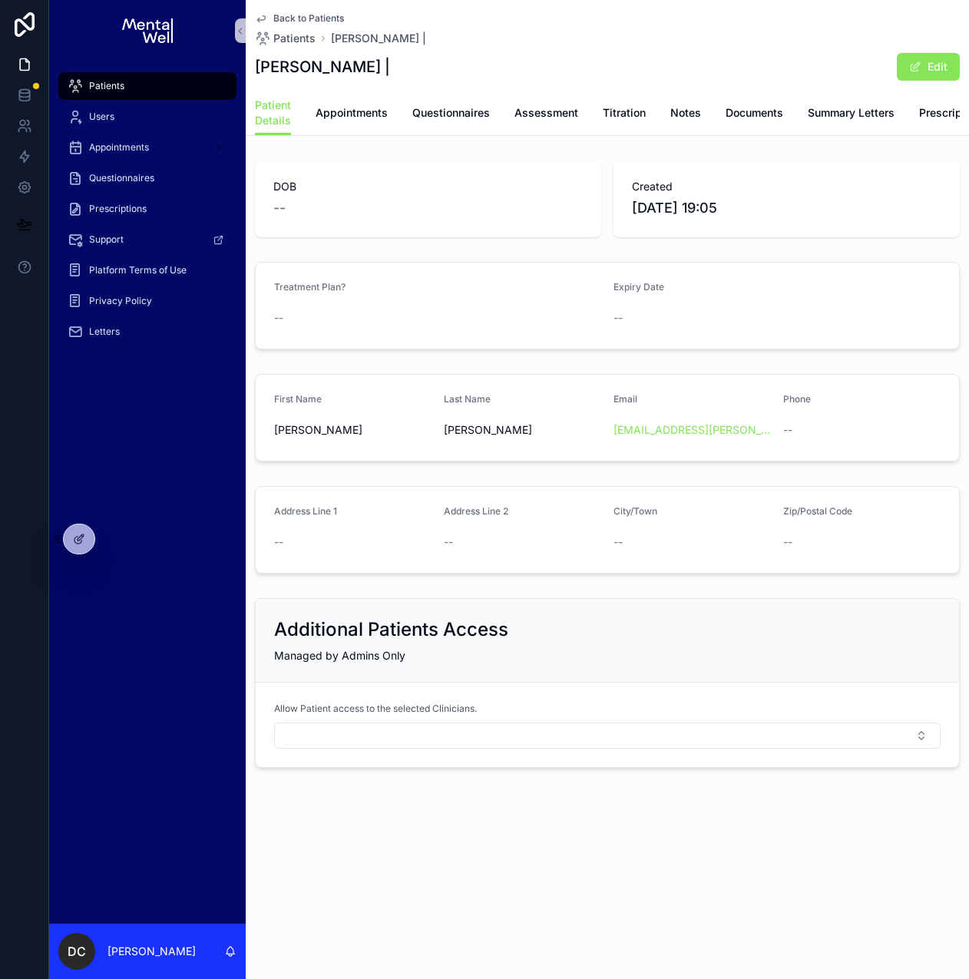
click at [120, 74] on div "Patients" at bounding box center [148, 86] width 160 height 25
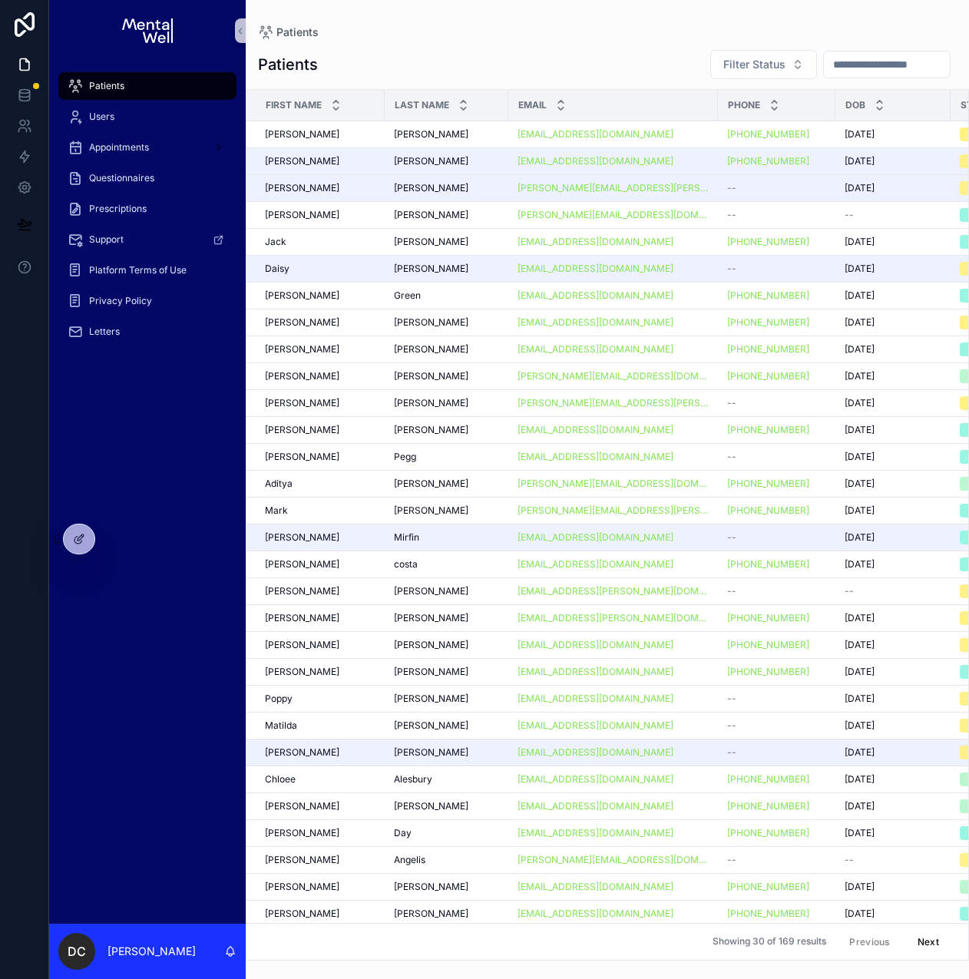
click at [824, 70] on input "scrollable content" at bounding box center [887, 64] width 126 height 21
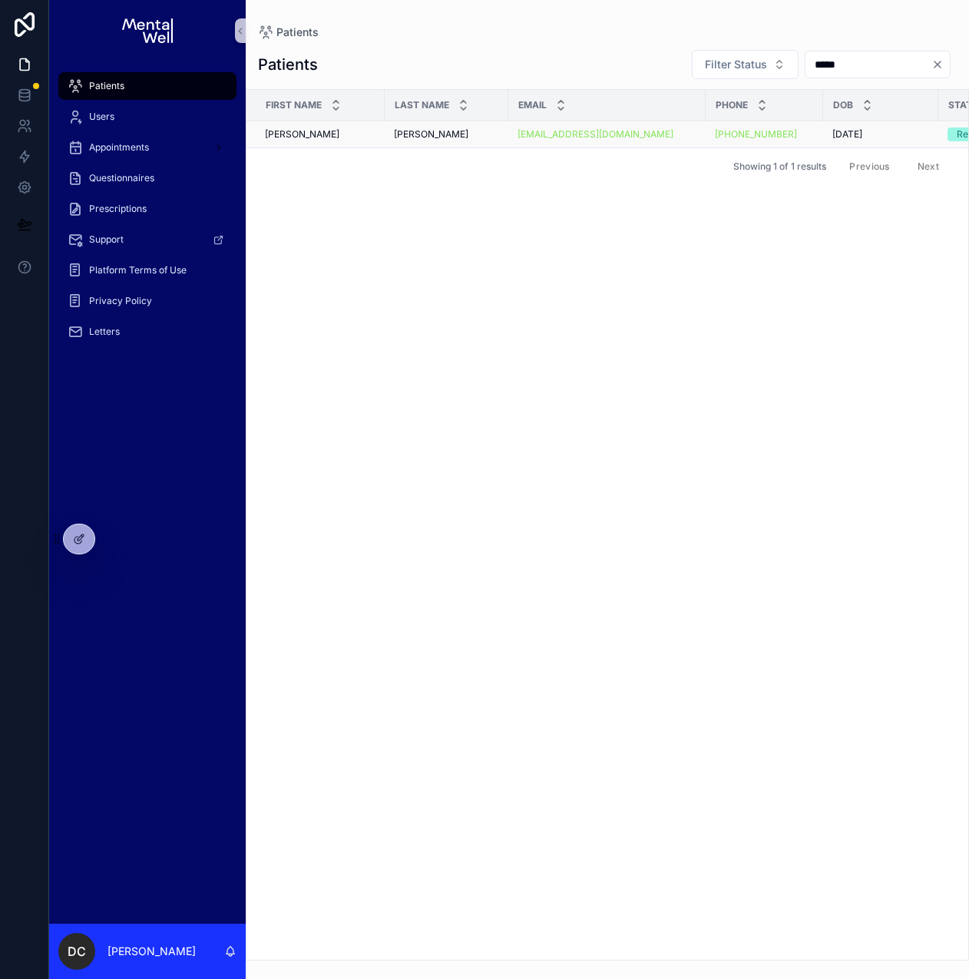
type input "*****"
click at [454, 136] on div "Davies Davies" at bounding box center [446, 134] width 105 height 12
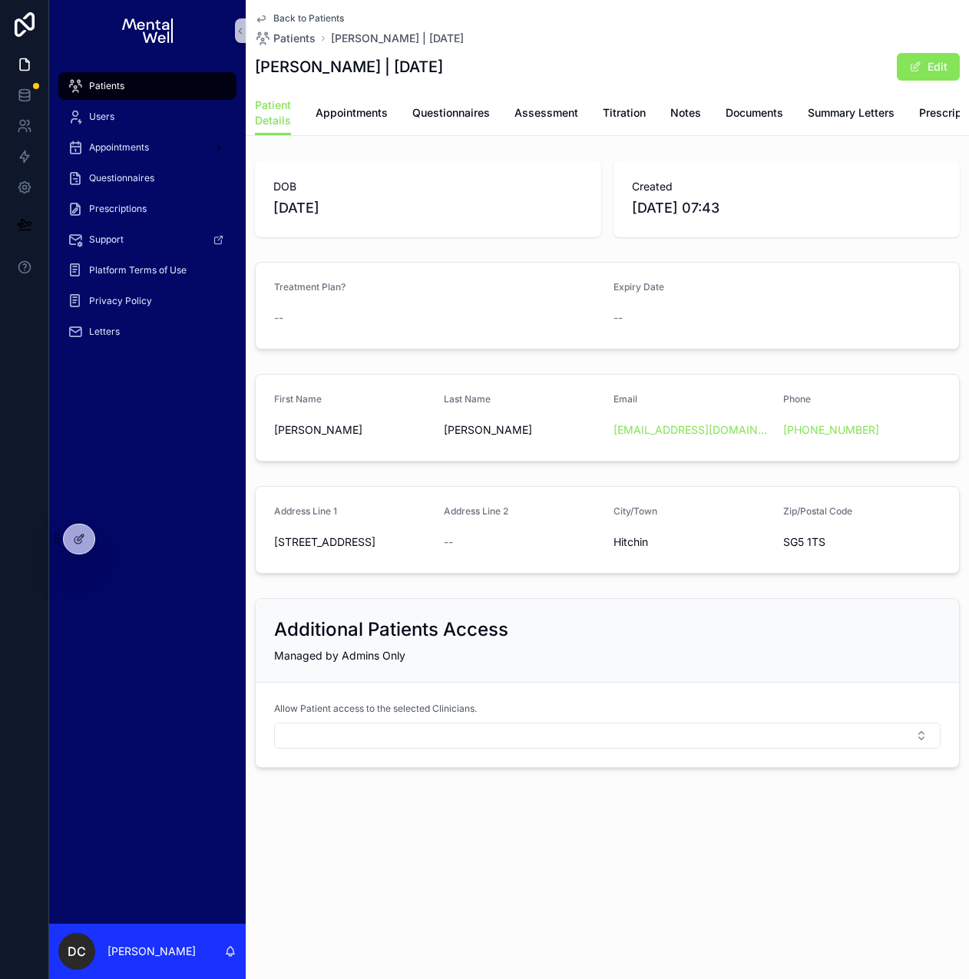
click at [489, 123] on div "Patient Details Appointments Questionnaires Assessment Titration Notes Document…" at bounding box center [607, 113] width 705 height 45
click at [485, 117] on span "Questionnaires" at bounding box center [451, 112] width 78 height 15
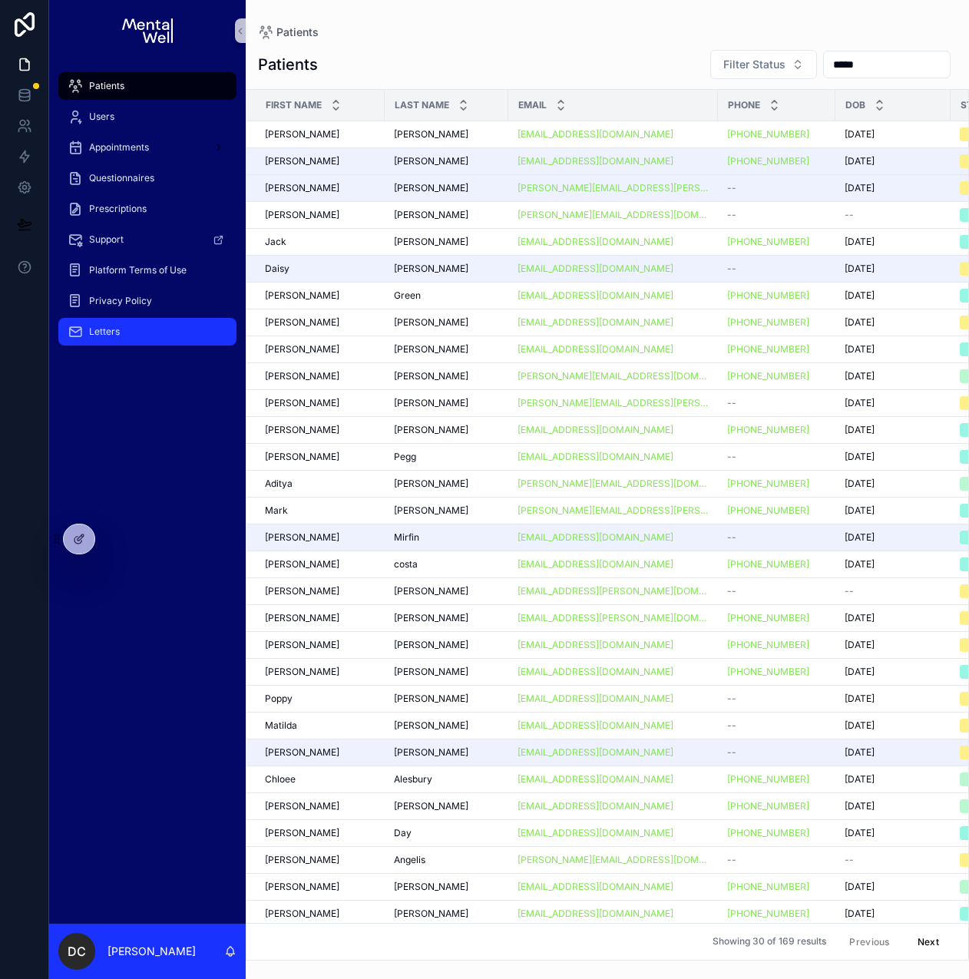
click at [104, 322] on div "Letters" at bounding box center [148, 331] width 160 height 25
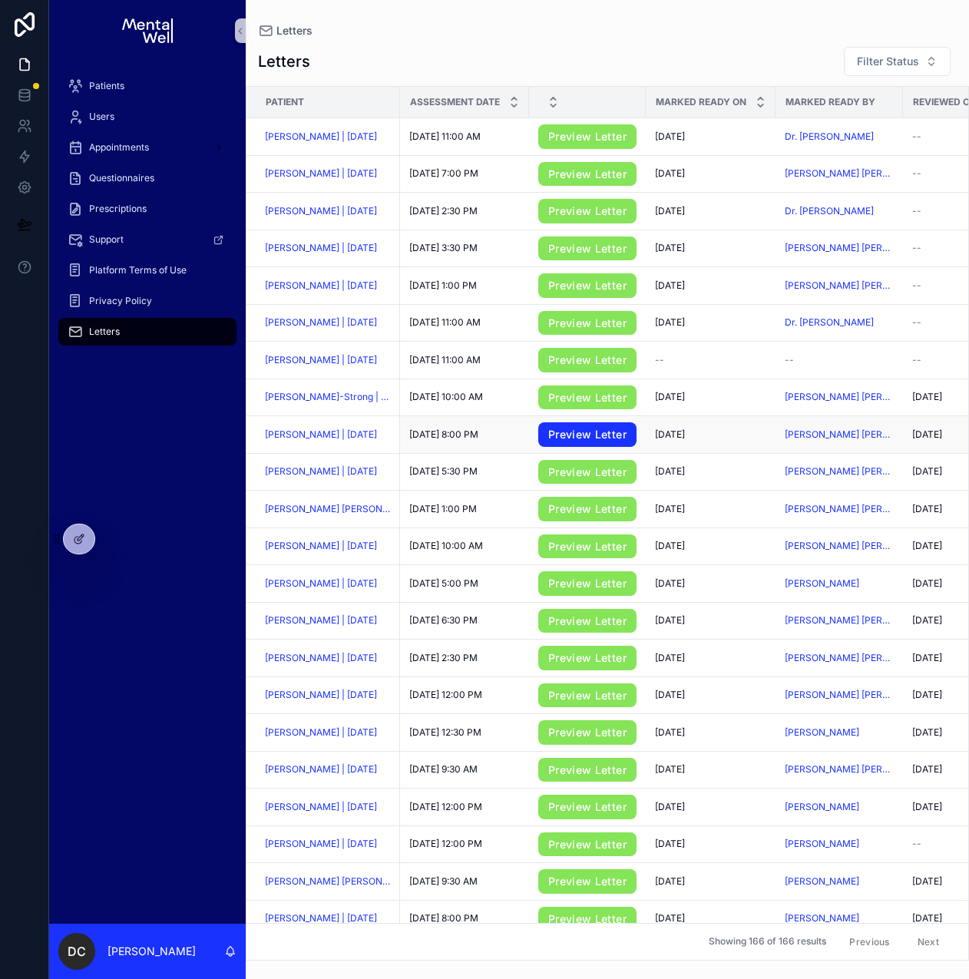
click at [578, 438] on link "Preview Letter" at bounding box center [587, 434] width 98 height 25
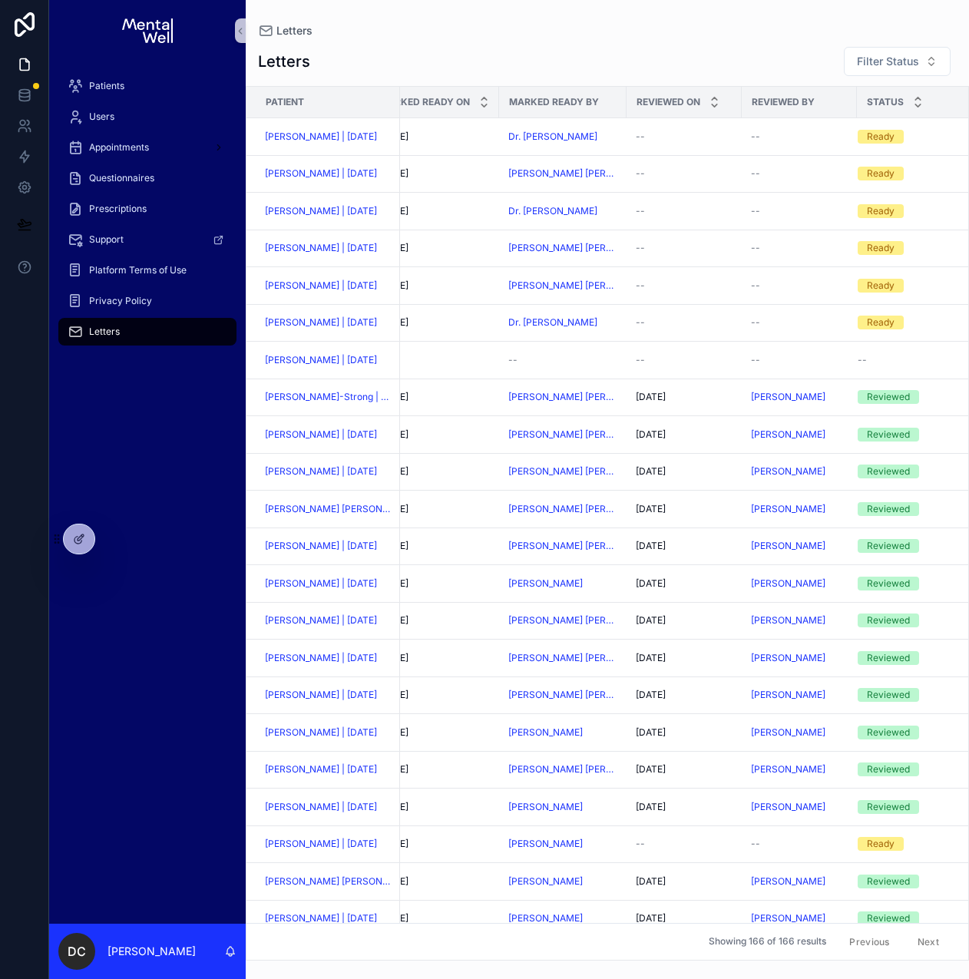
scroll to position [0, 292]
